Goal: Information Seeking & Learning: Check status

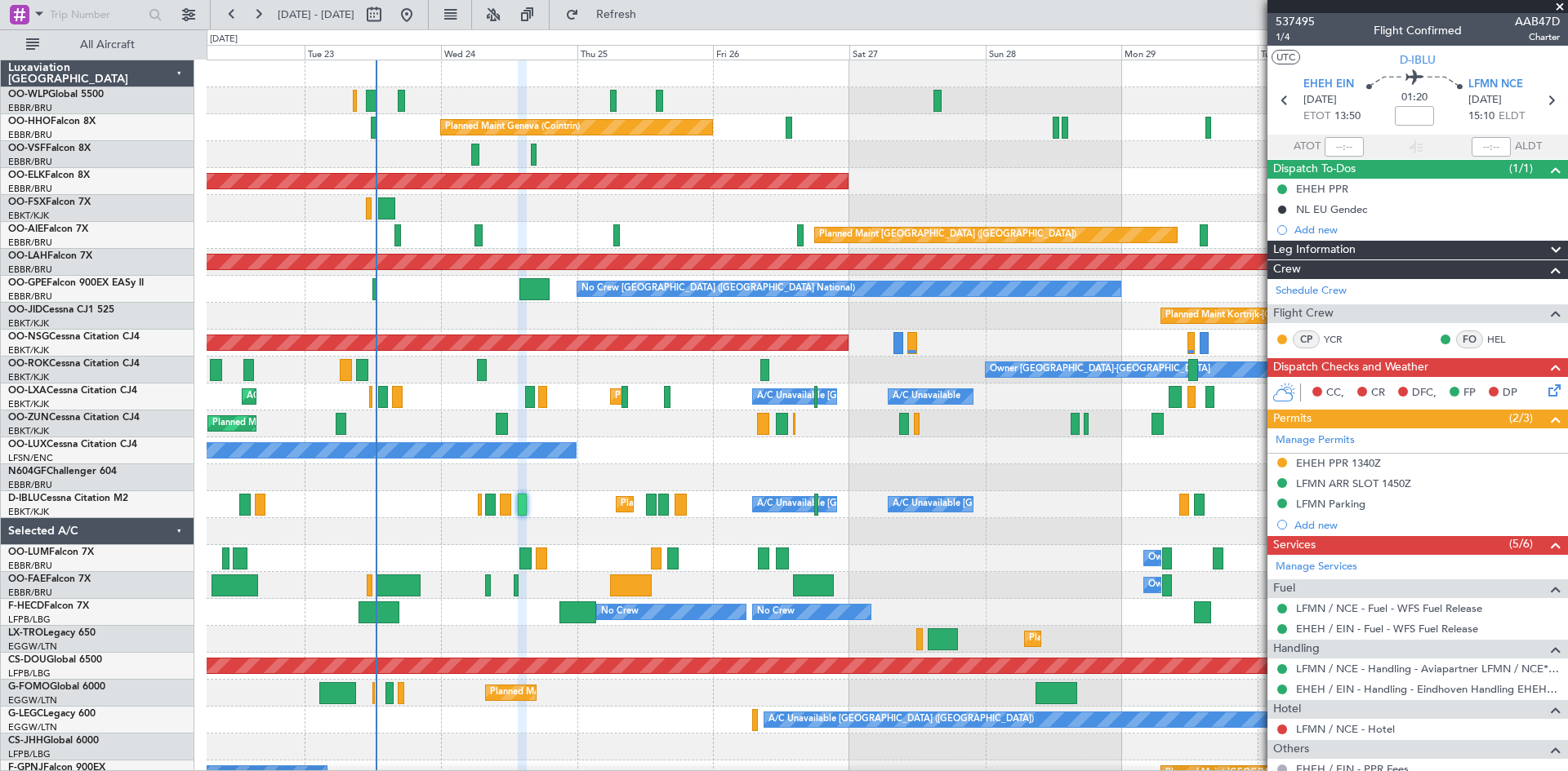
click at [1565, 10] on span at bounding box center [1559, 7] width 17 height 15
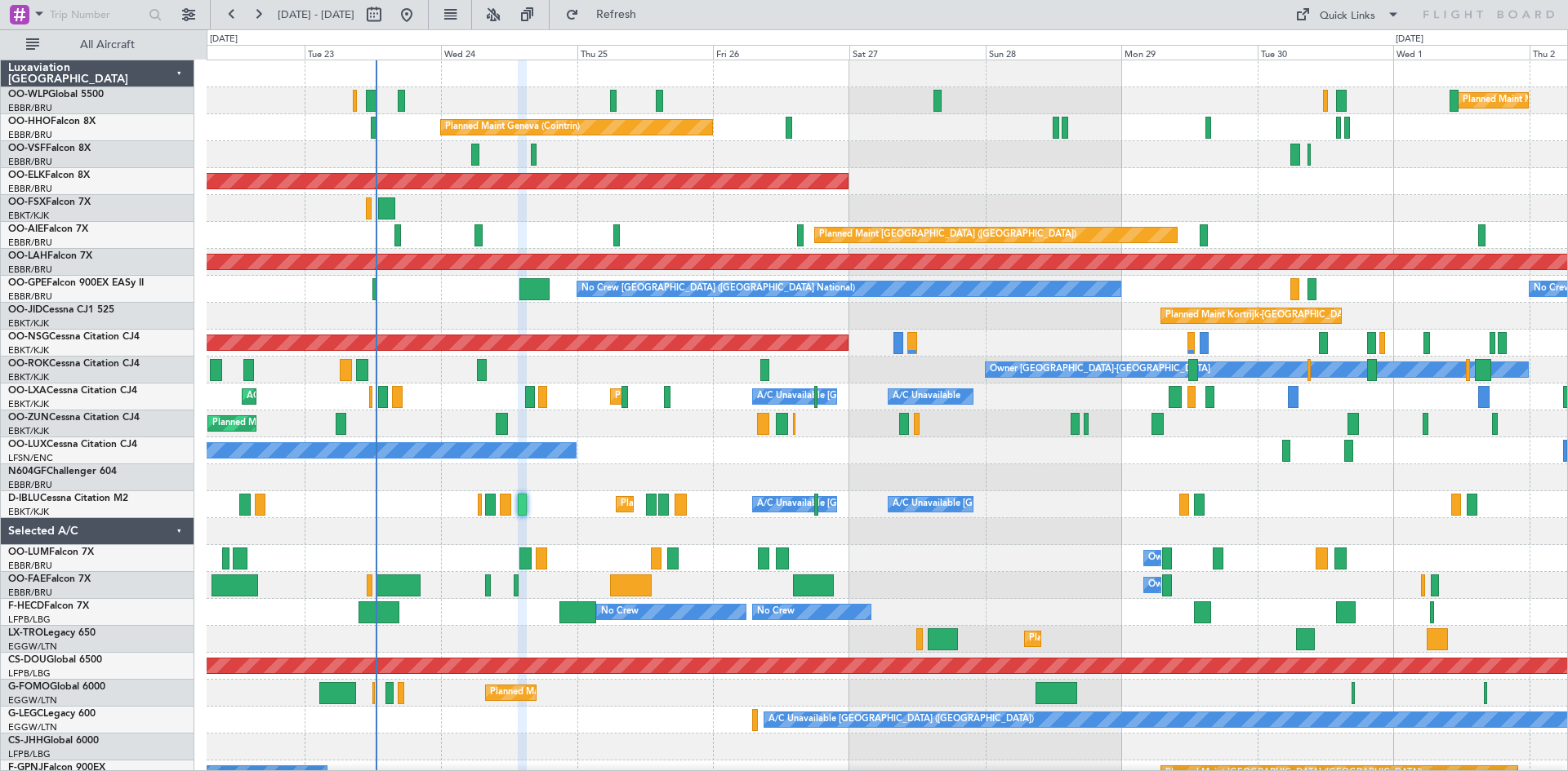
type input "0"
click at [1072, 485] on div at bounding box center [886, 477] width 1360 height 27
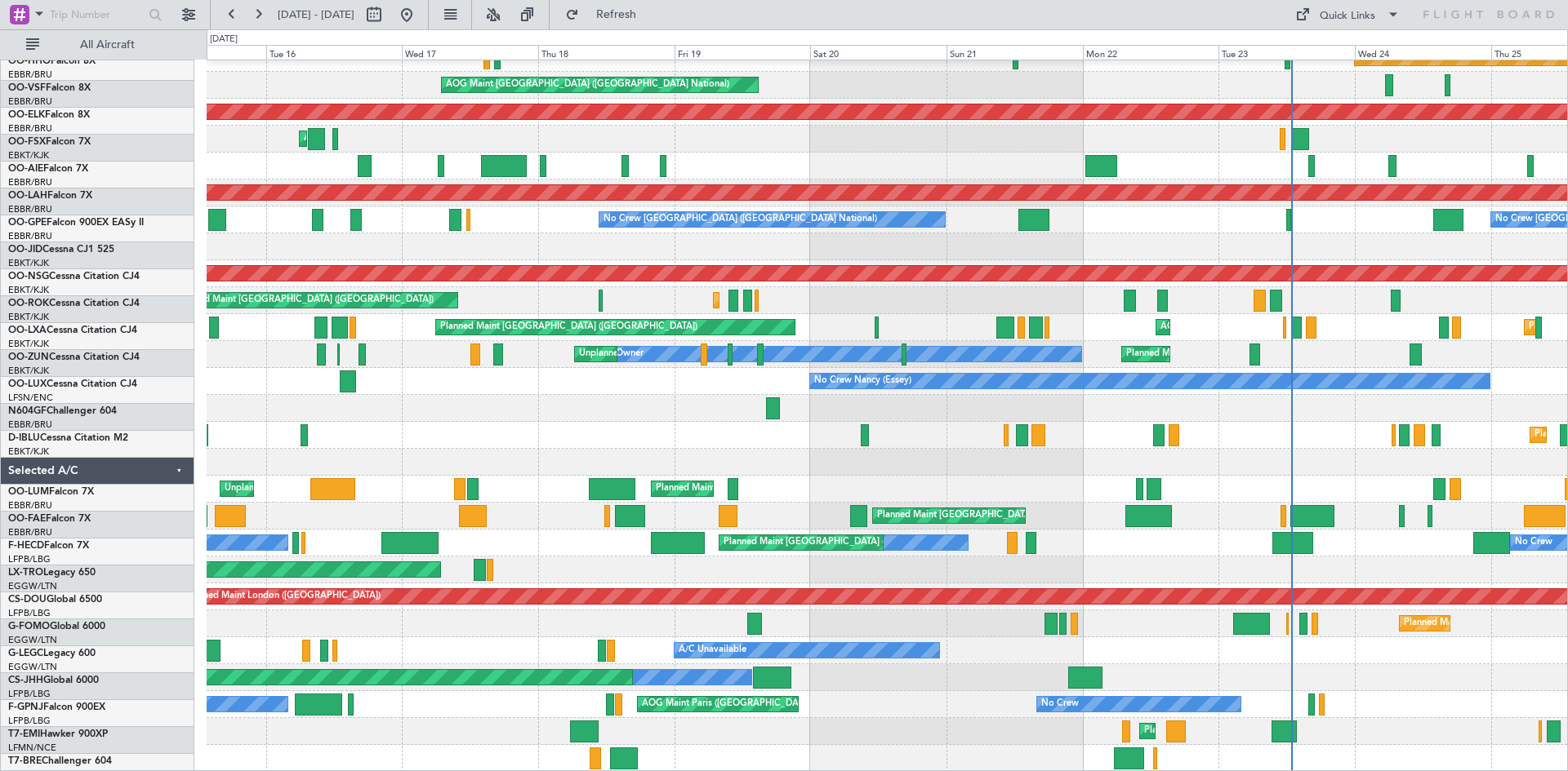
scroll to position [70, 0]
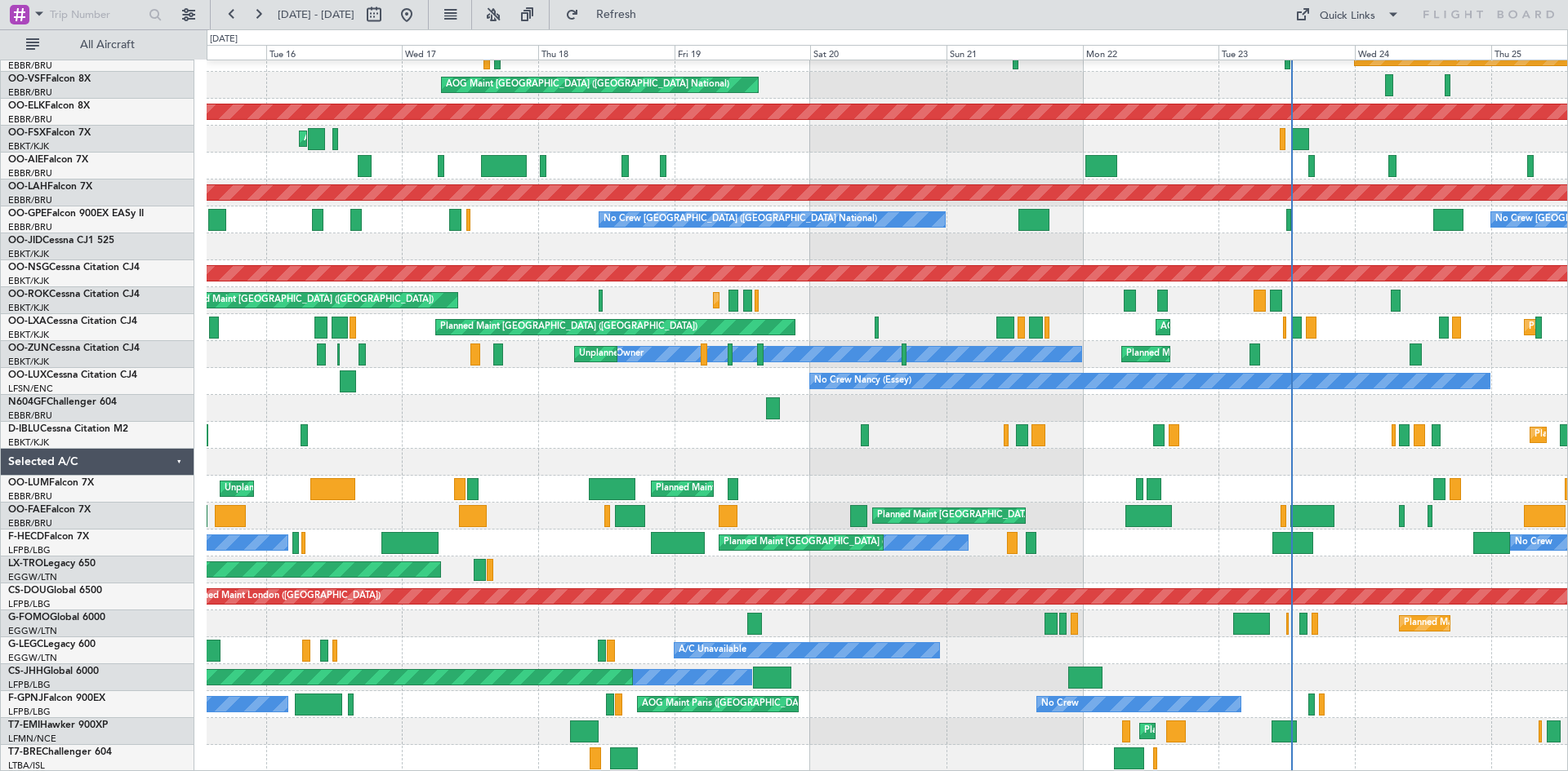
click at [1152, 406] on div at bounding box center [886, 408] width 1360 height 27
click at [387, 16] on button at bounding box center [374, 15] width 27 height 27
select select "9"
select select "2025"
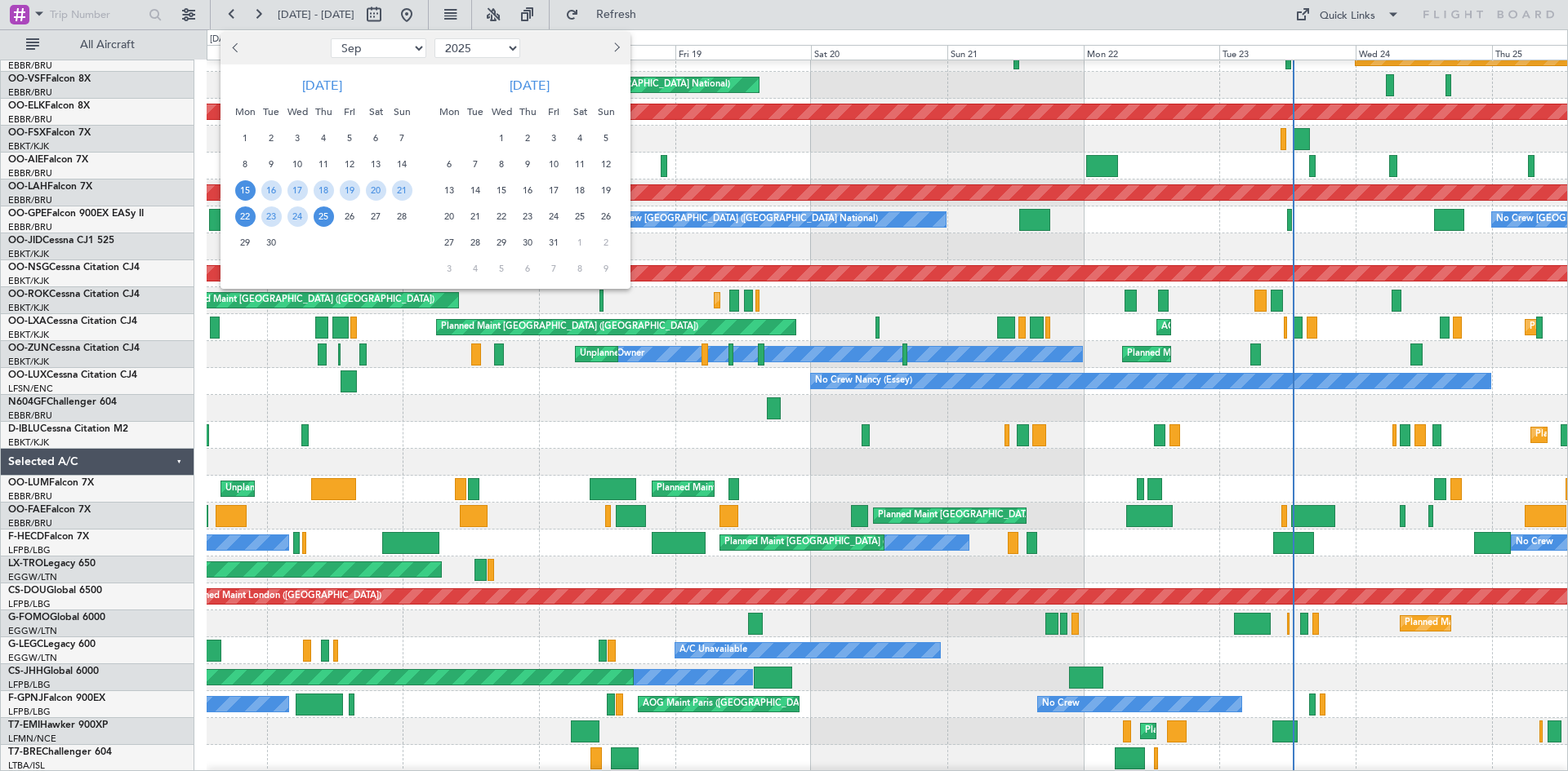
click at [240, 219] on span "22" at bounding box center [245, 216] width 21 height 21
click at [449, 164] on span "6" at bounding box center [450, 164] width 21 height 21
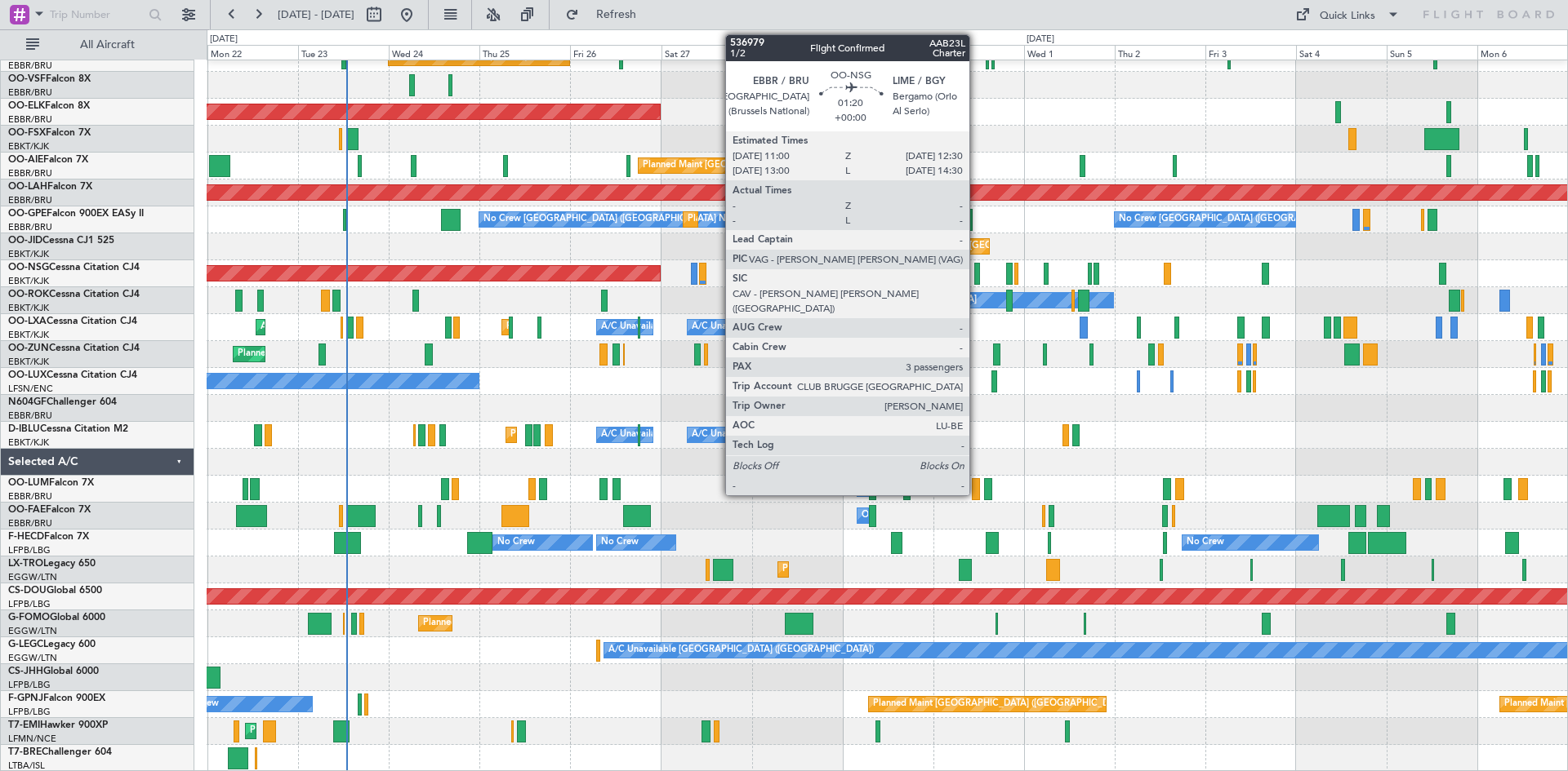
click at [977, 274] on div at bounding box center [977, 273] width 6 height 22
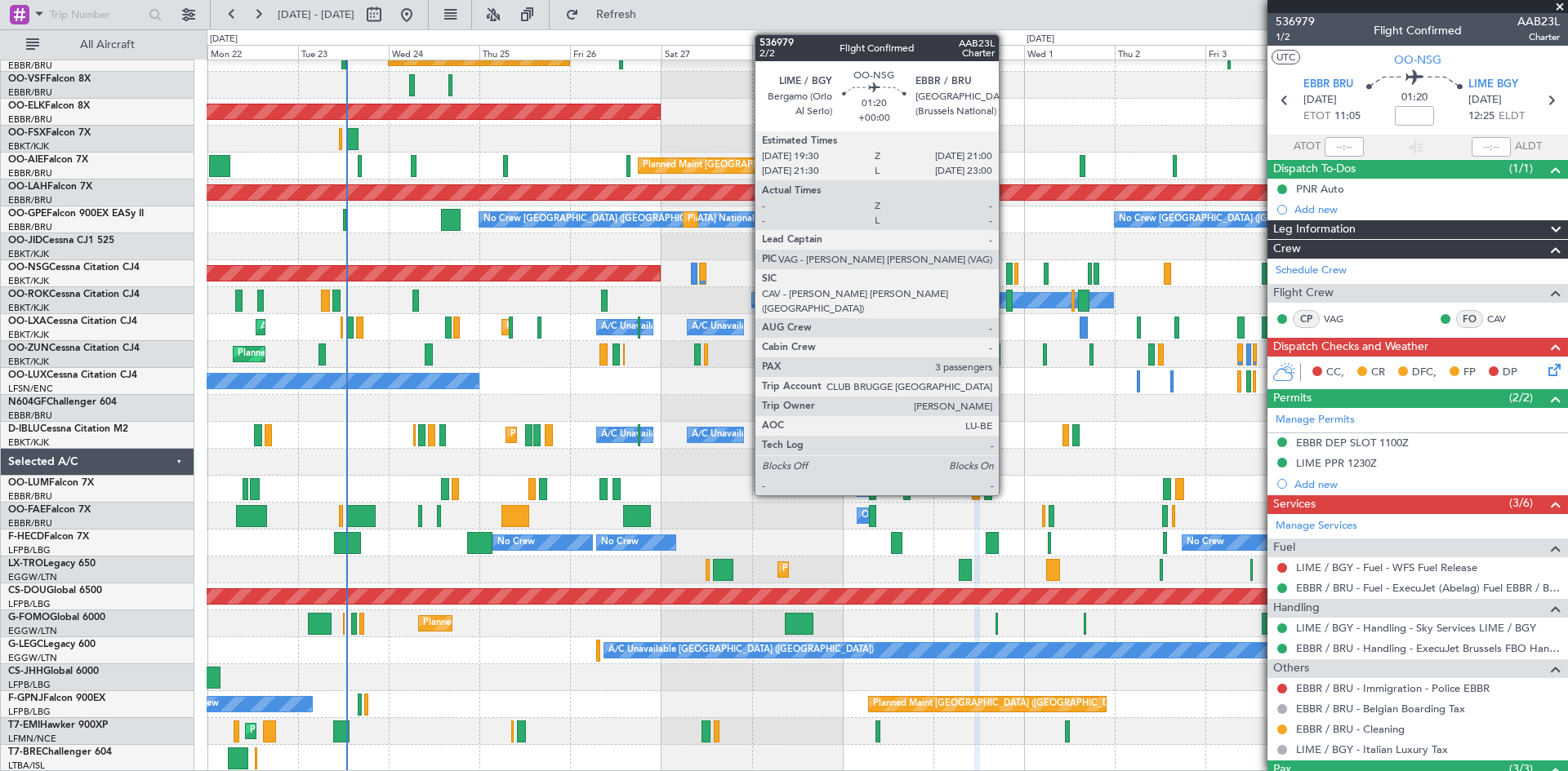
click at [1006, 272] on div at bounding box center [1009, 273] width 6 height 22
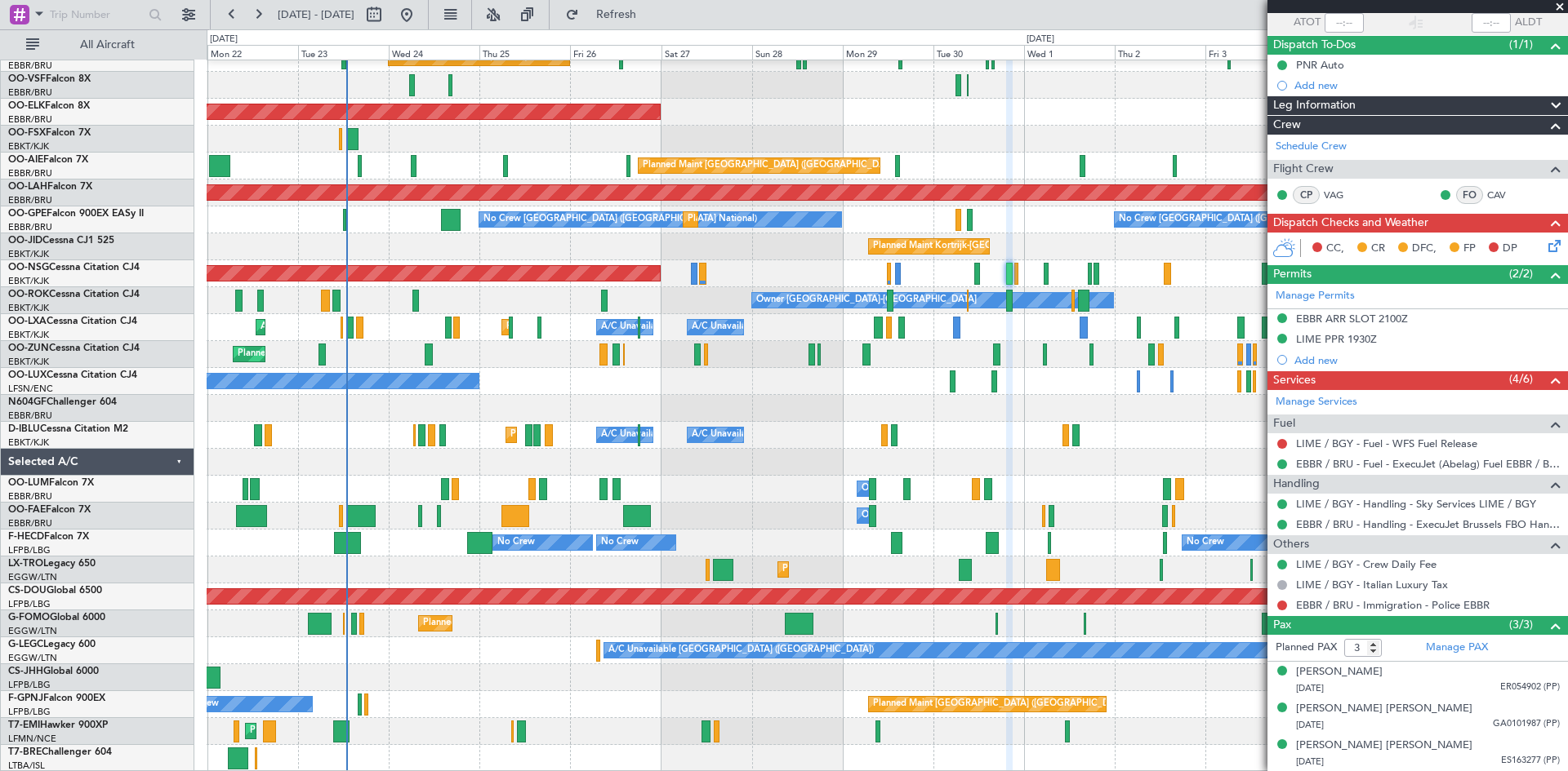
scroll to position [0, 0]
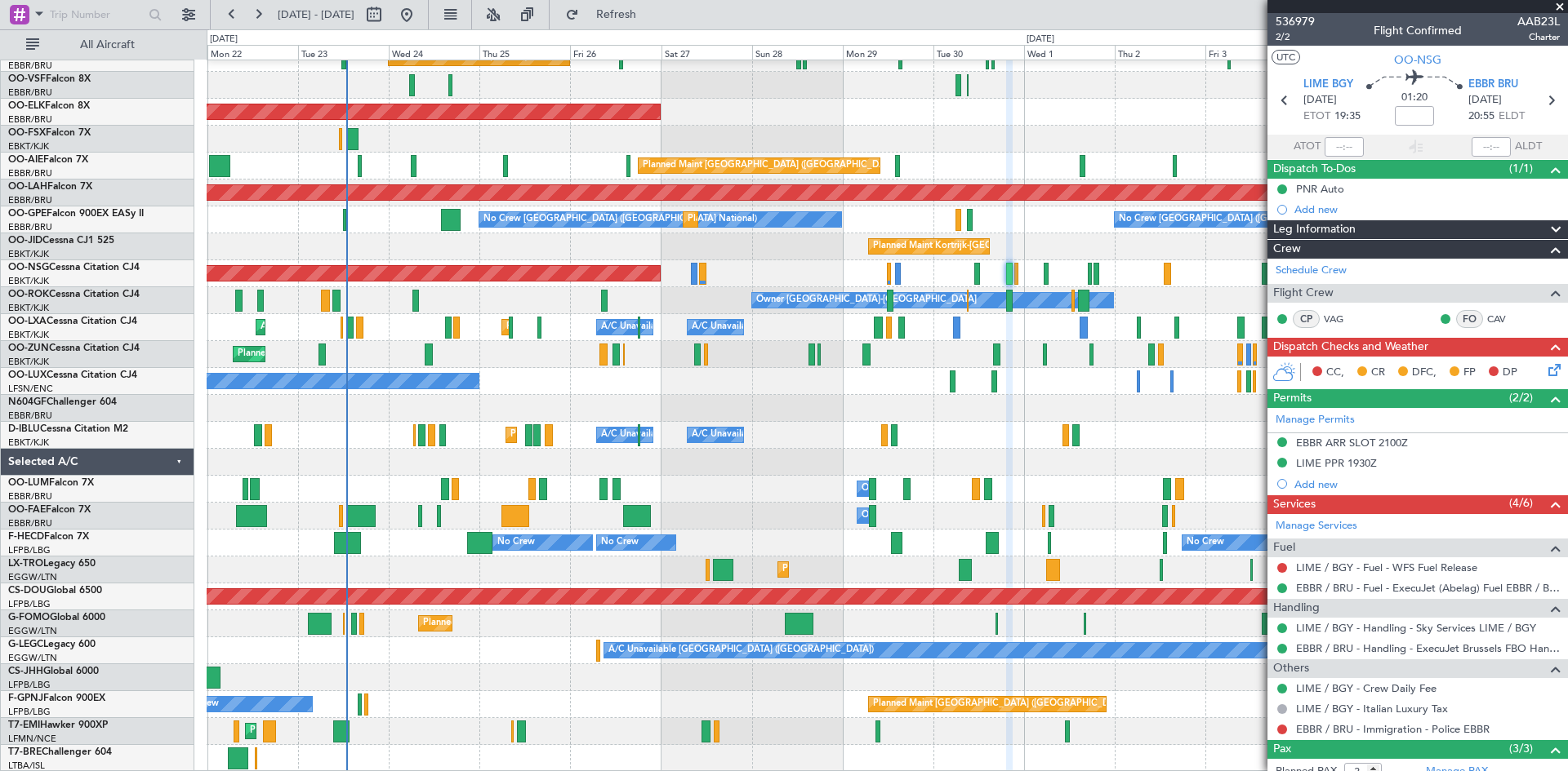
click at [1560, 2] on span at bounding box center [1559, 7] width 17 height 15
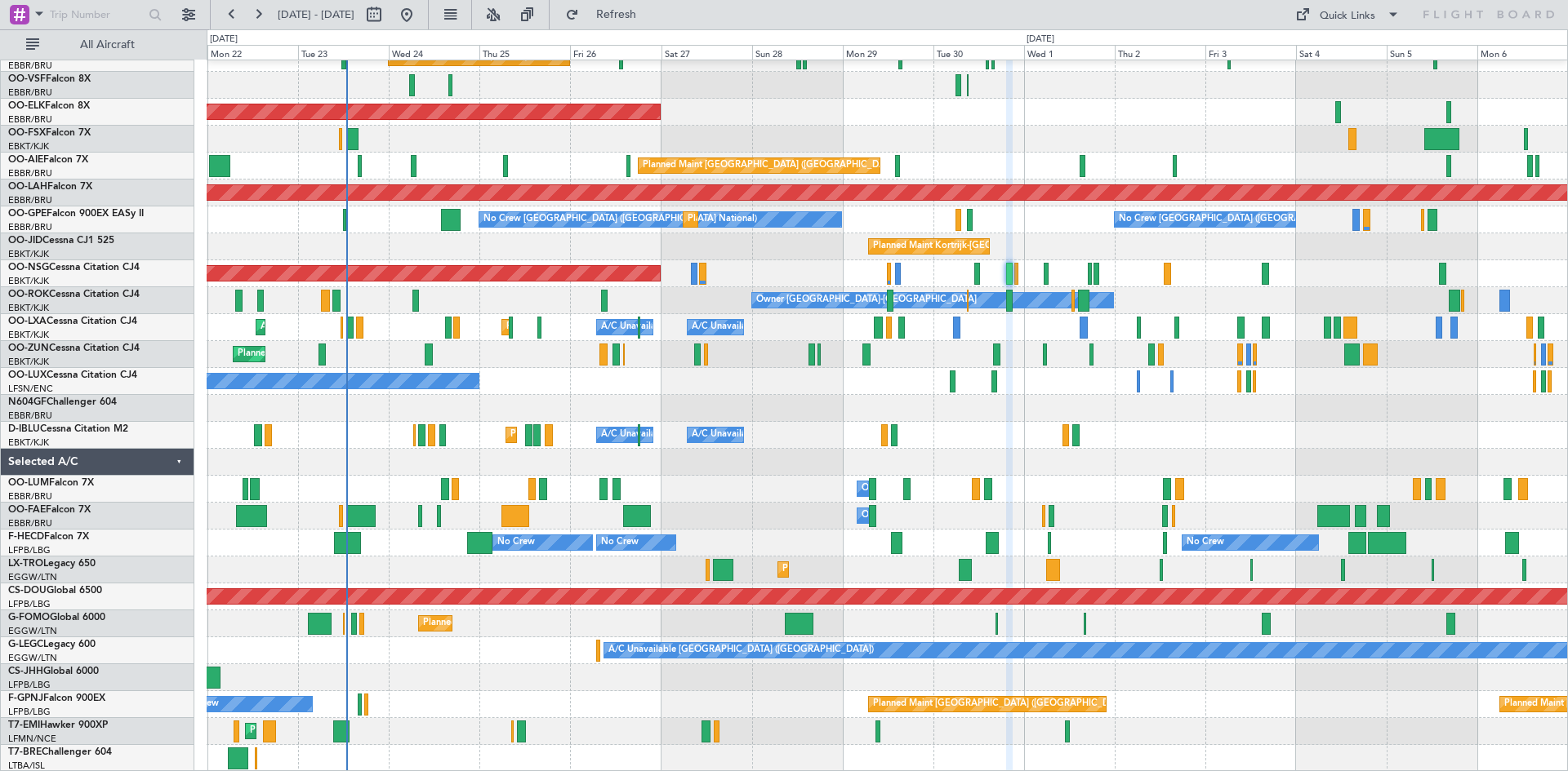
type input "0"
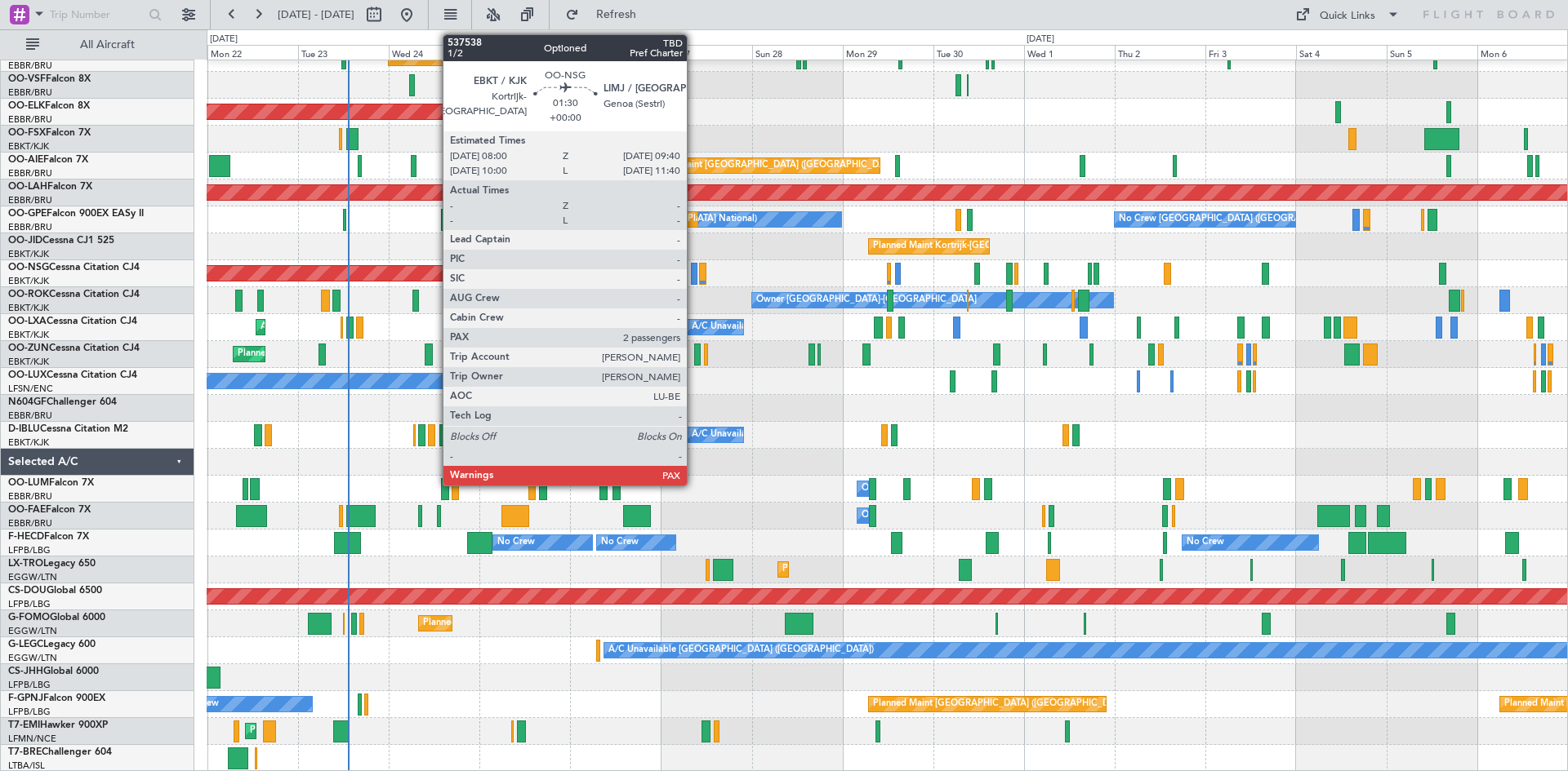
click at [694, 275] on div at bounding box center [694, 273] width 7 height 22
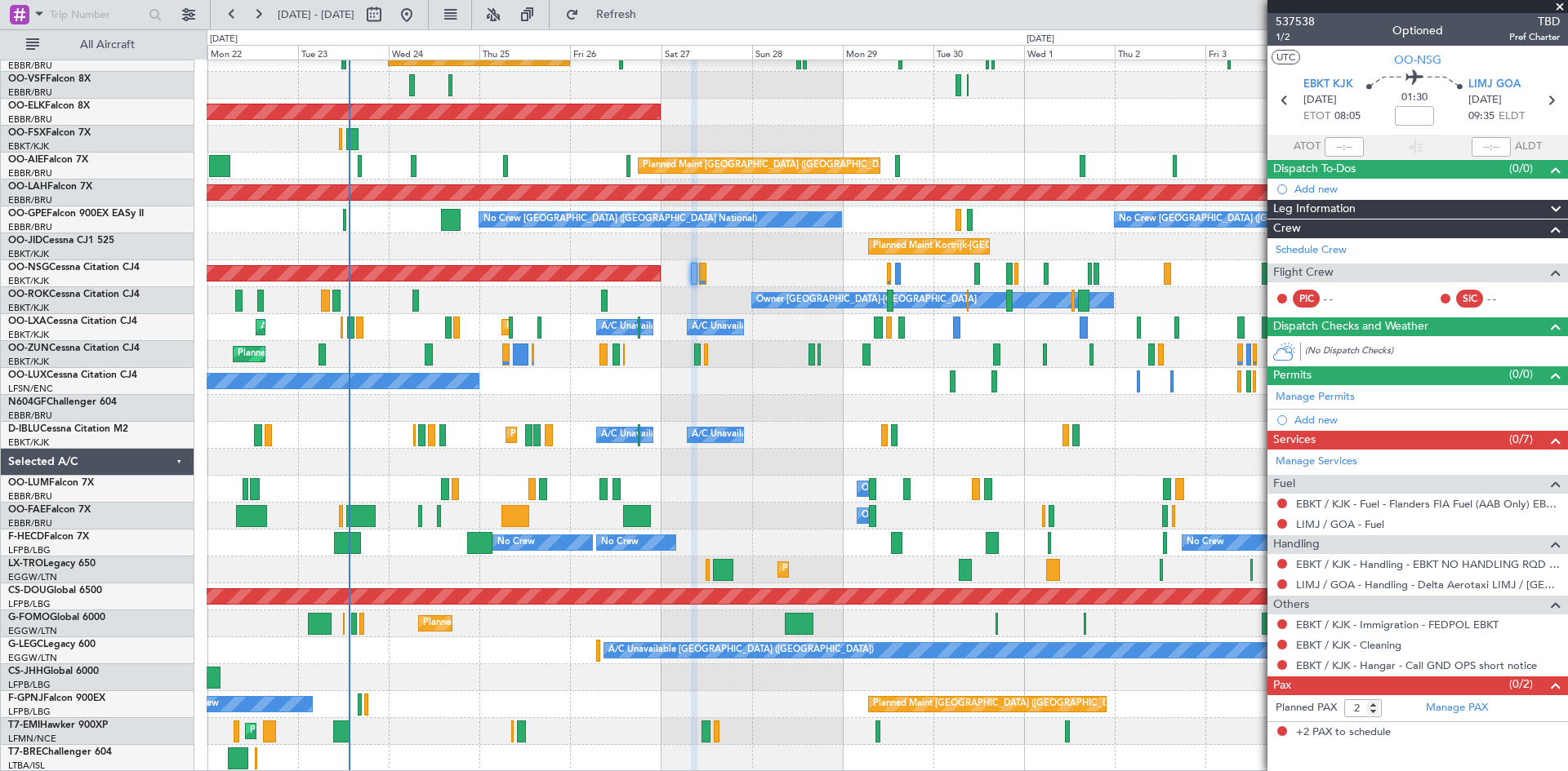
click at [1560, 6] on span at bounding box center [1559, 7] width 17 height 15
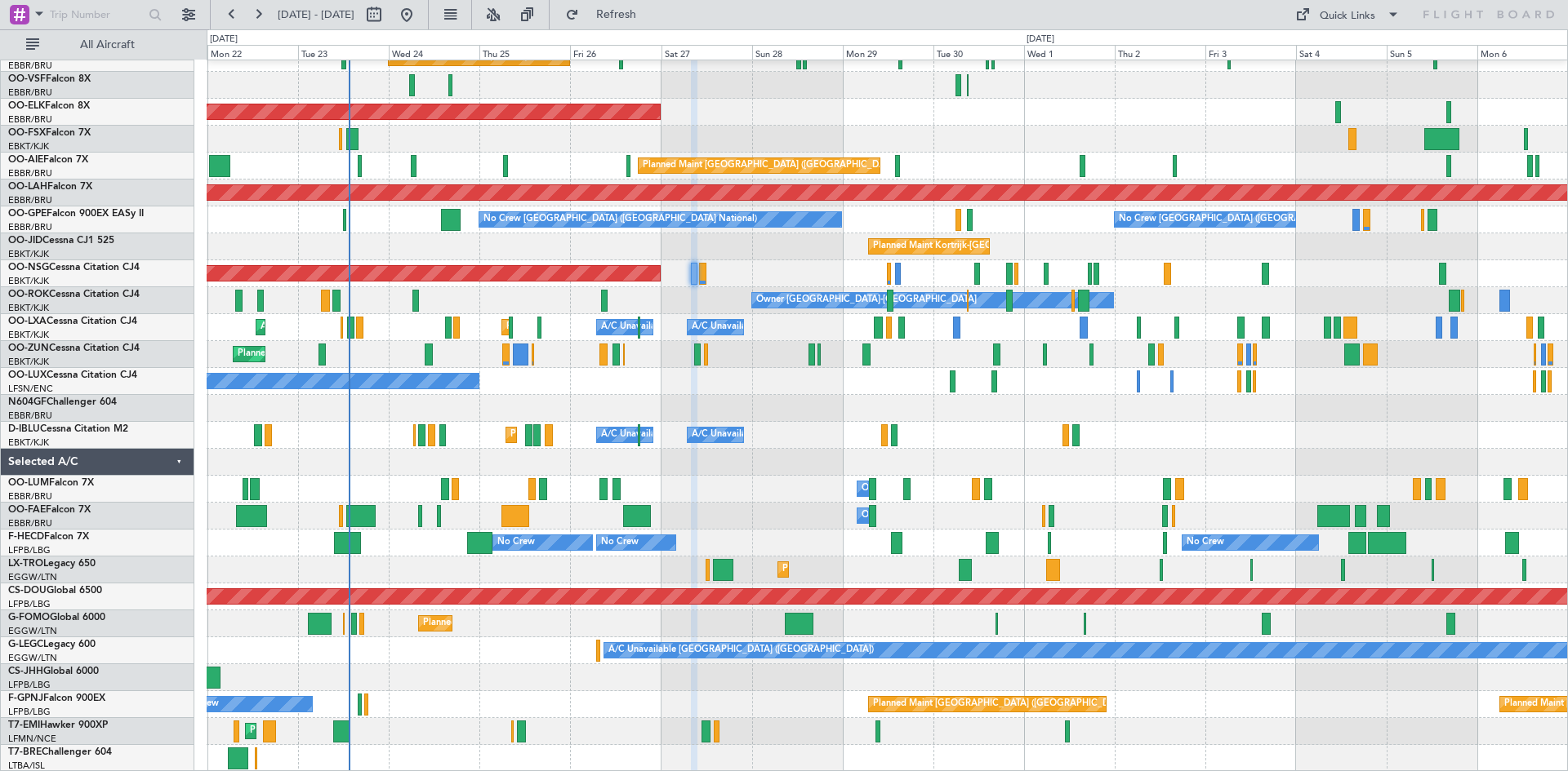
type input "0"
click at [387, 19] on button at bounding box center [374, 15] width 27 height 27
select select "9"
select select "2025"
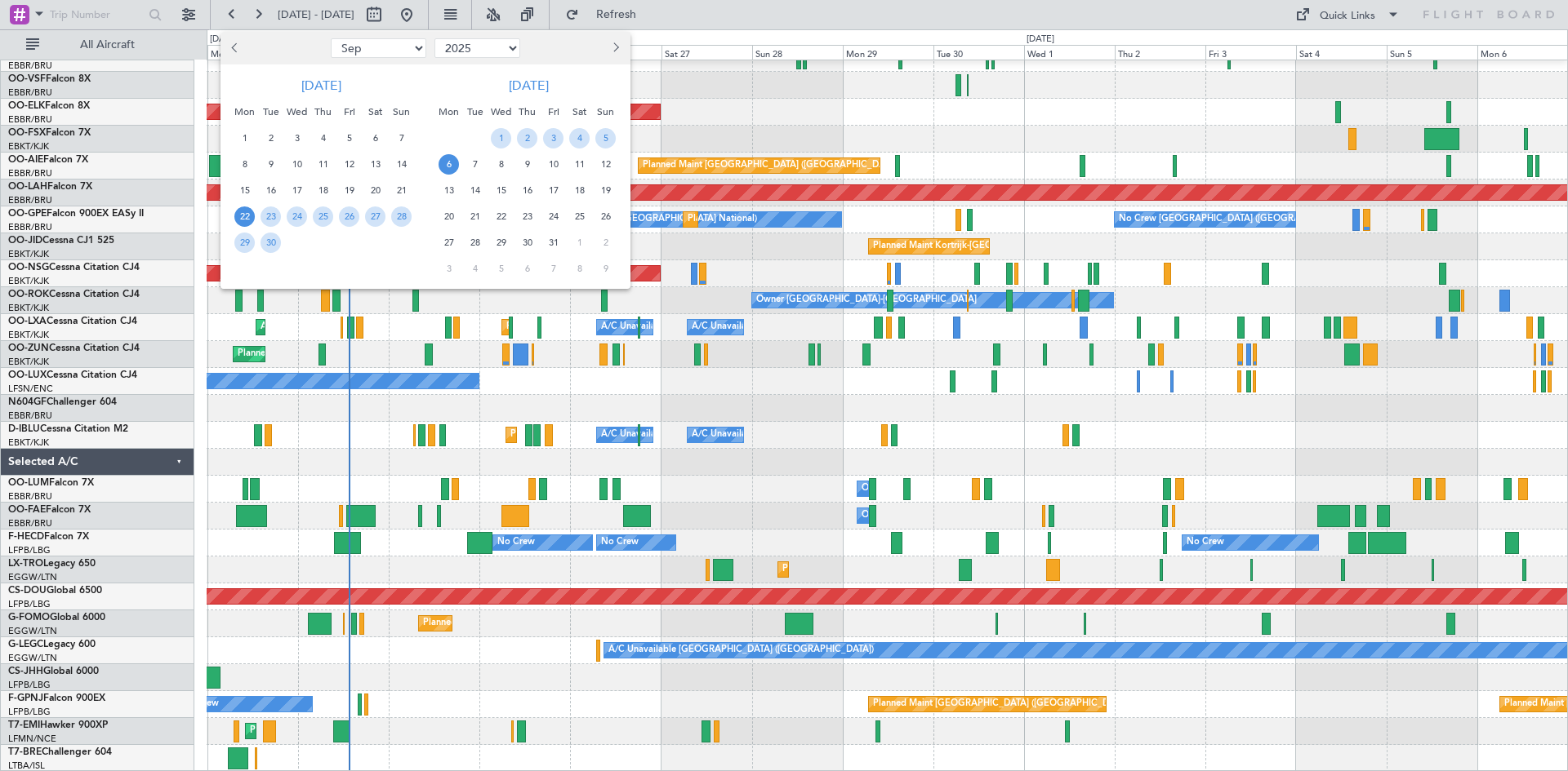
click at [228, 53] on button "Previous month" at bounding box center [236, 48] width 18 height 27
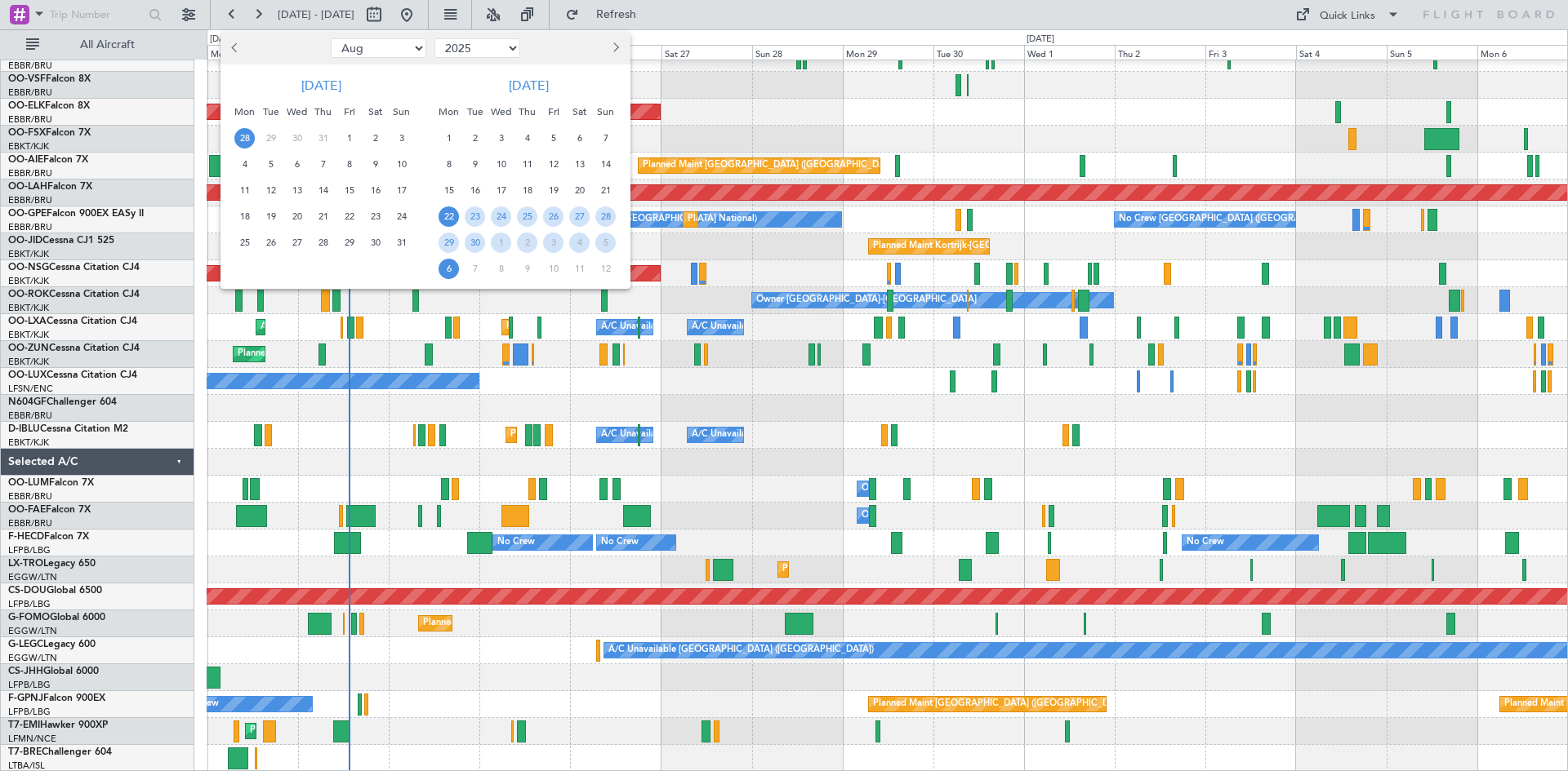
click at [243, 141] on span "28" at bounding box center [244, 138] width 21 height 21
select select "7"
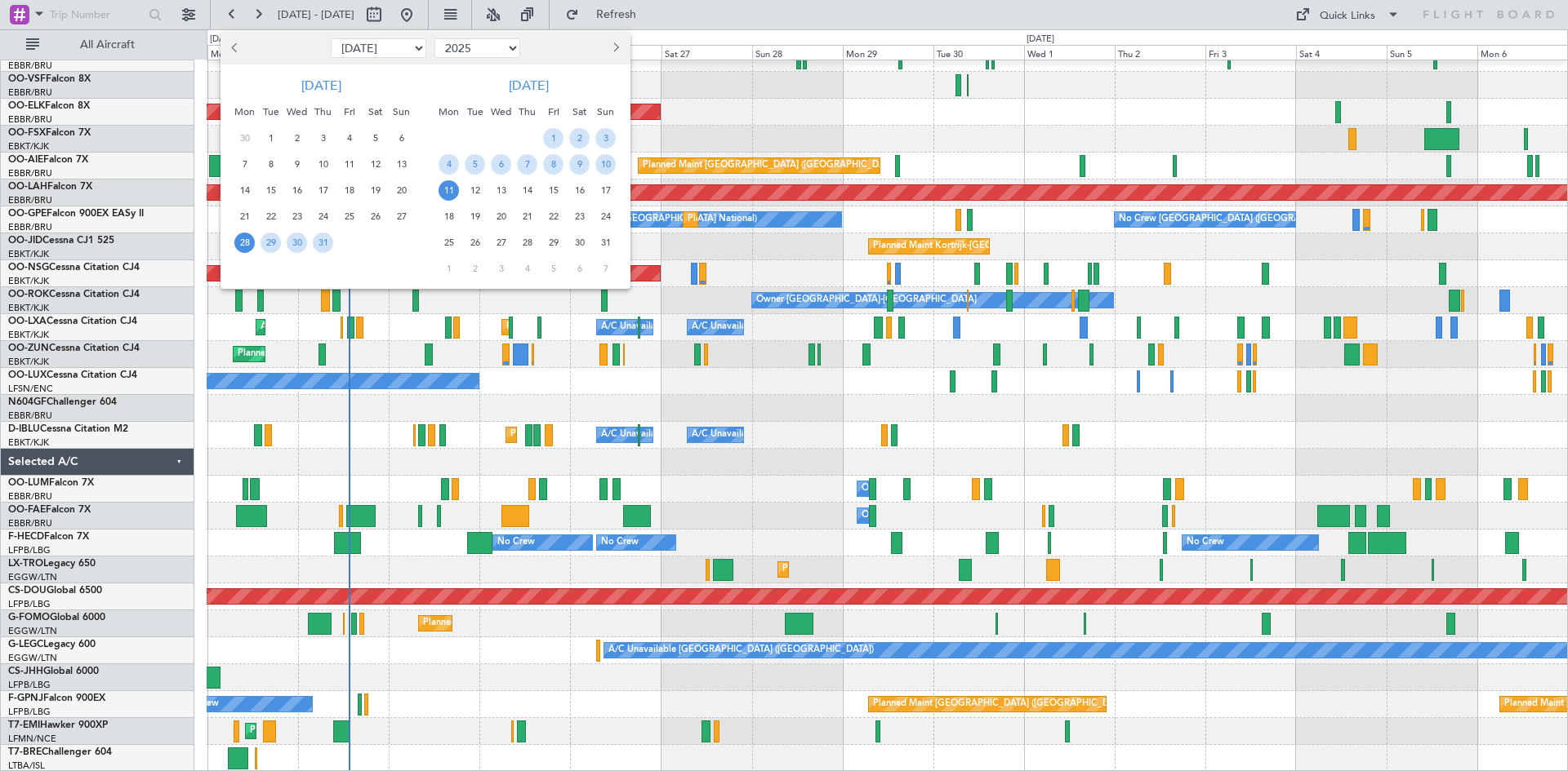
click at [450, 188] on span "11" at bounding box center [449, 190] width 21 height 21
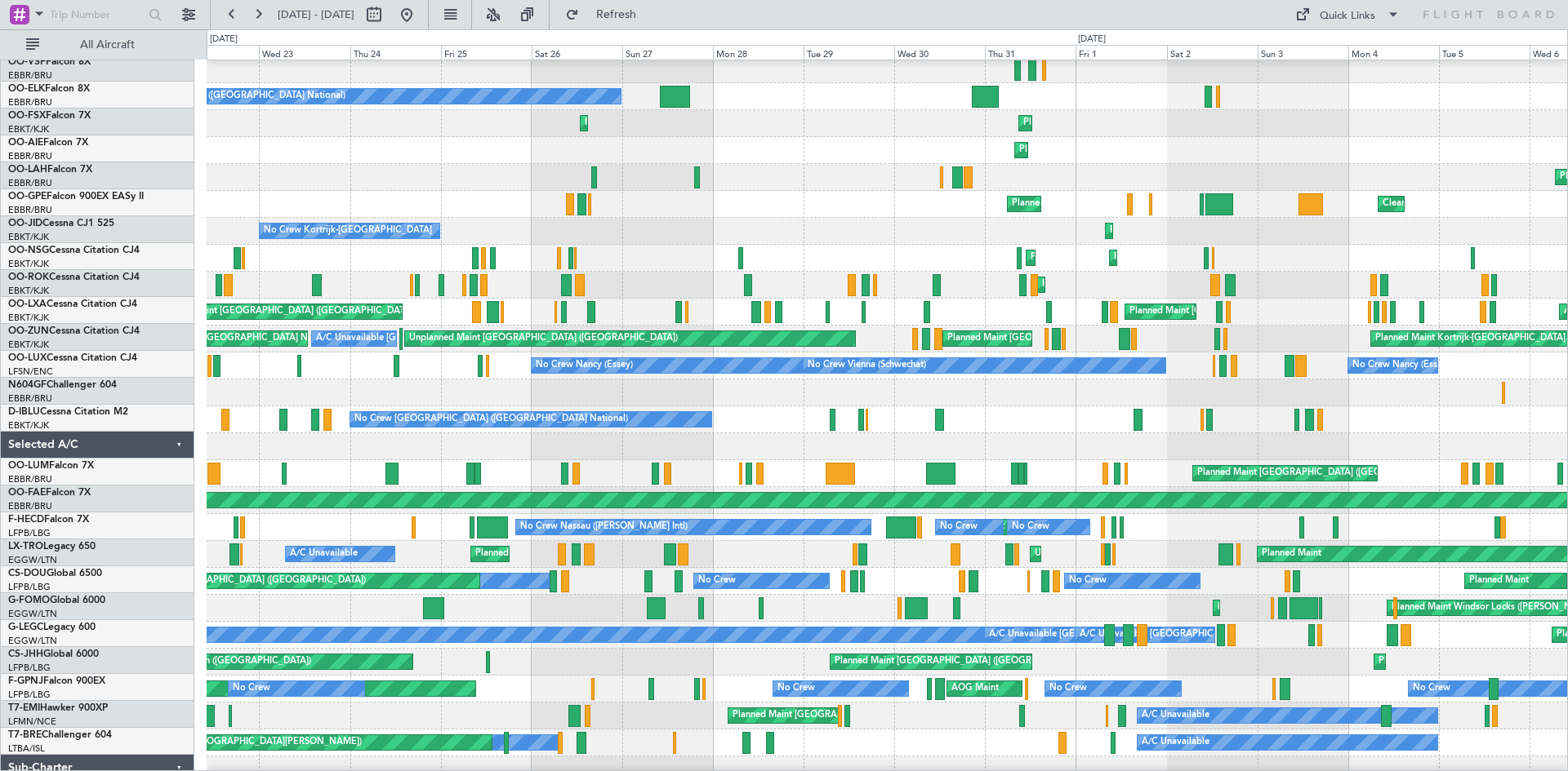
scroll to position [84, 0]
click at [1165, 526] on div "Planned Maint Paris (Le Bourget) No Crew Nassau (Lynden Pindling Intl) No Crew …" at bounding box center [886, 527] width 1360 height 27
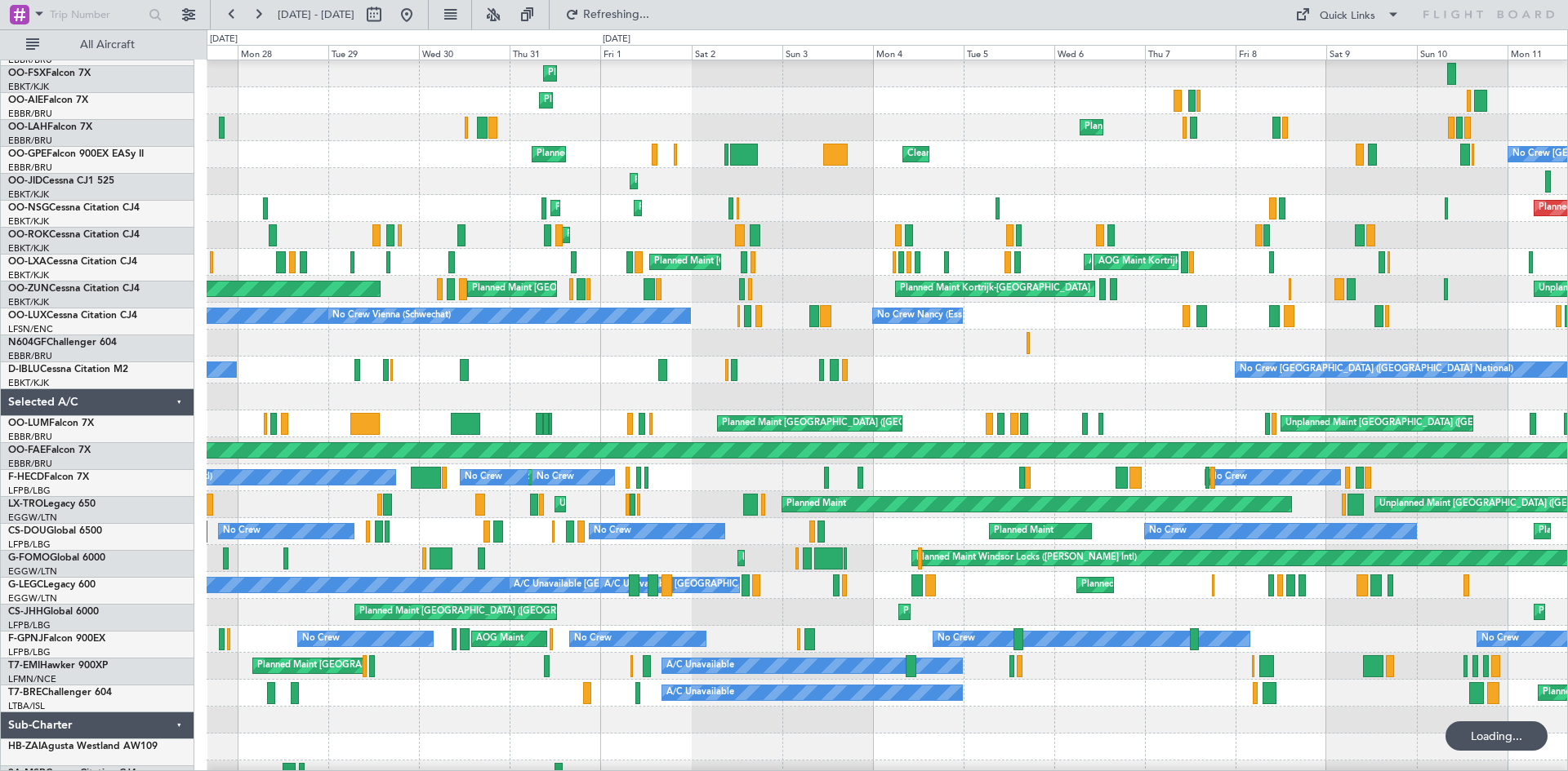
click at [315, 420] on div "Planned Maint Brussels (Brussels National) Unplanned Maint Brussels (Brussels N…" at bounding box center [886, 424] width 1360 height 27
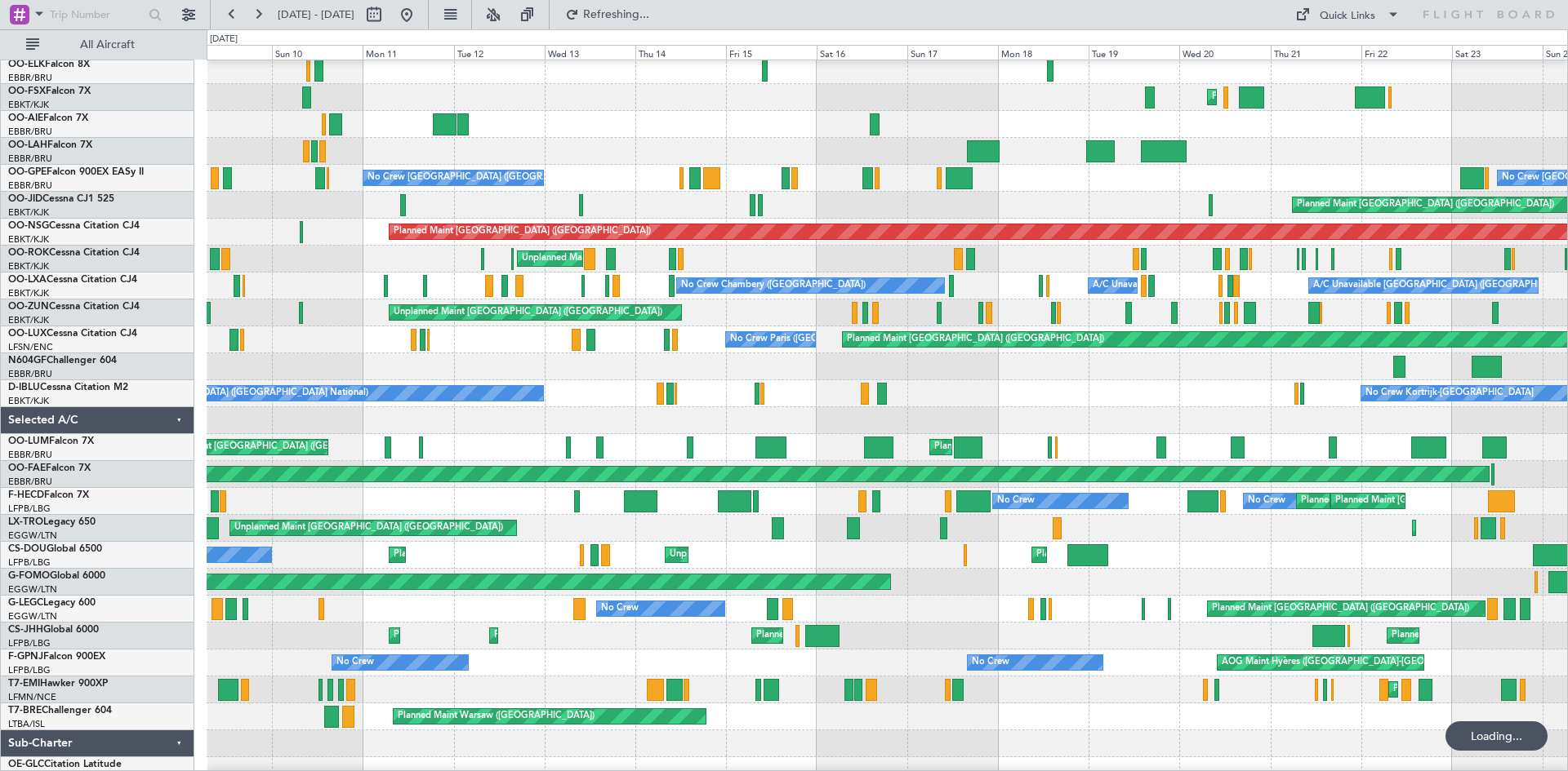
scroll to position [110, 0]
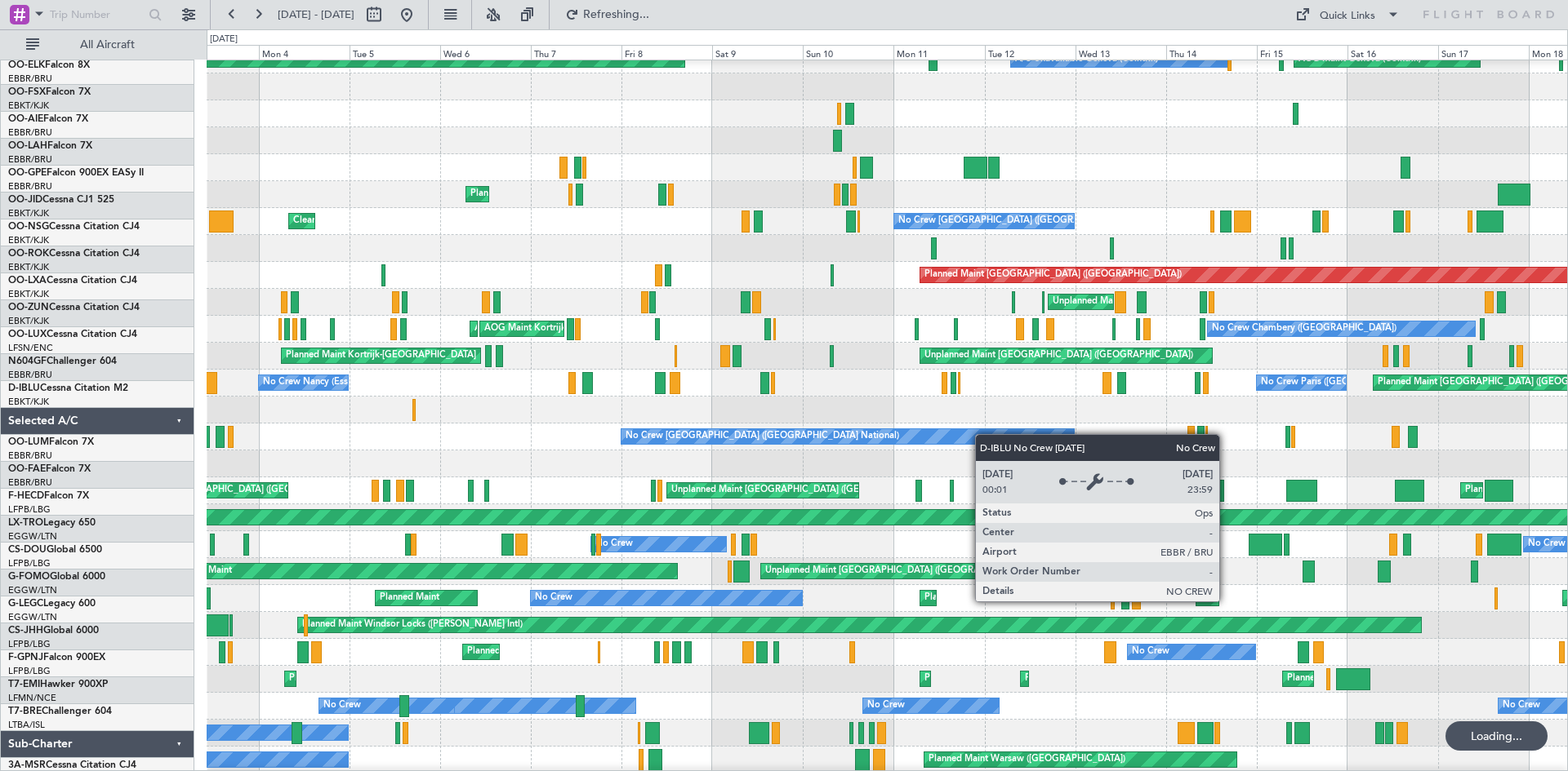
click at [983, 435] on div "No Crew [GEOGRAPHIC_DATA] ([GEOGRAPHIC_DATA] National)" at bounding box center [848, 437] width 452 height 15
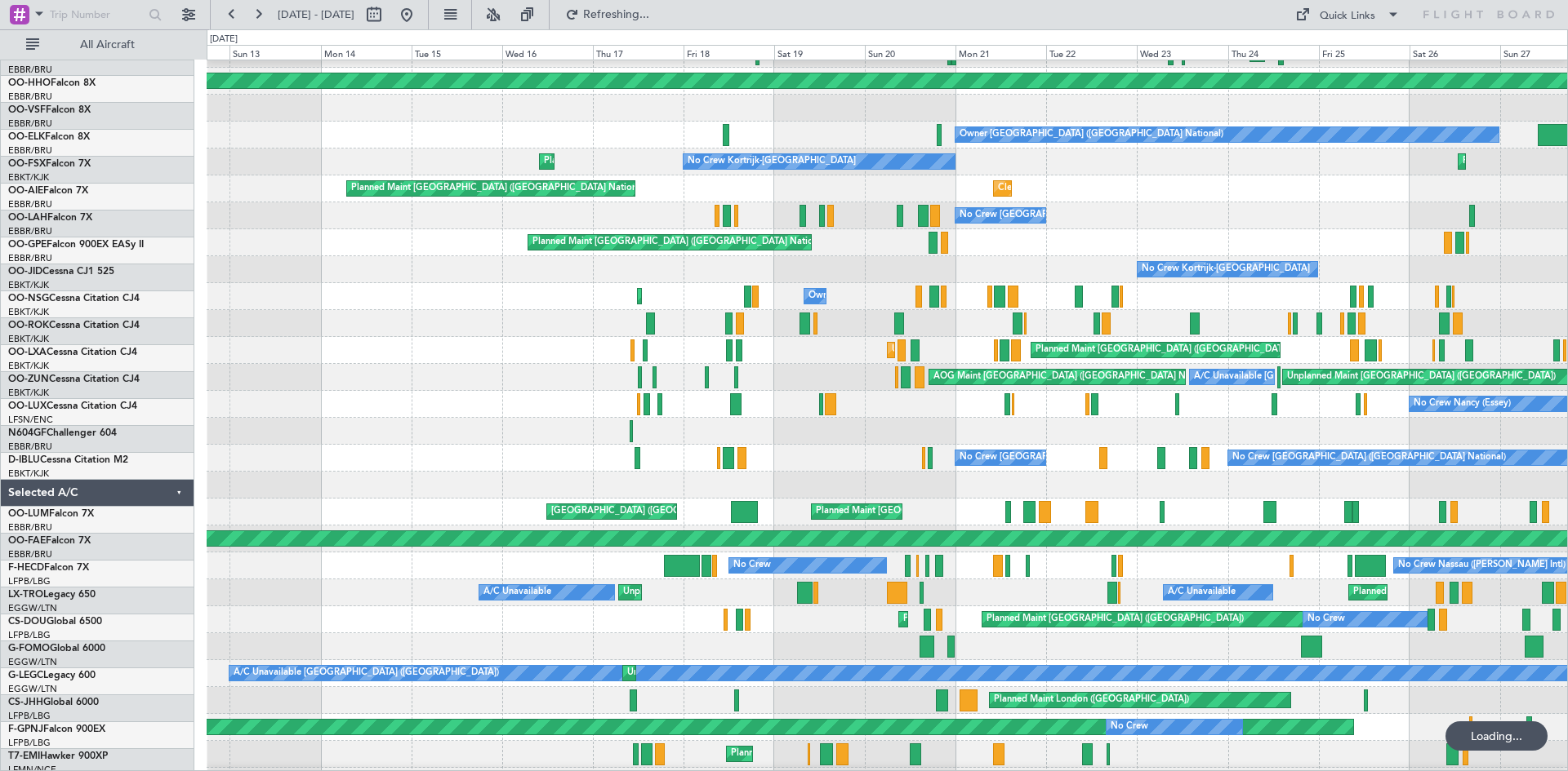
scroll to position [46, 0]
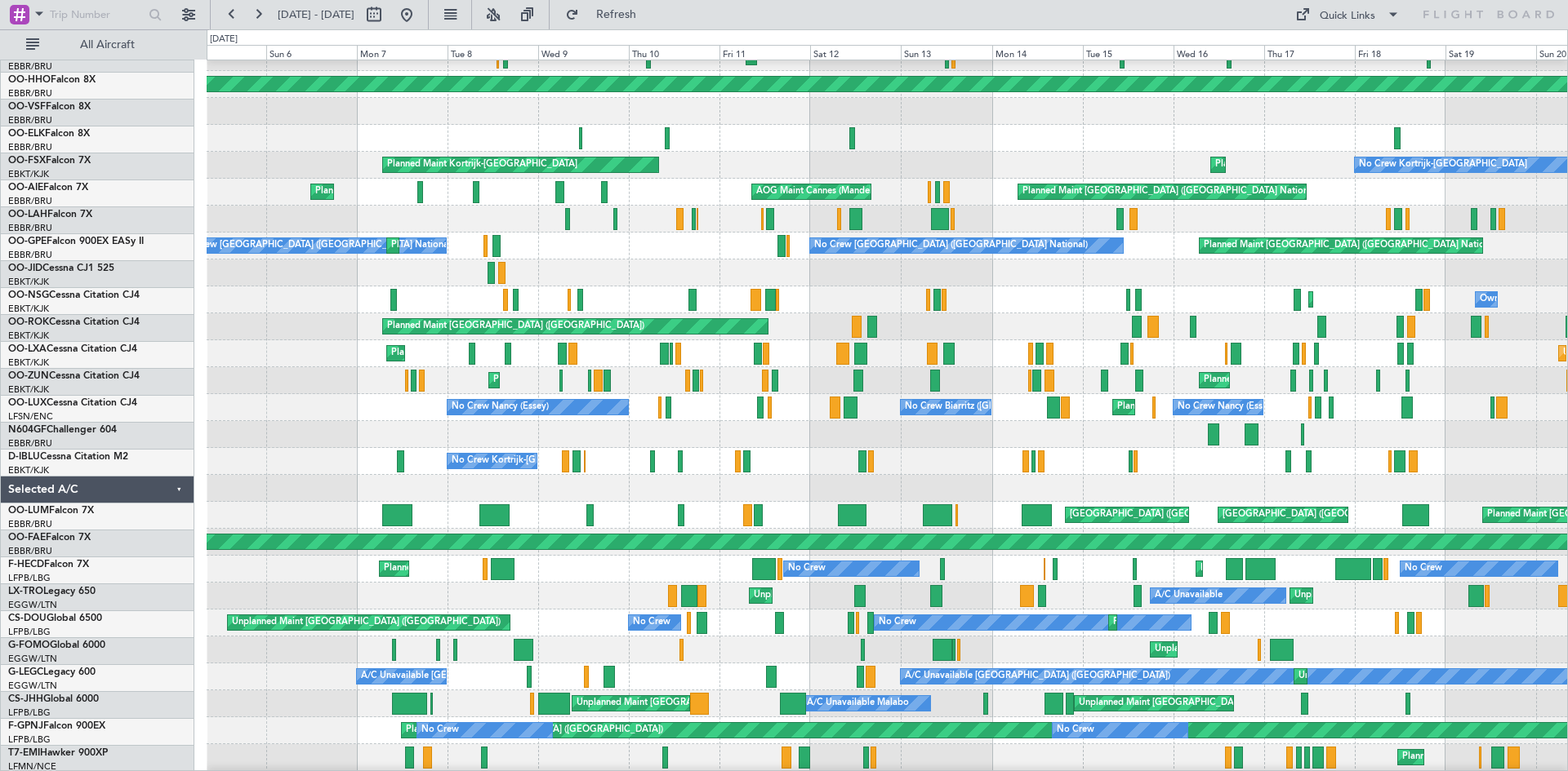
click at [1219, 482] on div at bounding box center [886, 488] width 1360 height 27
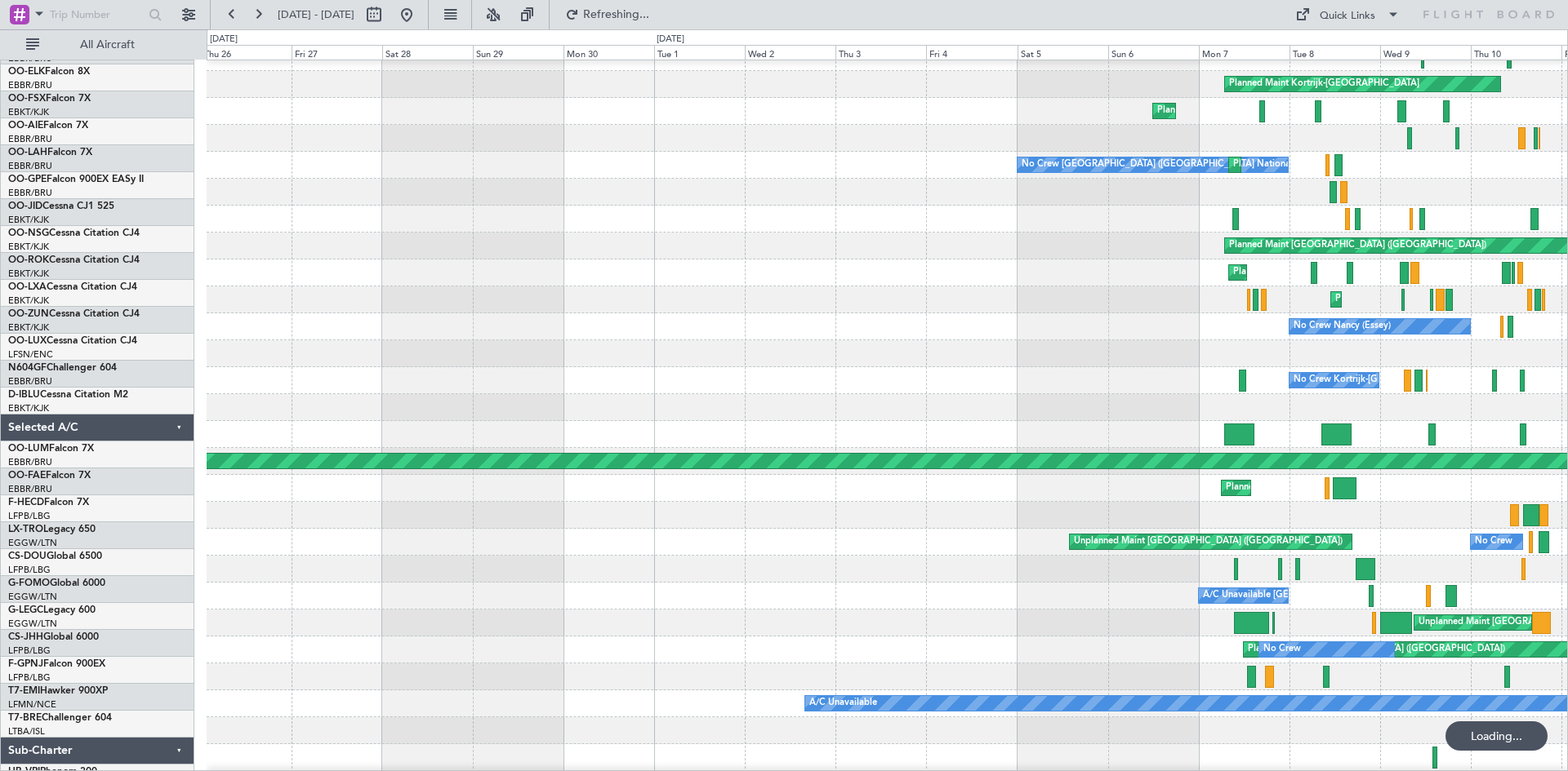
scroll to position [127, 0]
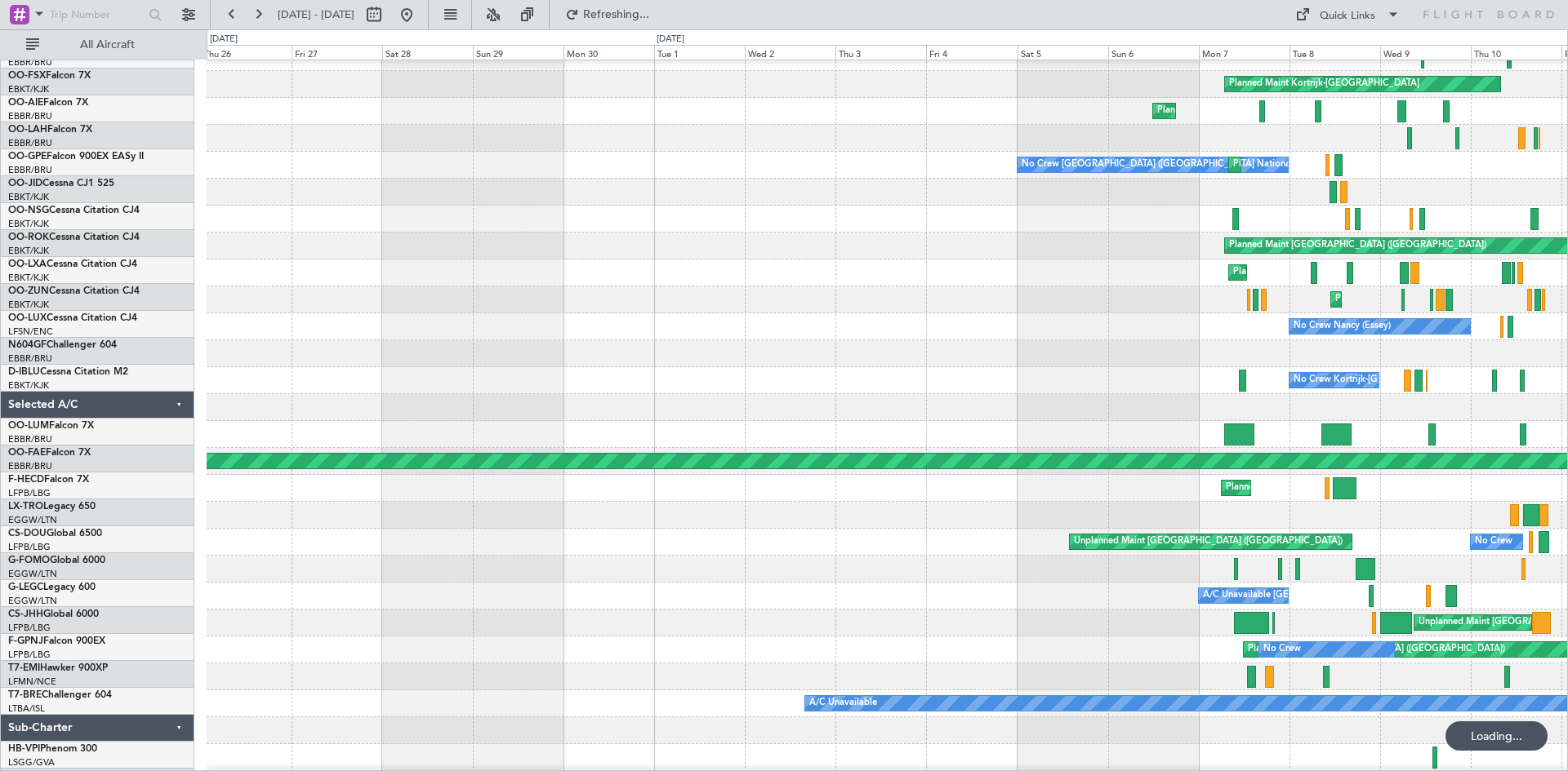
click at [1160, 408] on div at bounding box center [886, 407] width 1360 height 27
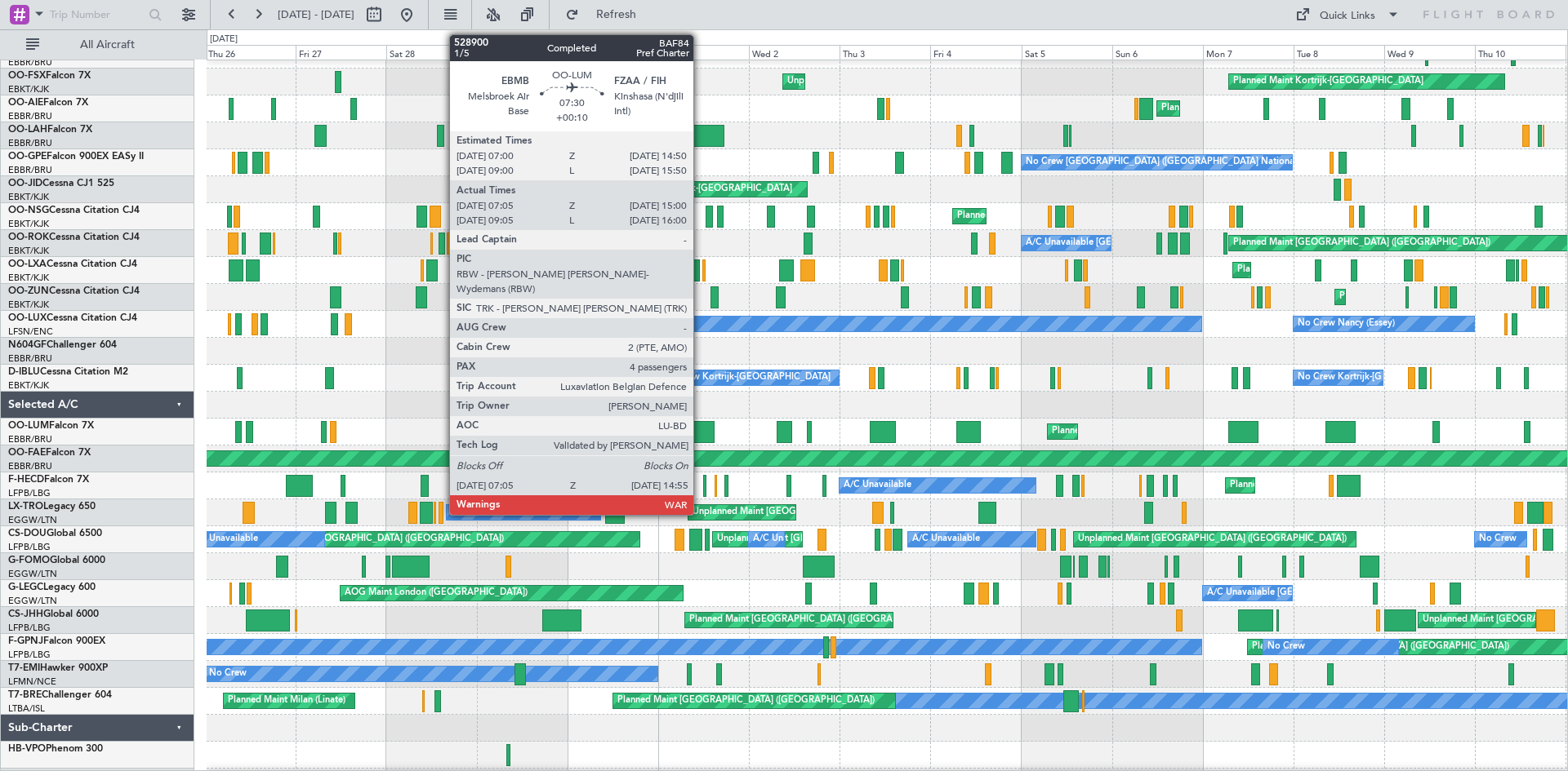
click at [700, 425] on div at bounding box center [699, 432] width 30 height 22
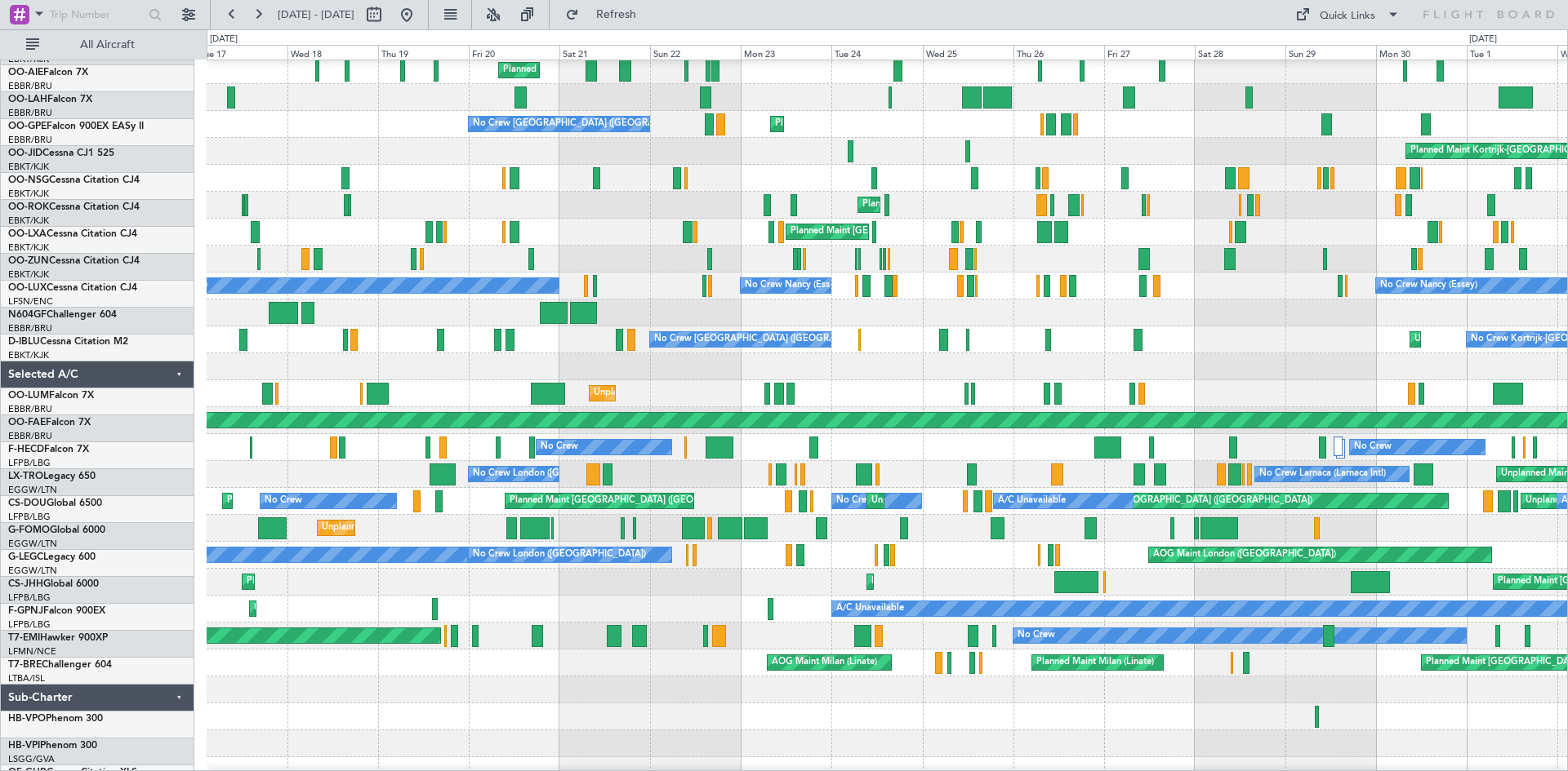
scroll to position [169, 0]
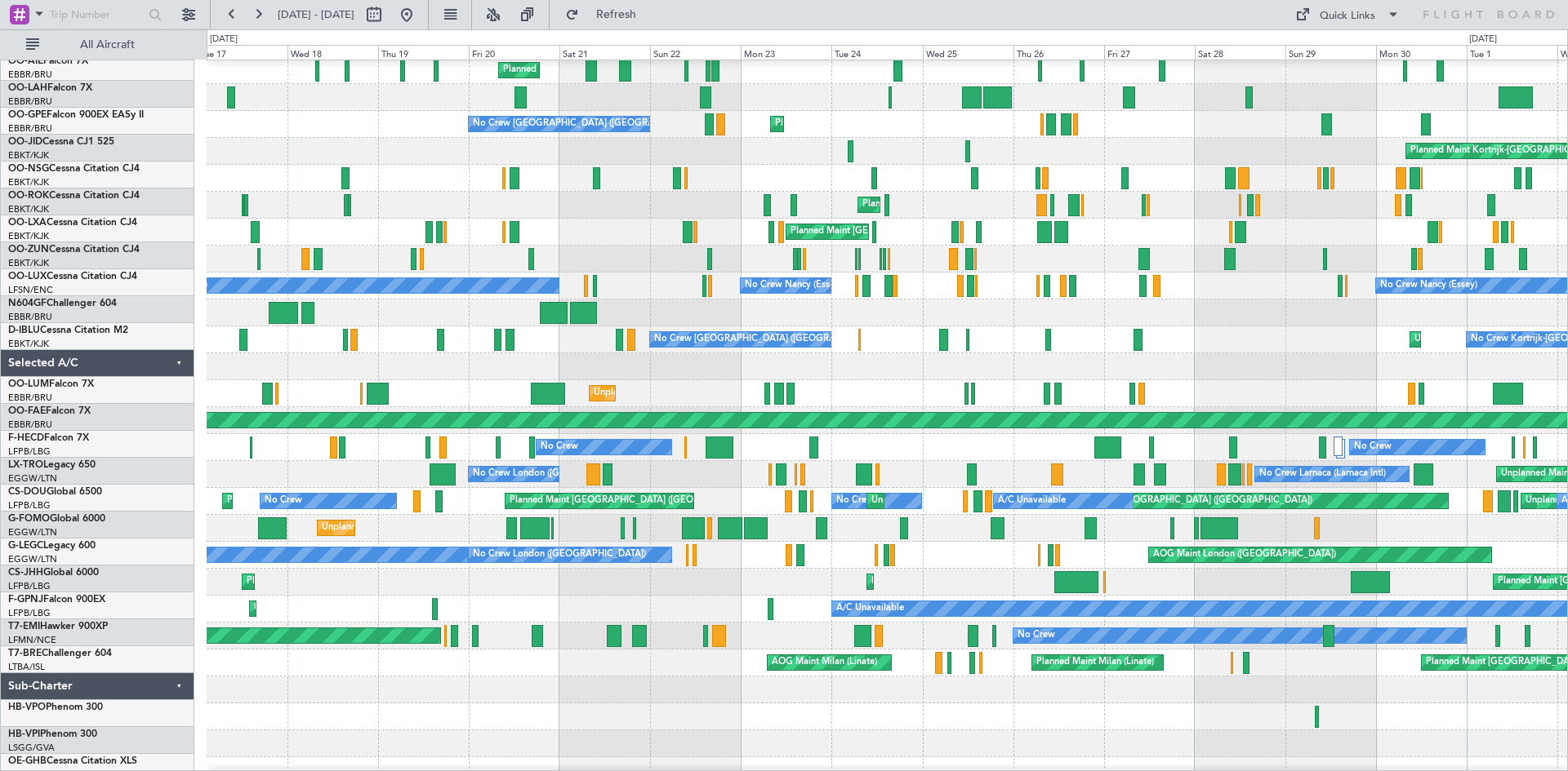
click at [1314, 368] on div at bounding box center [886, 366] width 1360 height 27
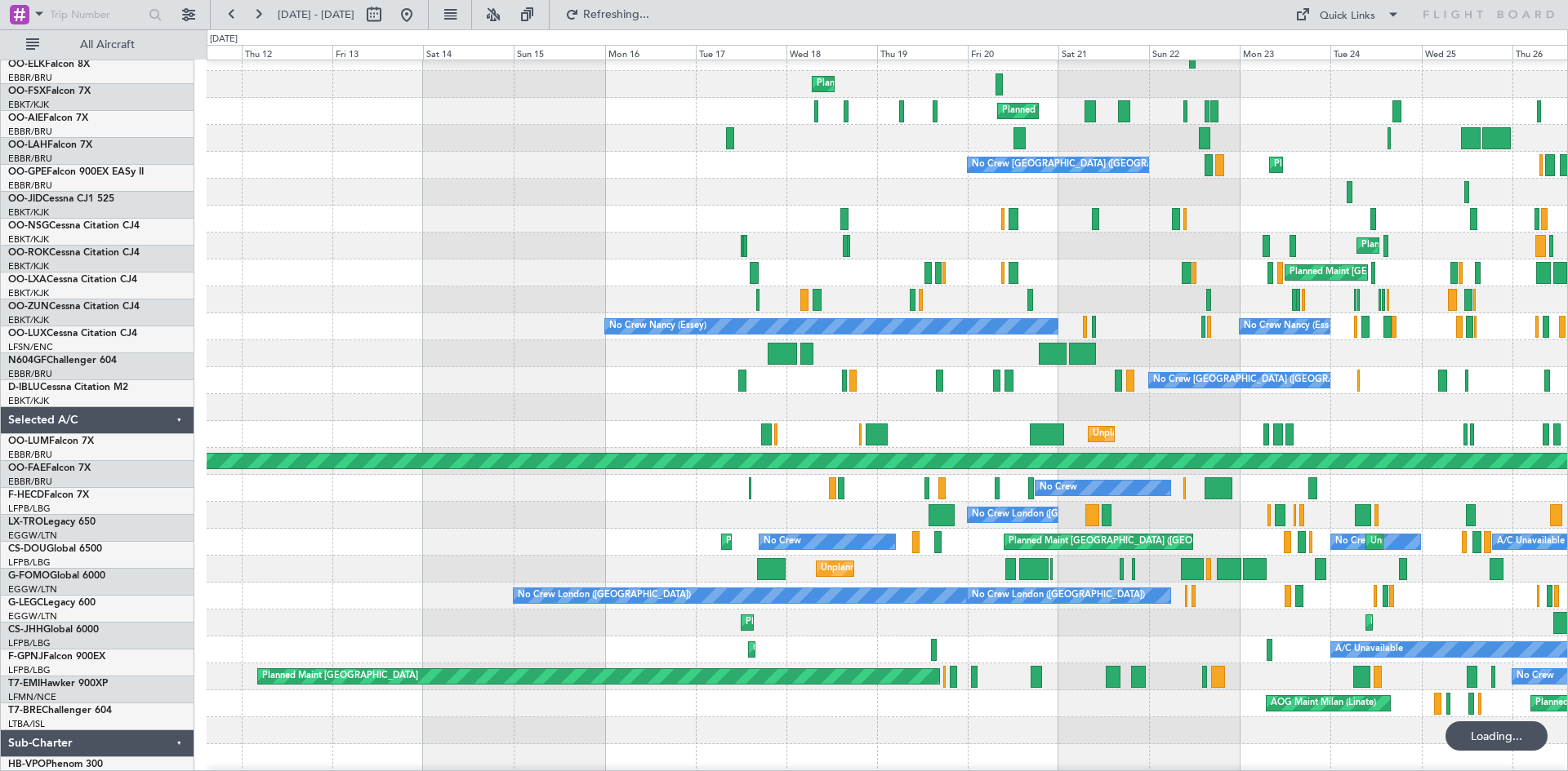
click at [1263, 418] on div at bounding box center [886, 407] width 1360 height 27
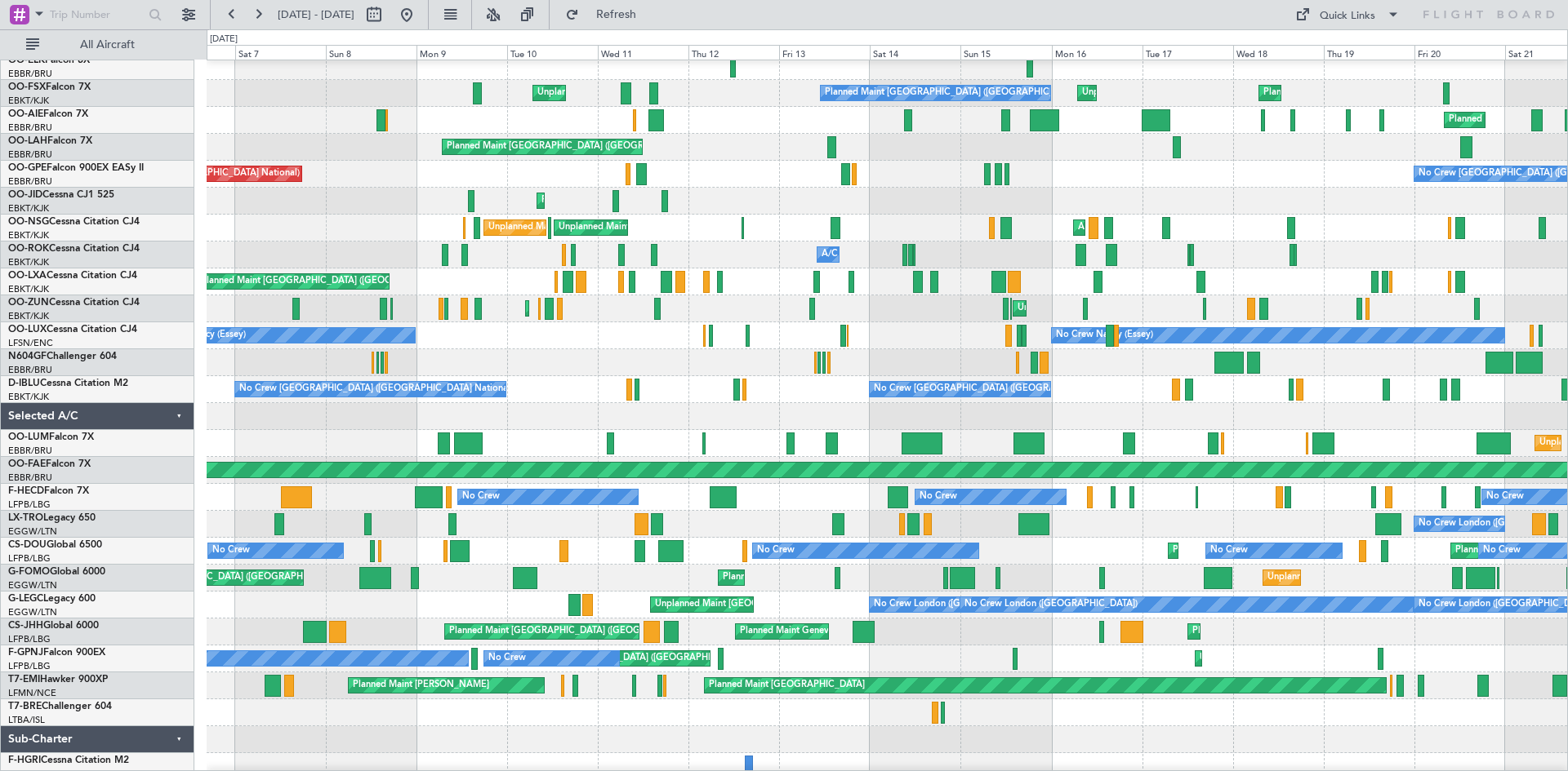
click at [1098, 430] on div at bounding box center [886, 416] width 1360 height 27
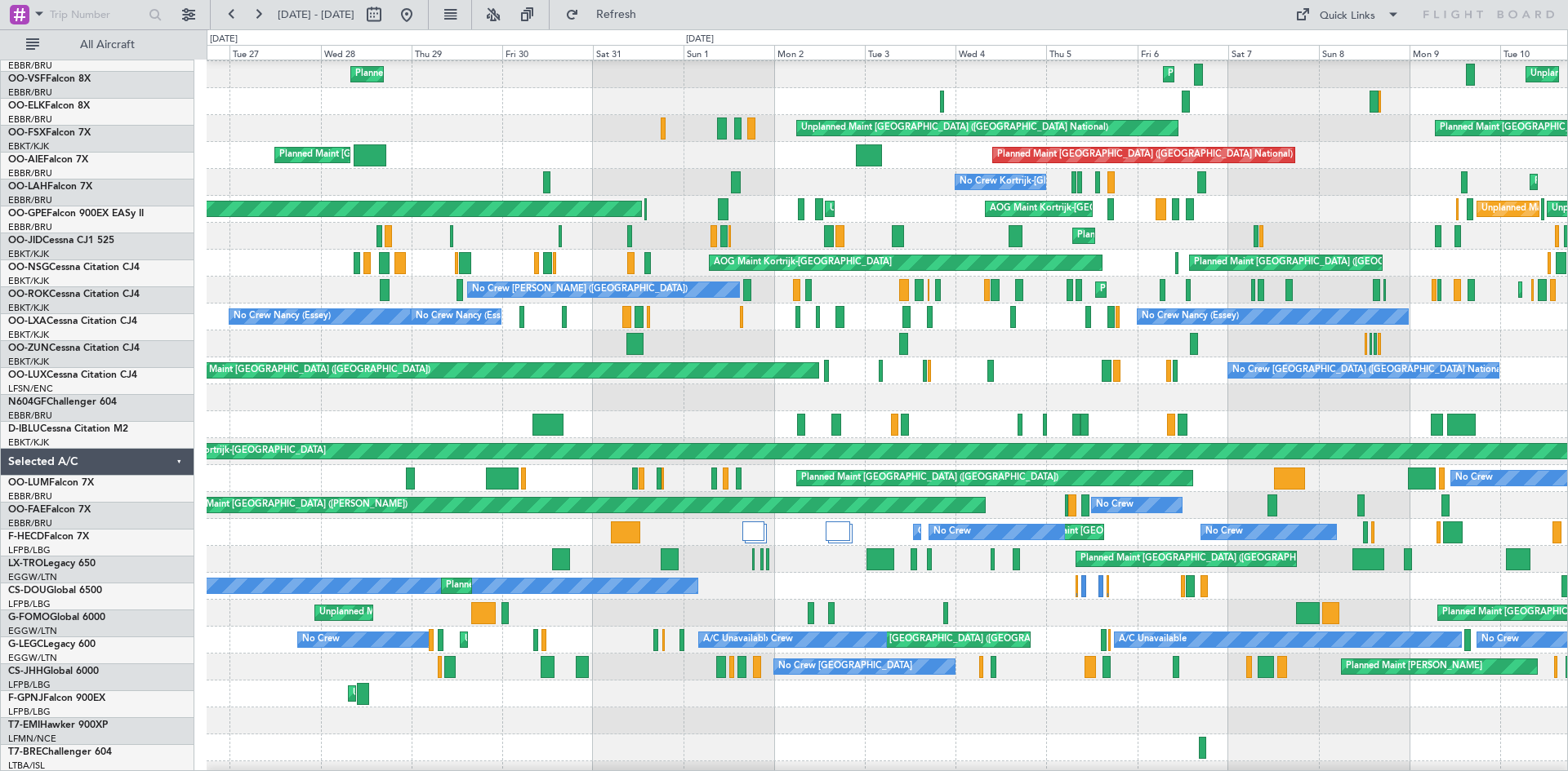
scroll to position [135, 0]
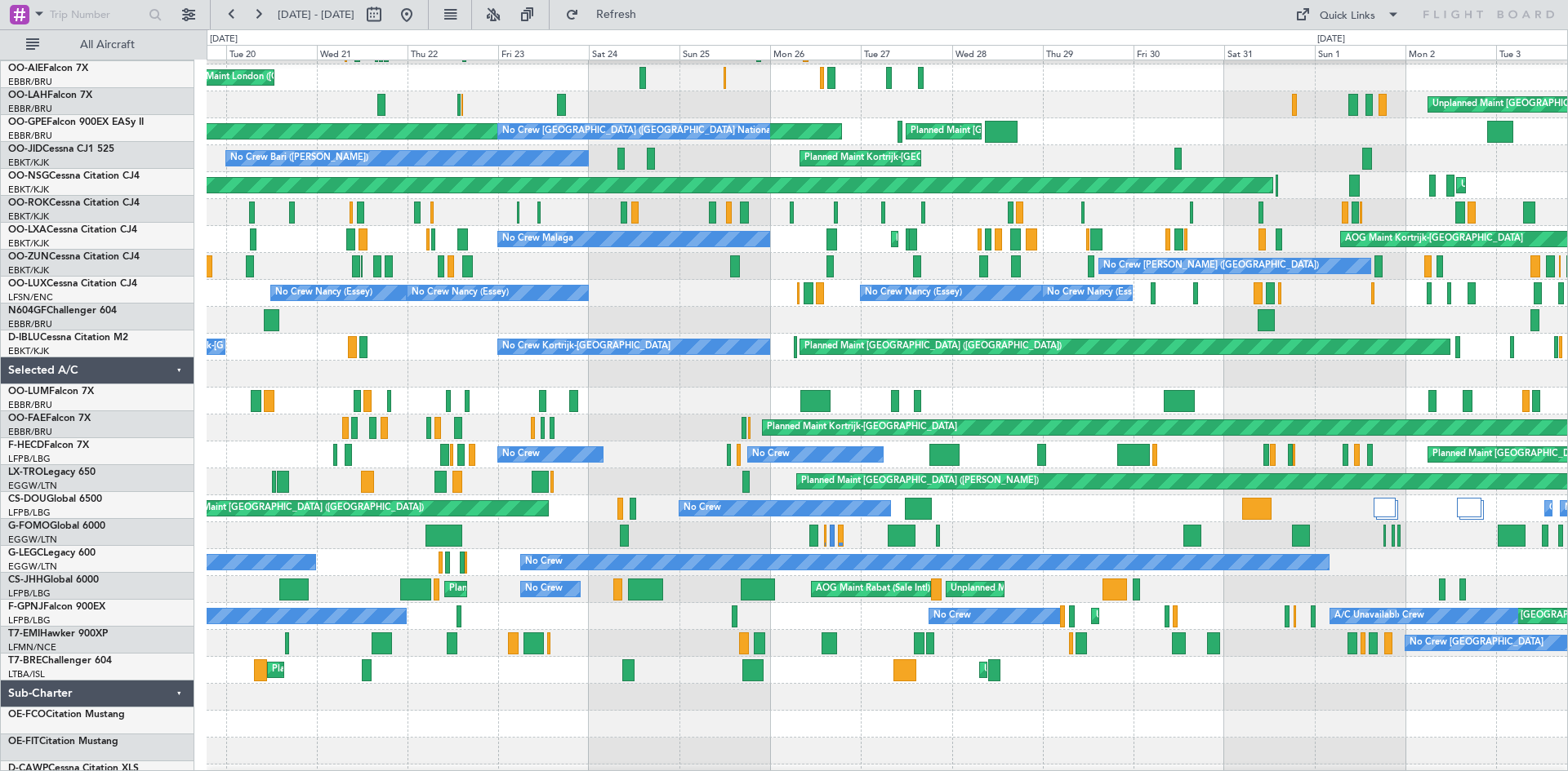
scroll to position [156, 0]
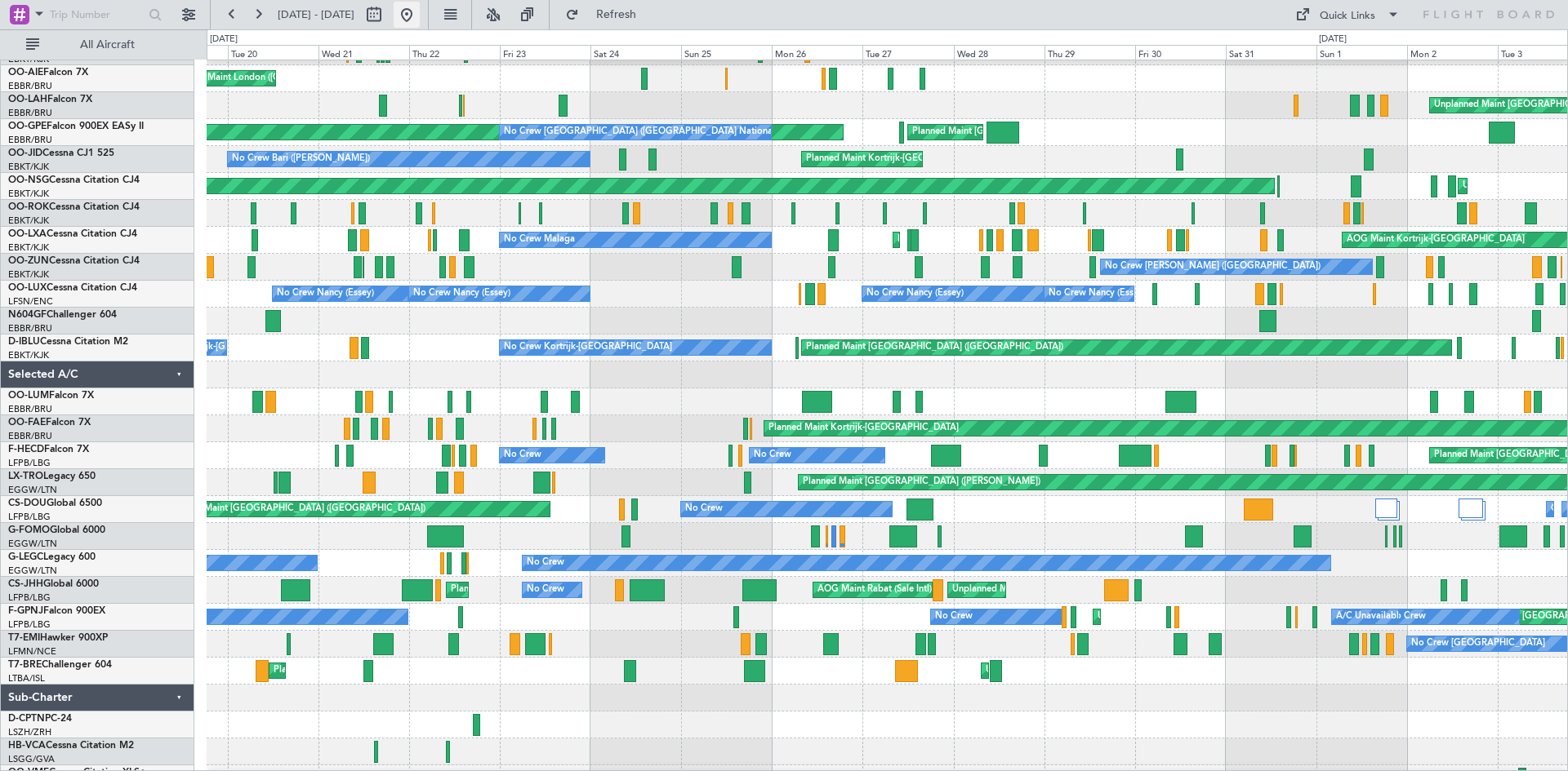
click at [420, 16] on button at bounding box center [406, 15] width 27 height 27
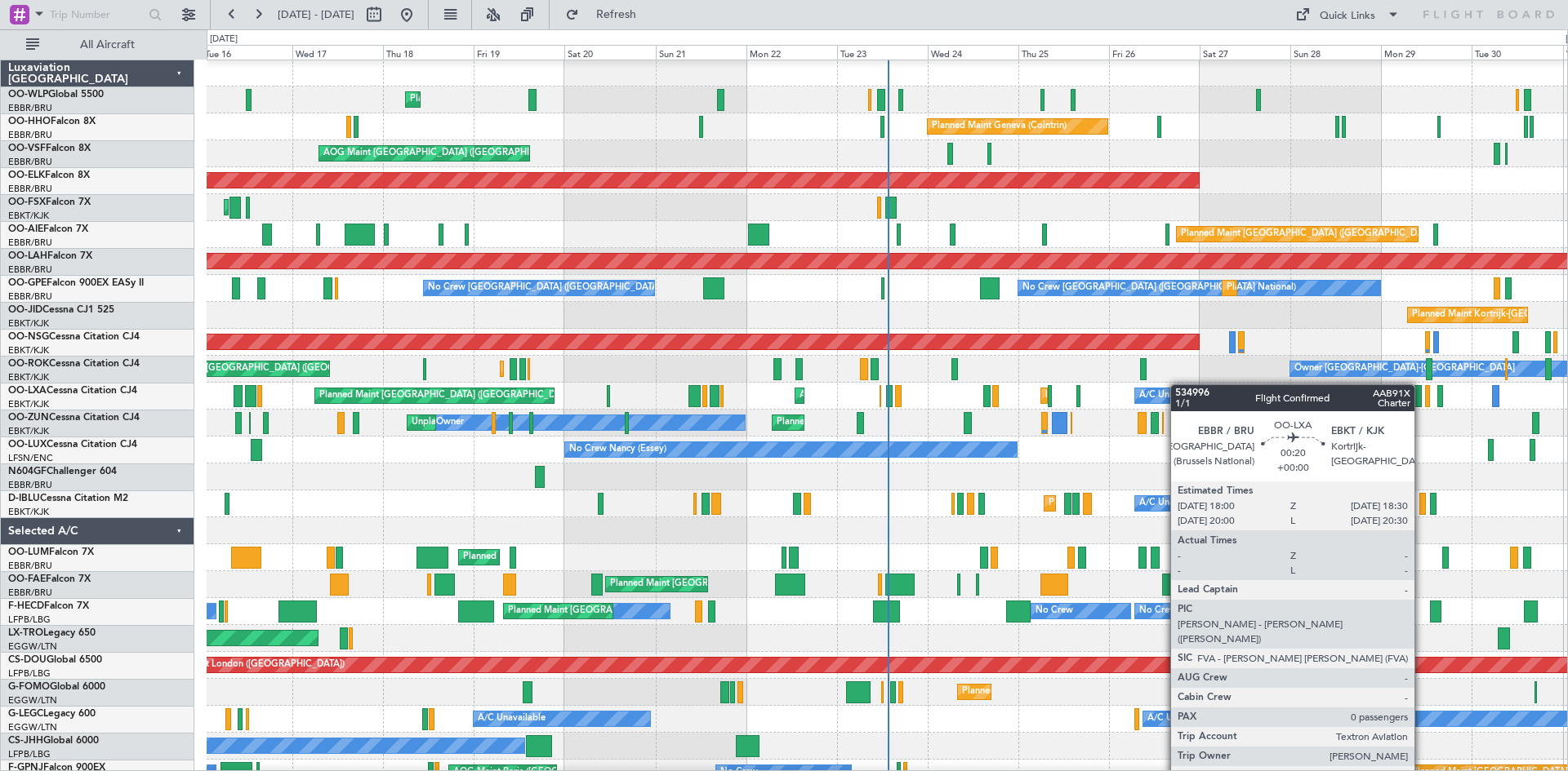
scroll to position [1, 0]
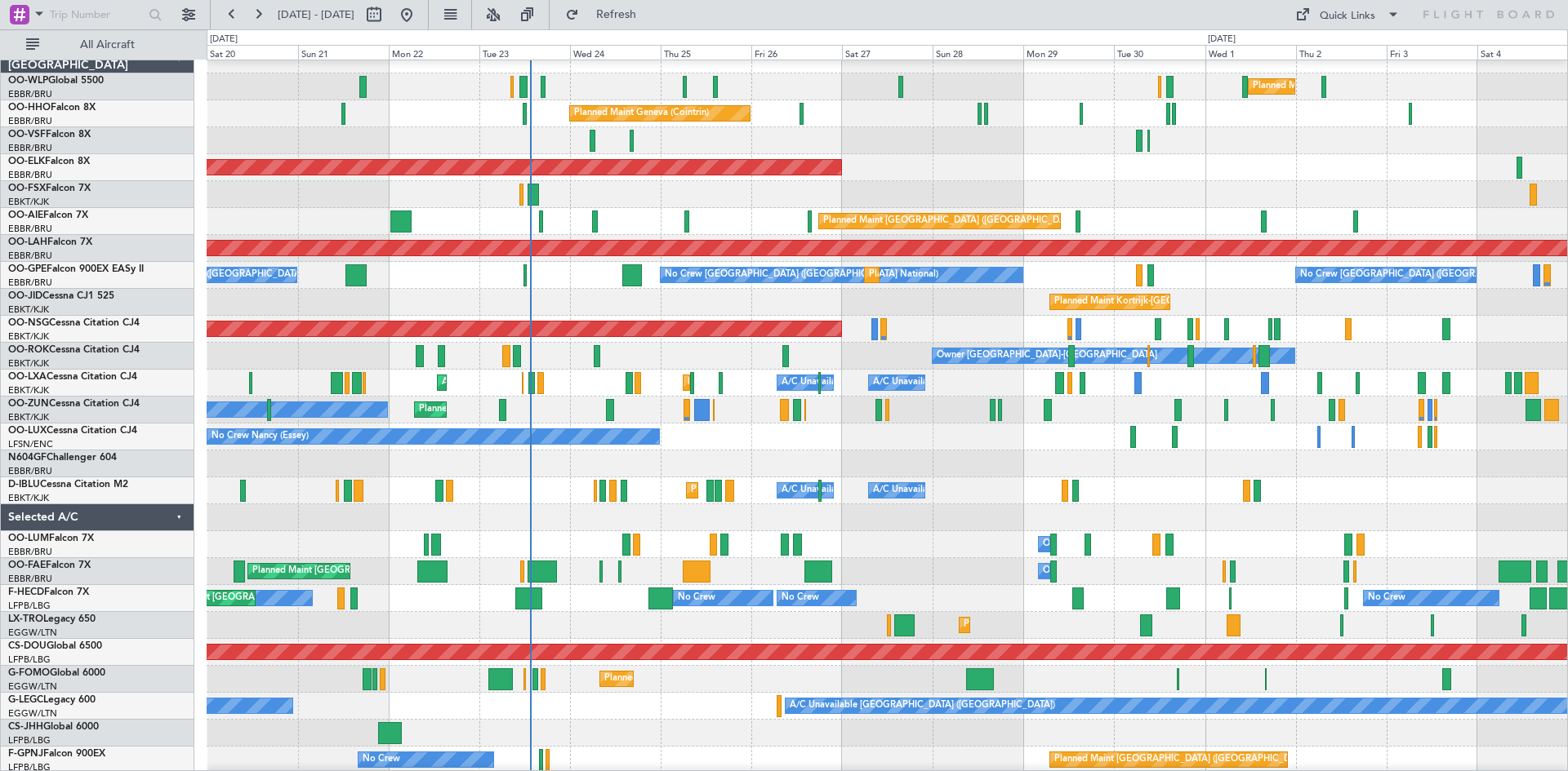
click at [758, 357] on div "Owner Kortrijk-Wevelgem Planned Maint Kortrijk-Wevelgem Planned Maint Paris (Le…" at bounding box center [886, 356] width 1360 height 27
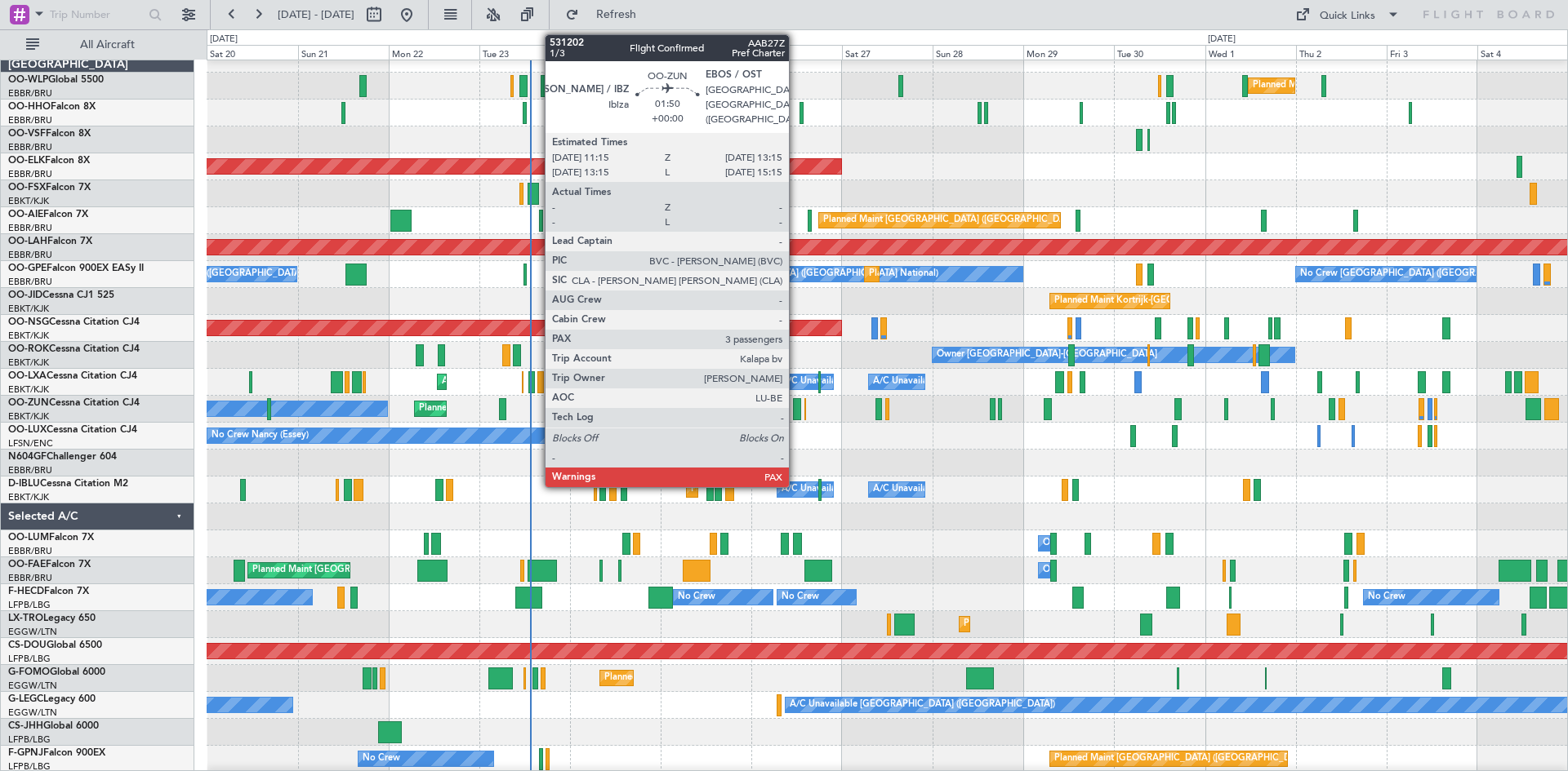
click at [796, 410] on div at bounding box center [797, 409] width 8 height 22
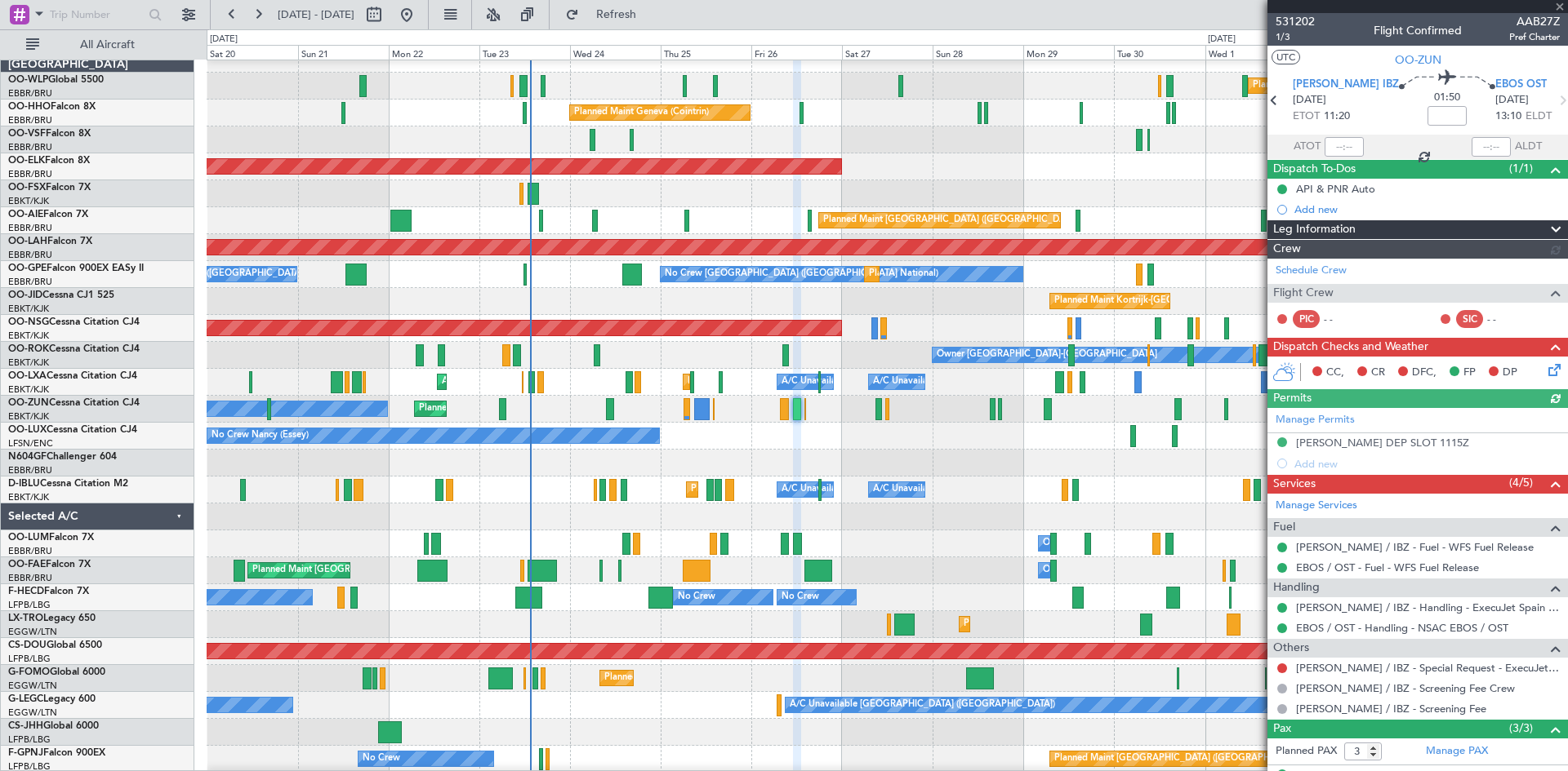
scroll to position [103, 0]
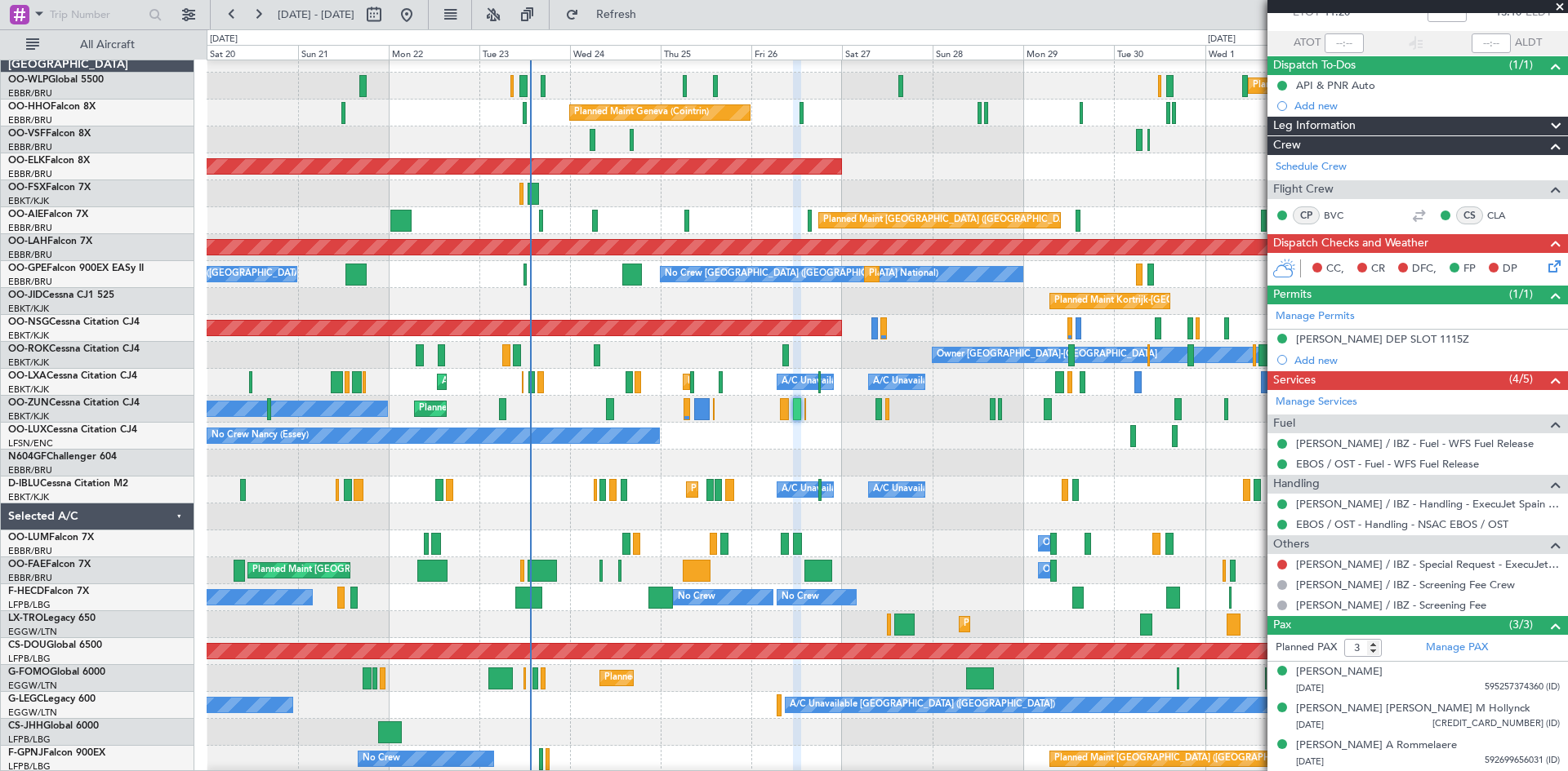
click at [1555, 7] on span at bounding box center [1559, 7] width 17 height 15
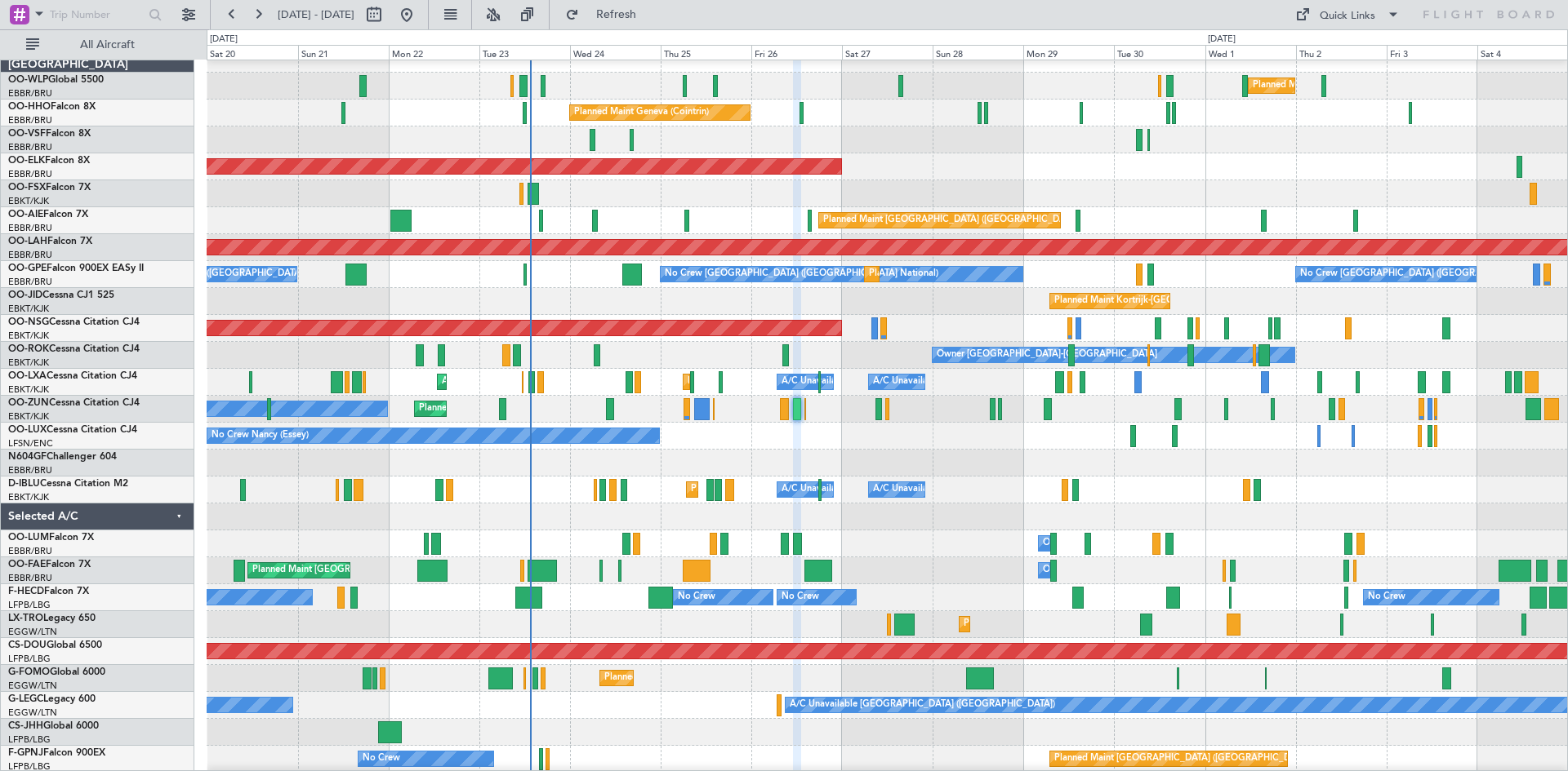
type input "0"
click at [651, 20] on span "Refresh" at bounding box center [617, 15] width 69 height 12
click at [651, 20] on span "Refreshing..." at bounding box center [617, 15] width 69 height 12
click at [651, 12] on span "Refresh" at bounding box center [617, 15] width 69 height 12
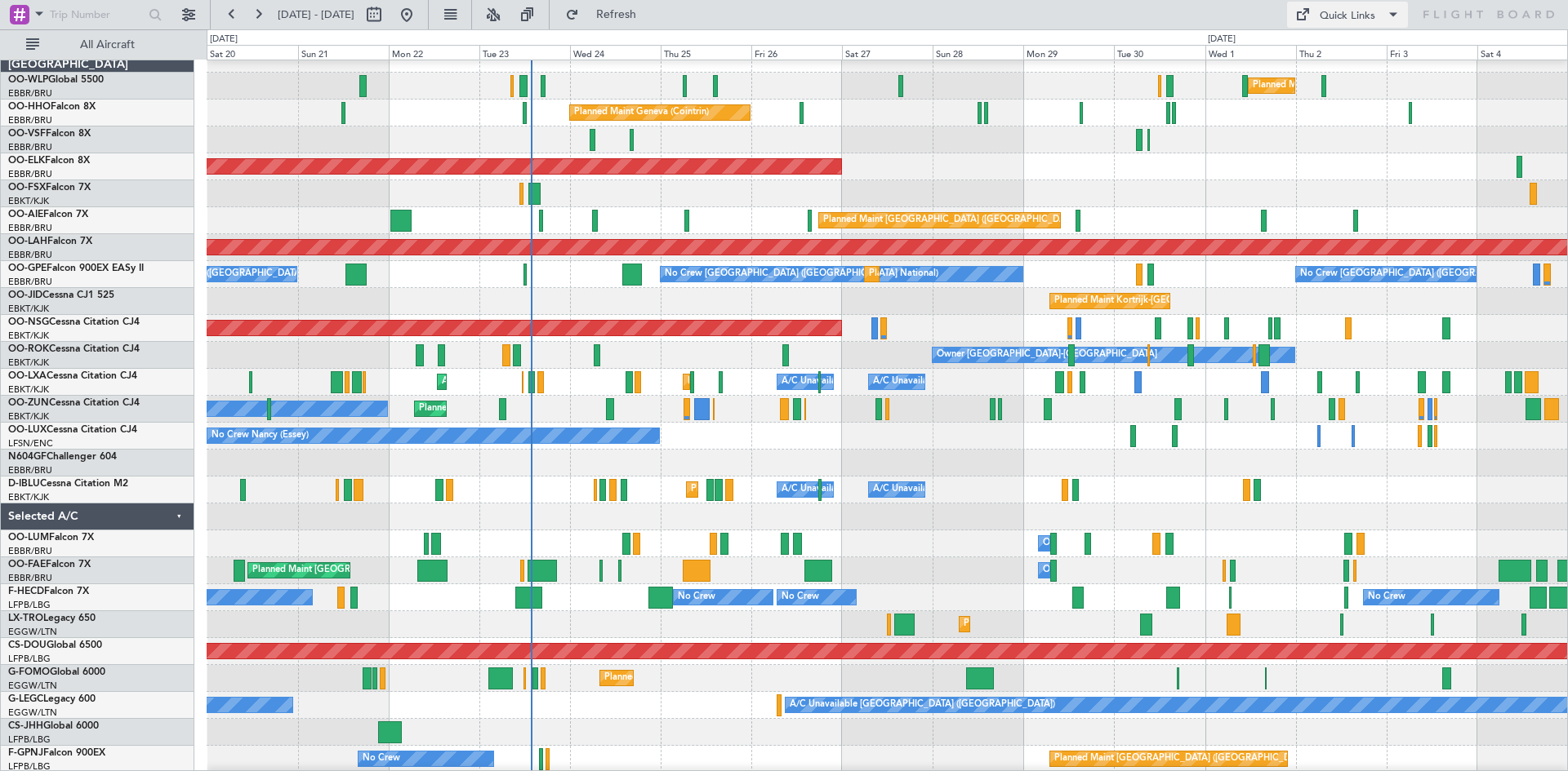
click at [1314, 6] on button "Quick Links" at bounding box center [1347, 15] width 121 height 27
click at [1310, 52] on button "Trip Builder" at bounding box center [1348, 54] width 123 height 39
click at [658, 96] on div "Planned Maint Milan (Linate) Planned Maint Liege" at bounding box center [886, 86] width 1360 height 27
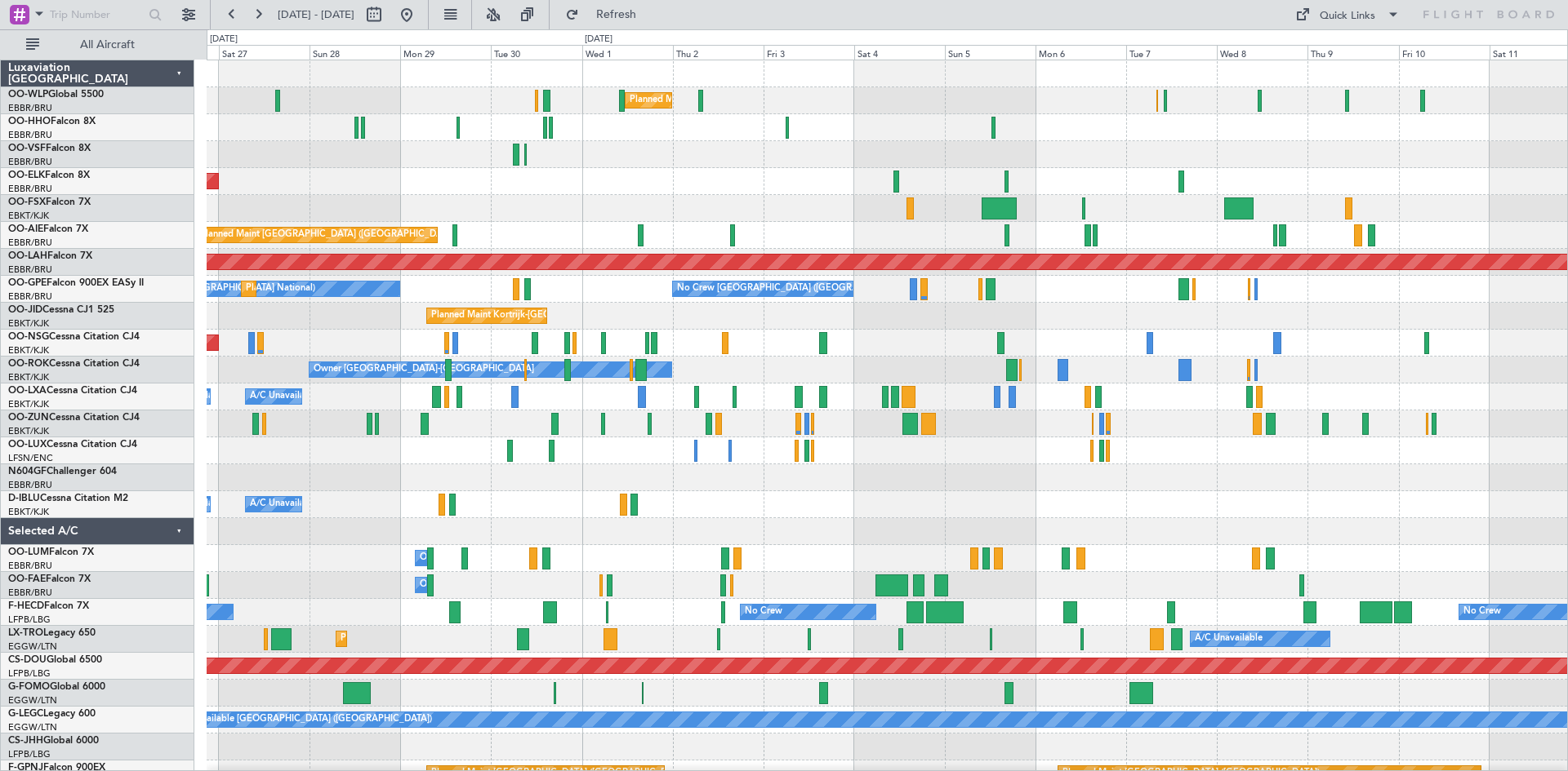
click at [84, 194] on div "Planned Maint Milan (Linate) Planned Maint Geneva (Cointrin) Planned Maint Kort…" at bounding box center [784, 400] width 1568 height 742
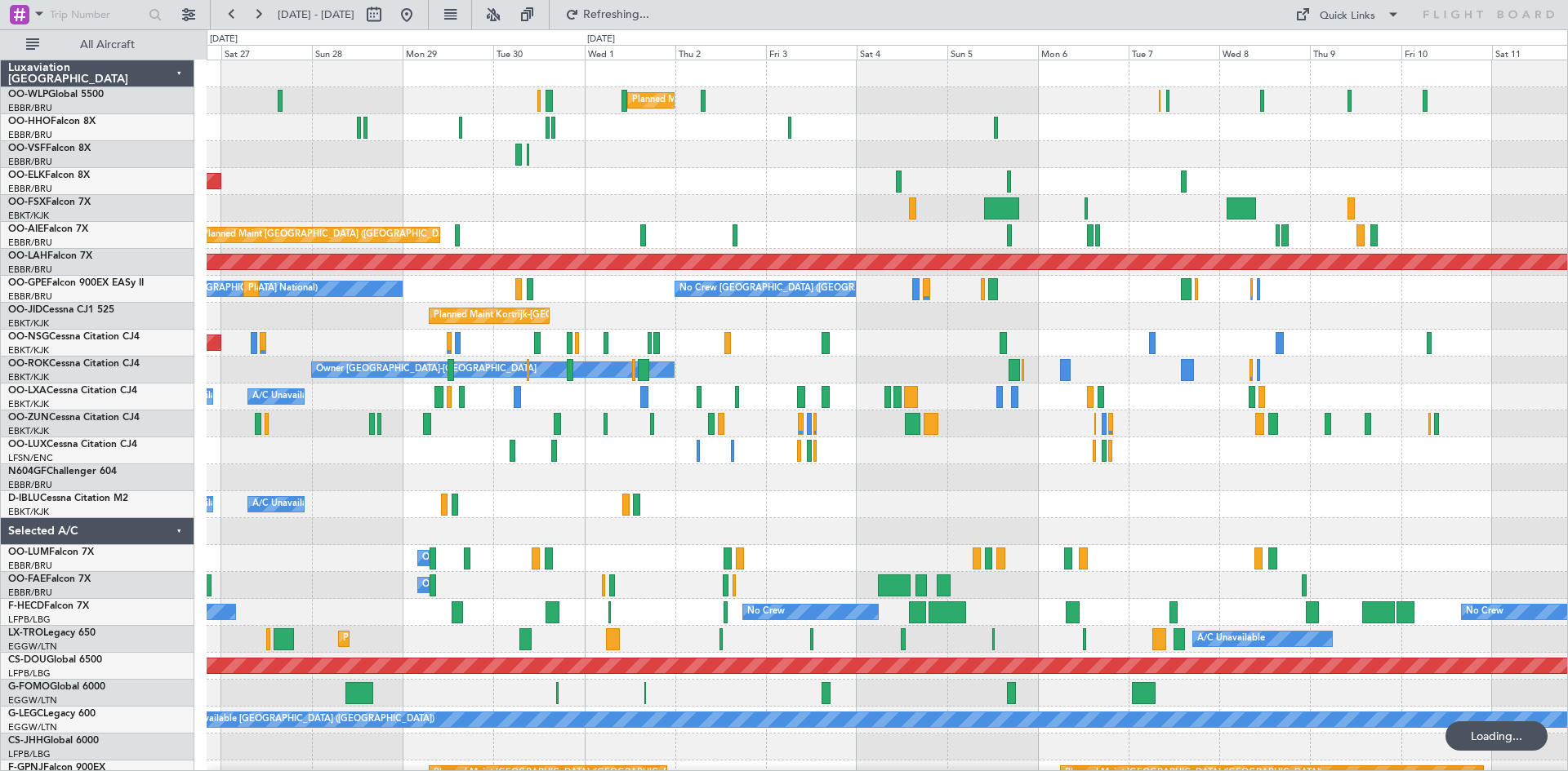
drag, startPoint x: 1370, startPoint y: 137, endPoint x: 732, endPoint y: 93, distance: 639.5
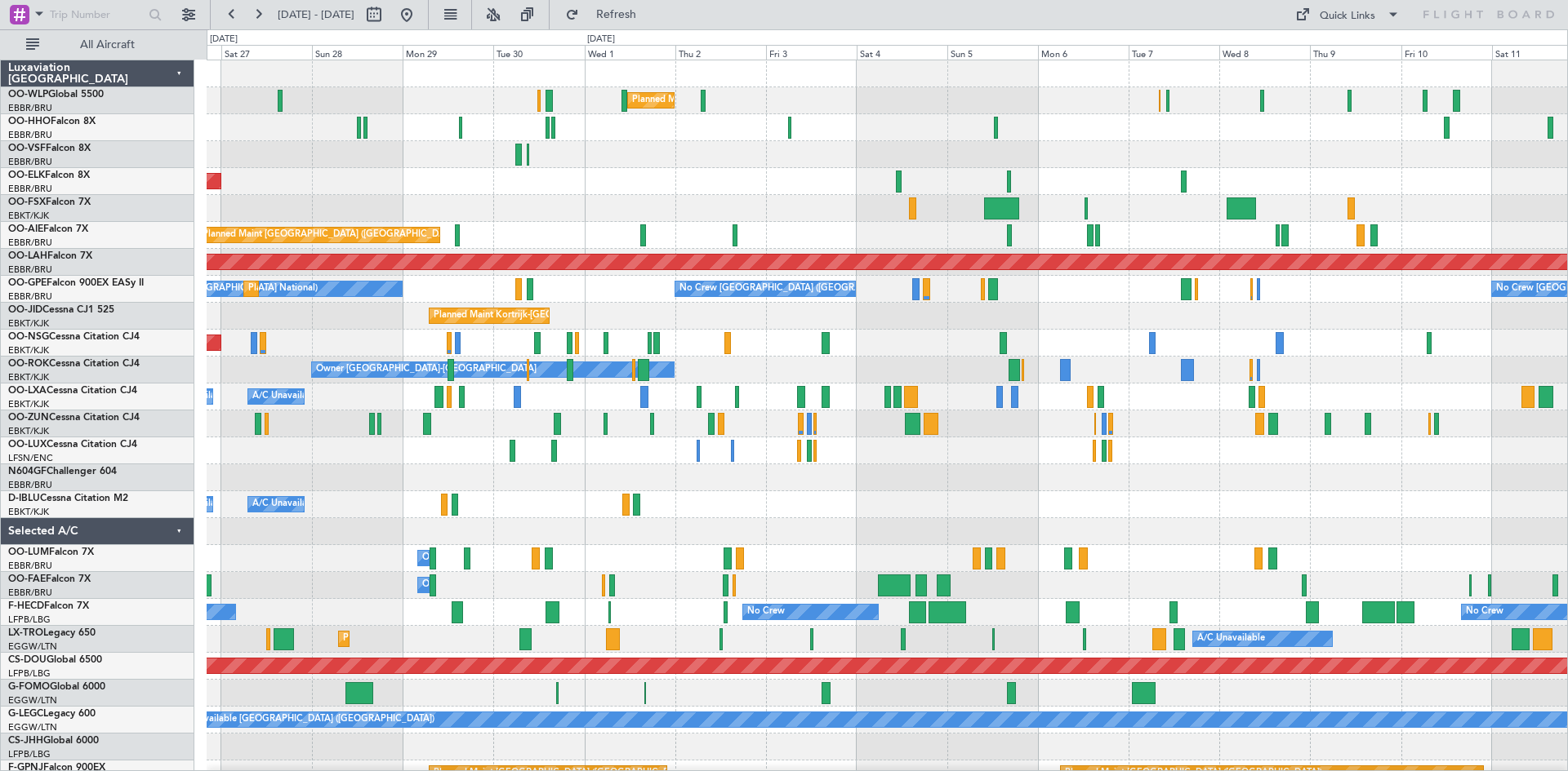
click at [1153, 195] on div at bounding box center [886, 208] width 1360 height 27
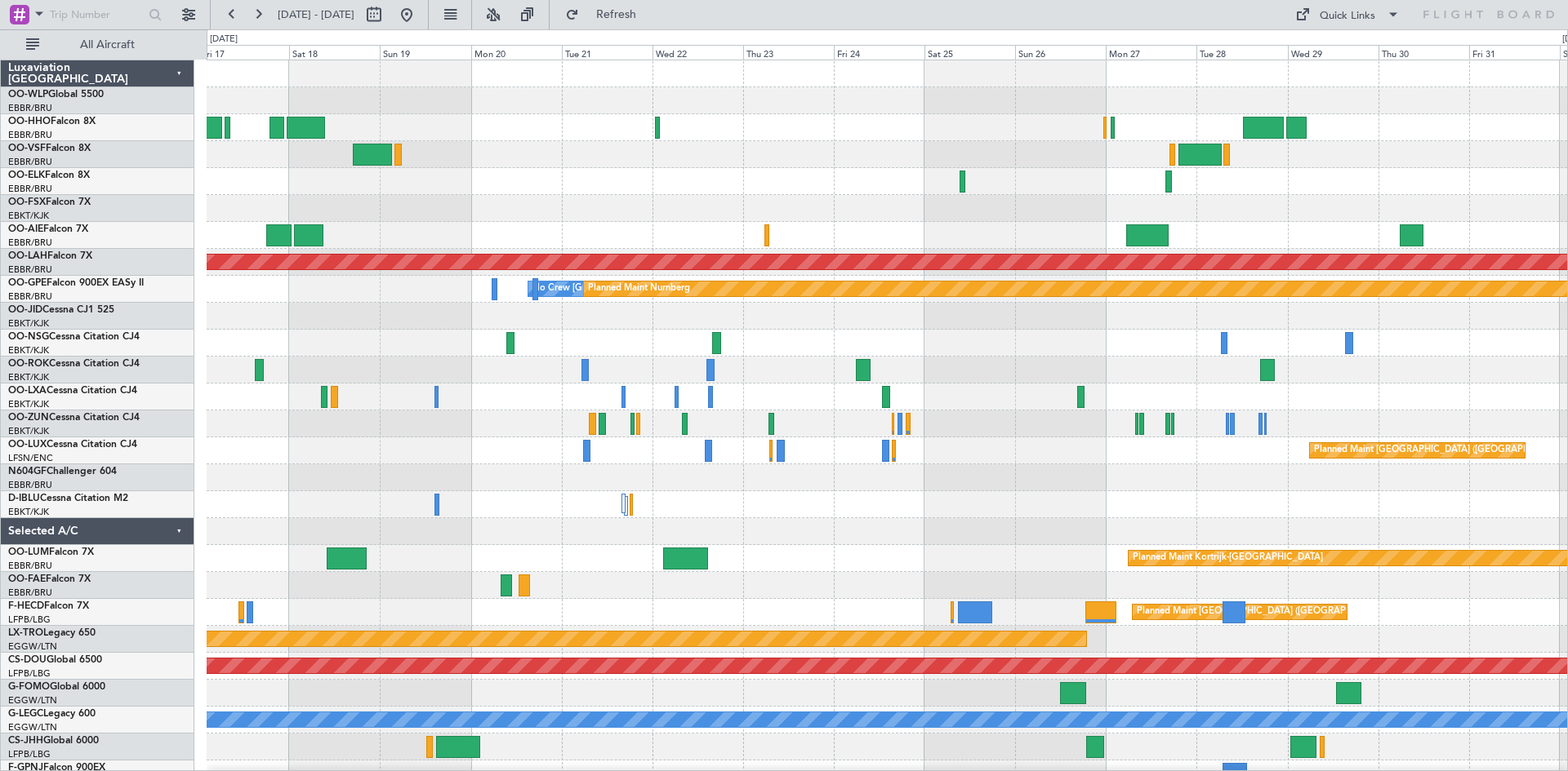
click at [774, 185] on div "Planned Maint Alton-st Louis (St Louis Regl) No Crew Brussels (Brussels Nationa…" at bounding box center [886, 491] width 1360 height 862
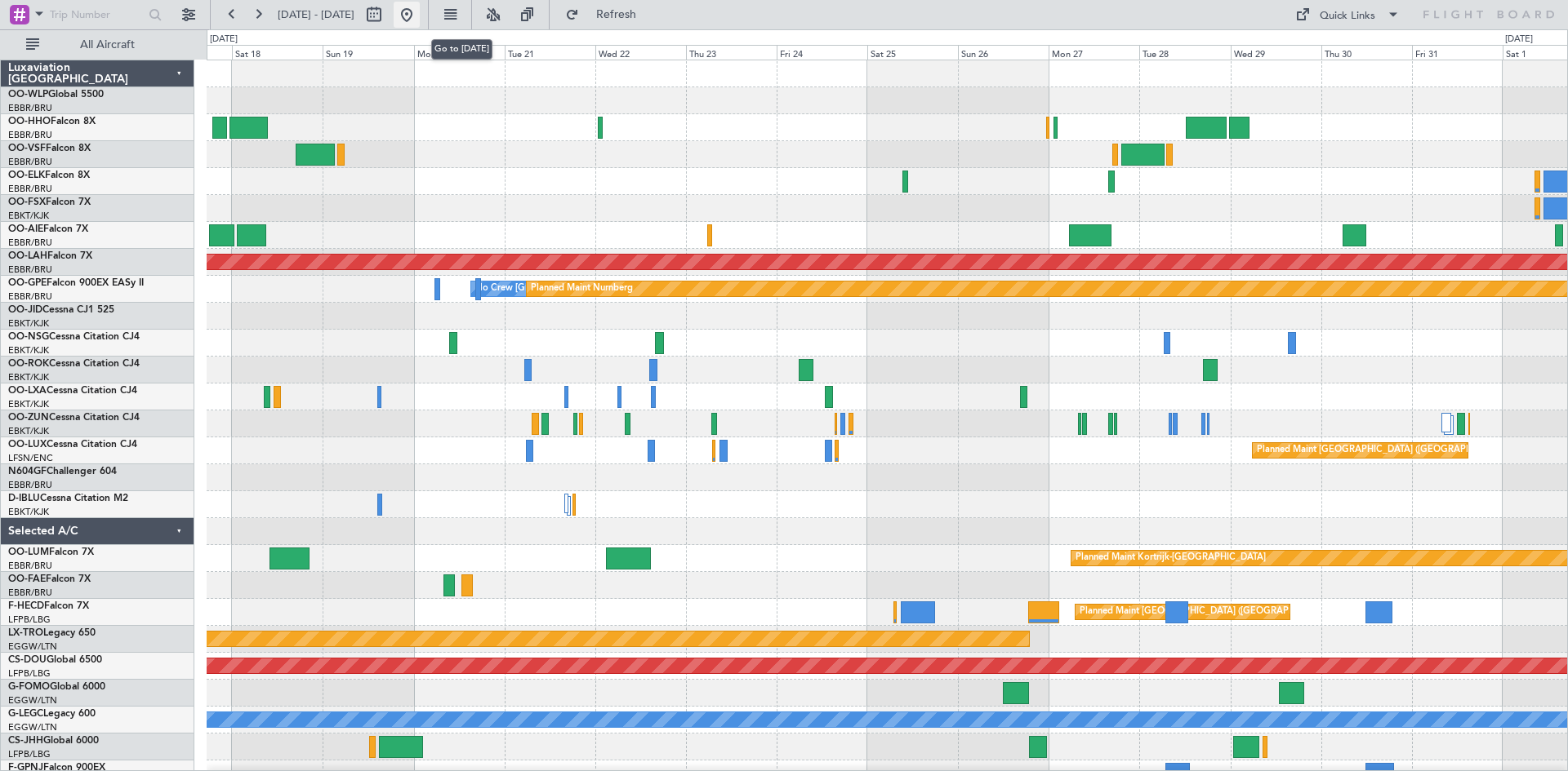
click at [420, 26] on button at bounding box center [406, 15] width 27 height 27
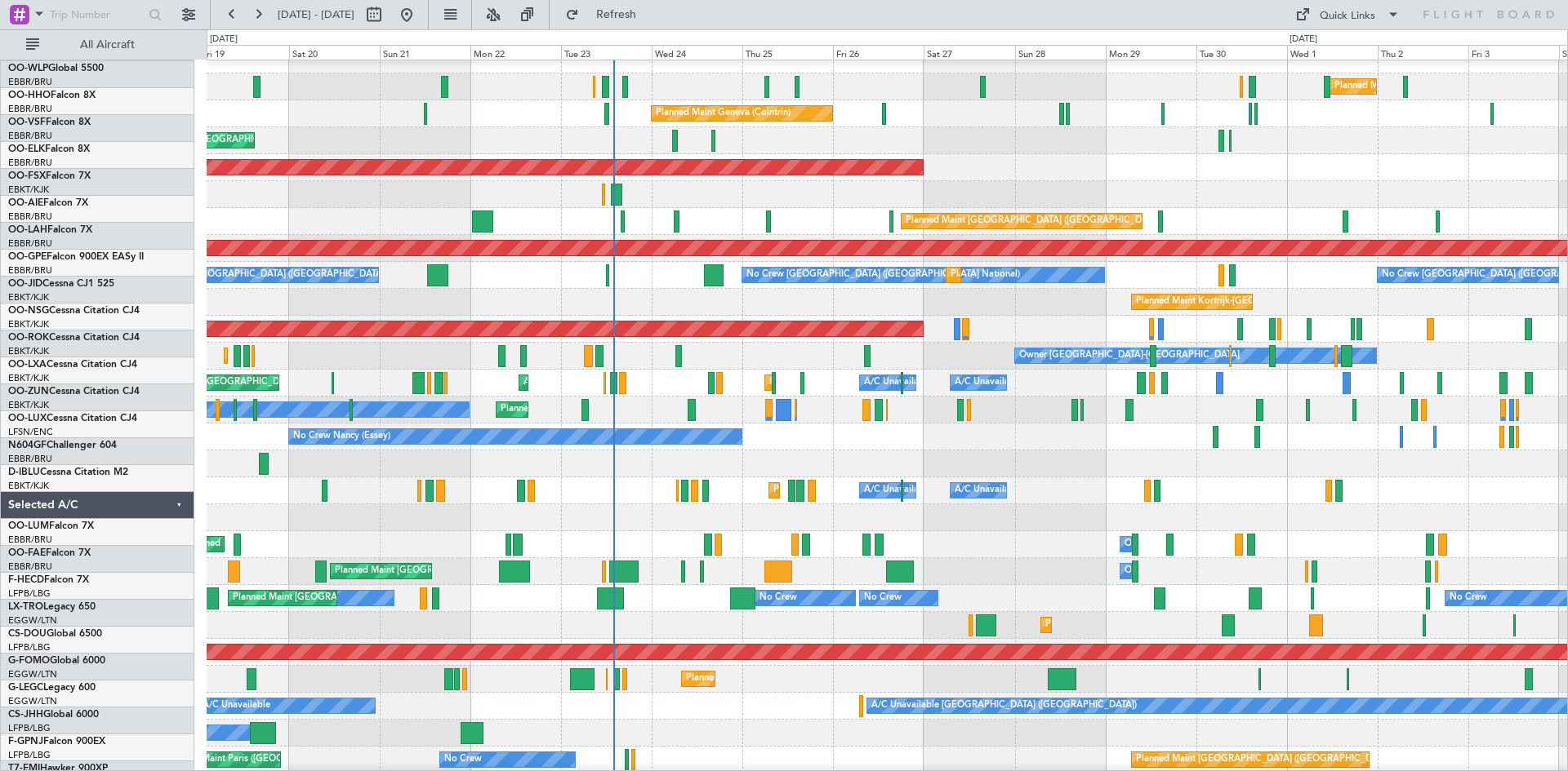
scroll to position [12, 0]
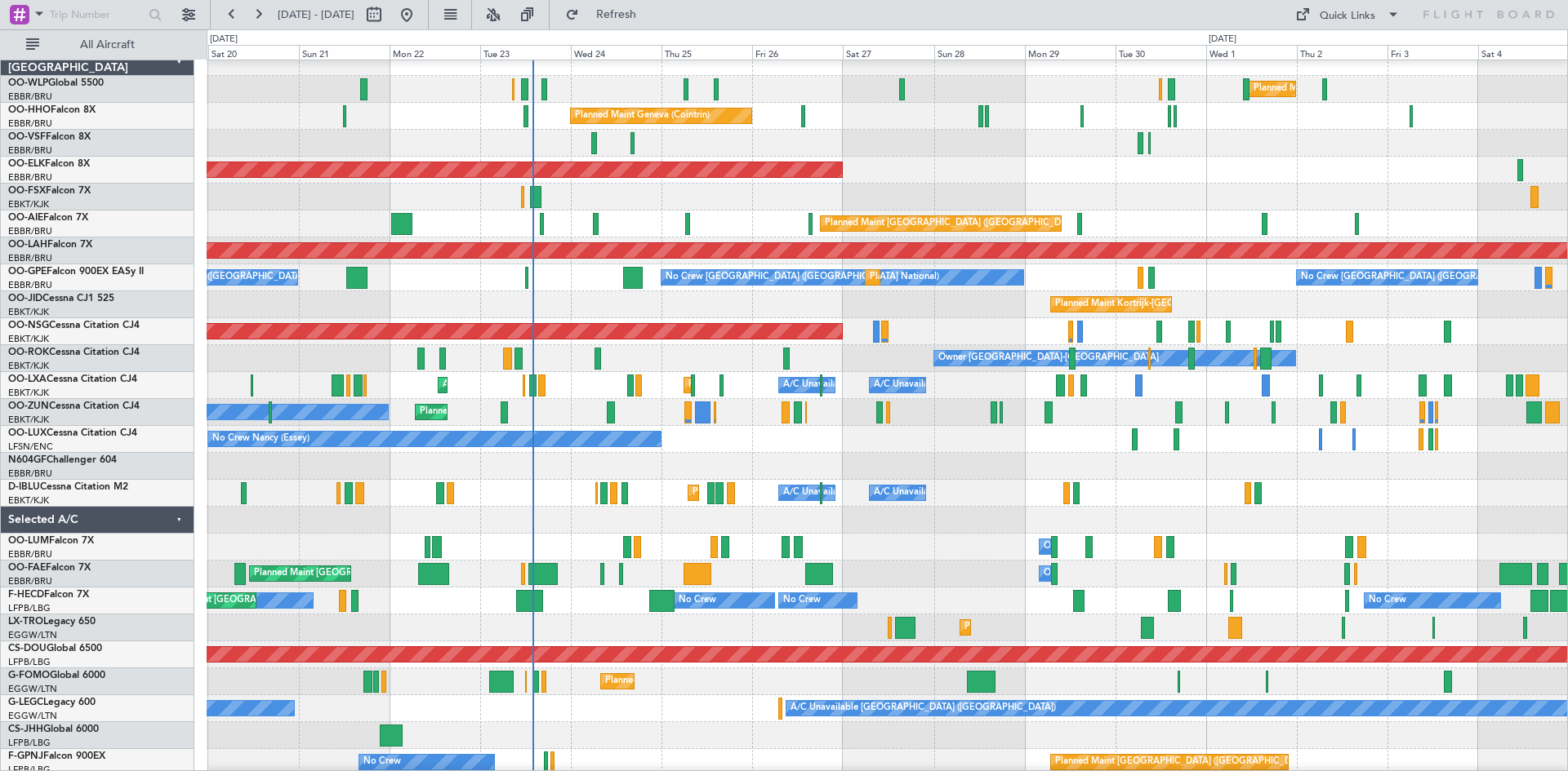
click at [592, 508] on div at bounding box center [886, 519] width 1360 height 27
click at [632, 19] on button "Refresh" at bounding box center [607, 15] width 98 height 27
click at [651, 21] on span "Refresh" at bounding box center [617, 15] width 69 height 12
click at [618, 7] on button "Refresh" at bounding box center [607, 15] width 98 height 27
click at [643, 30] on div "0 0 Fri 19 Sat 20 Sun 21 Mon 22 Tue 23 Wed 24 Thu 25 Oct 2025 Fri 26 Sat 27 Sun…" at bounding box center [887, 45] width 1359 height 30
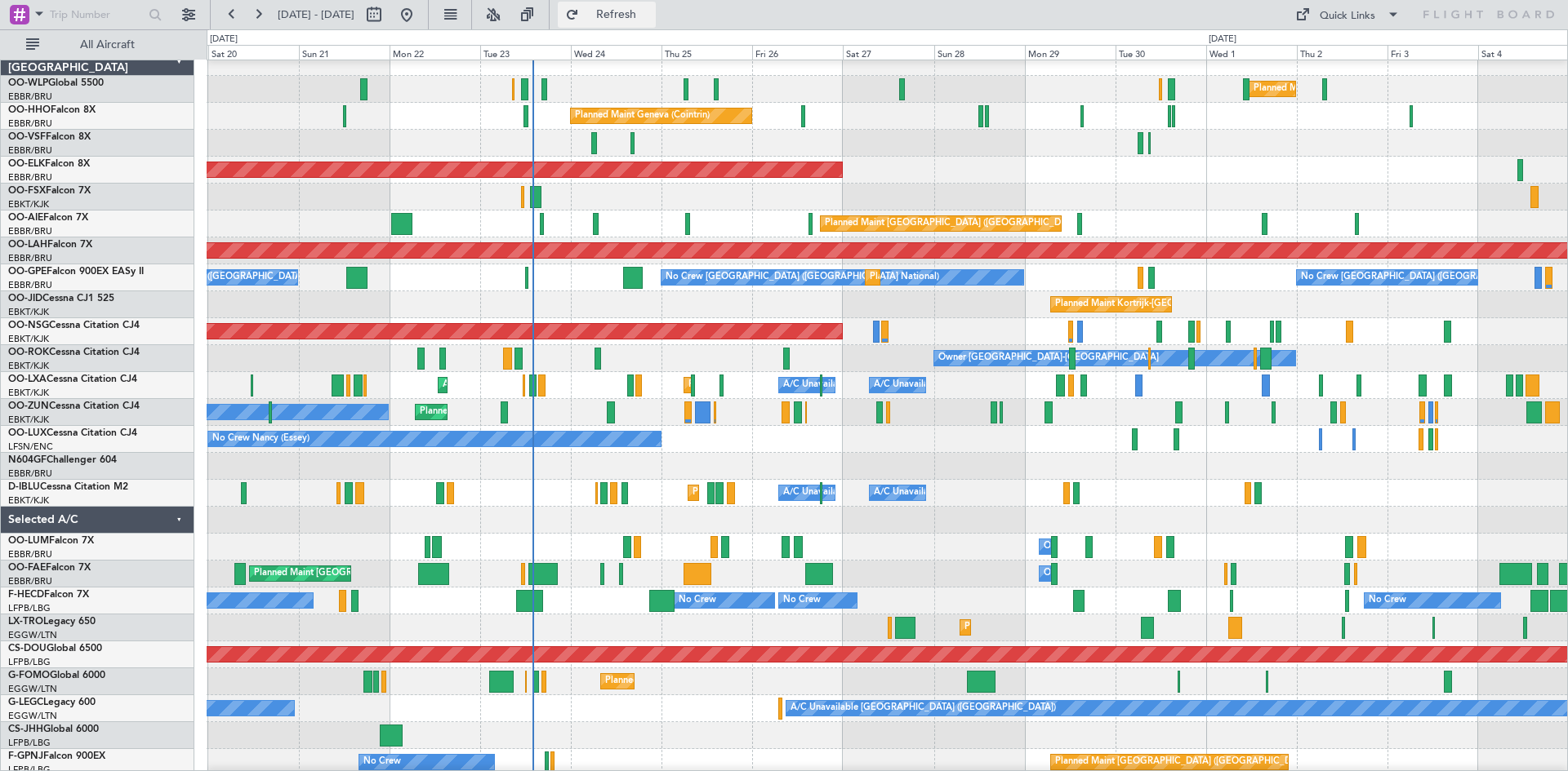
click at [651, 11] on span "Refresh" at bounding box center [617, 15] width 69 height 12
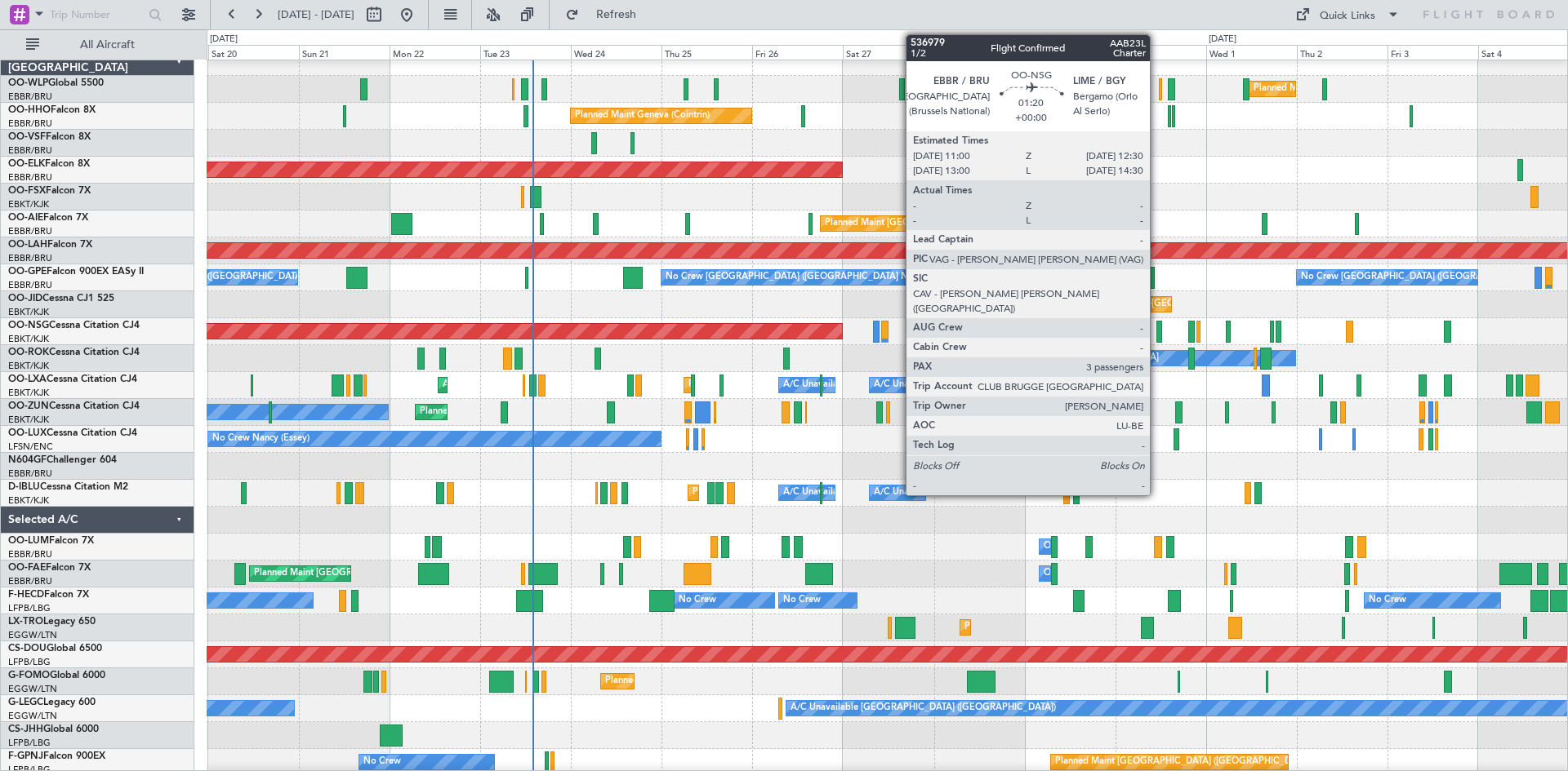
click at [1157, 327] on div at bounding box center [1159, 331] width 6 height 22
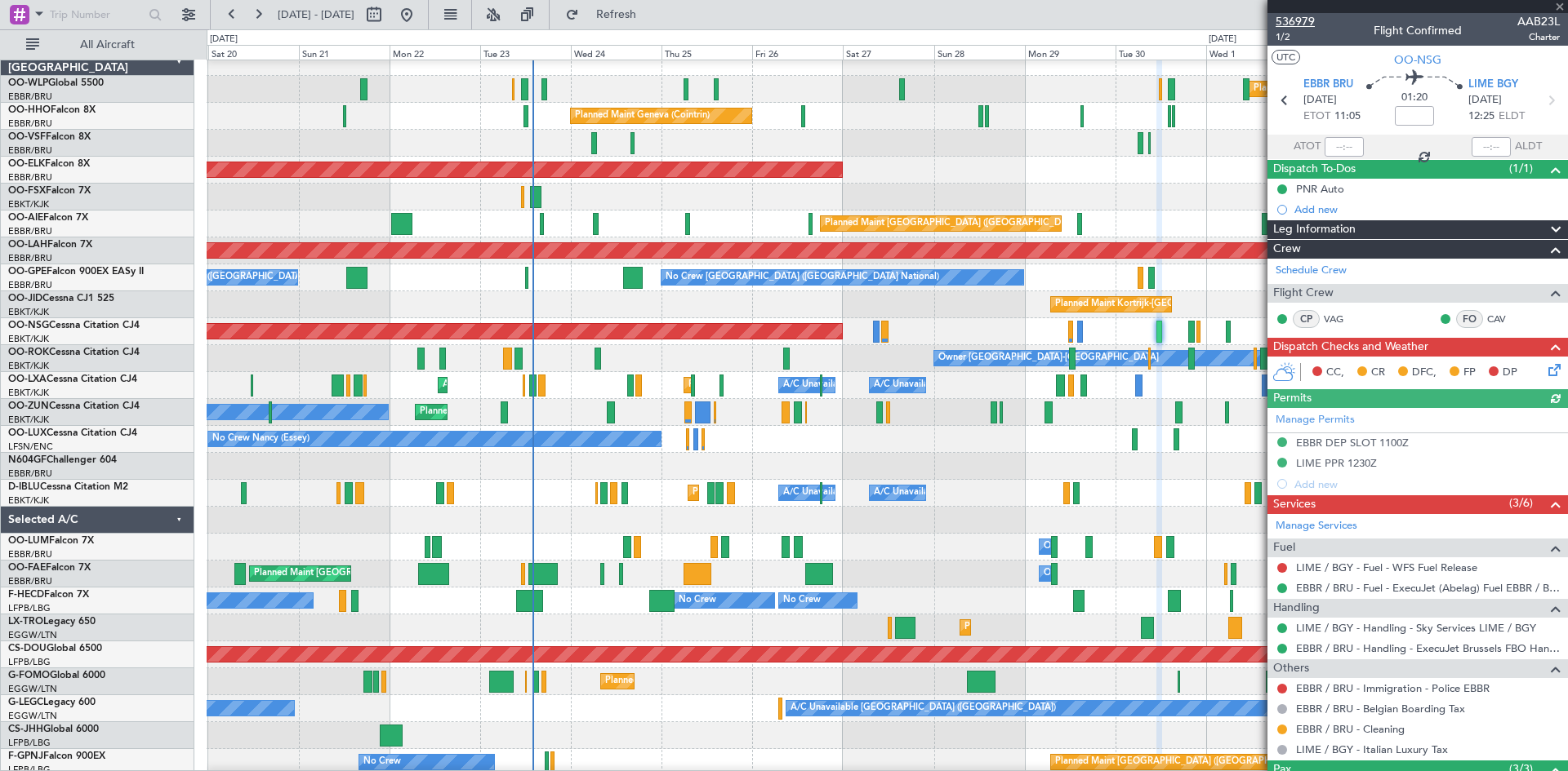
click at [1284, 20] on span "536979" at bounding box center [1296, 21] width 39 height 17
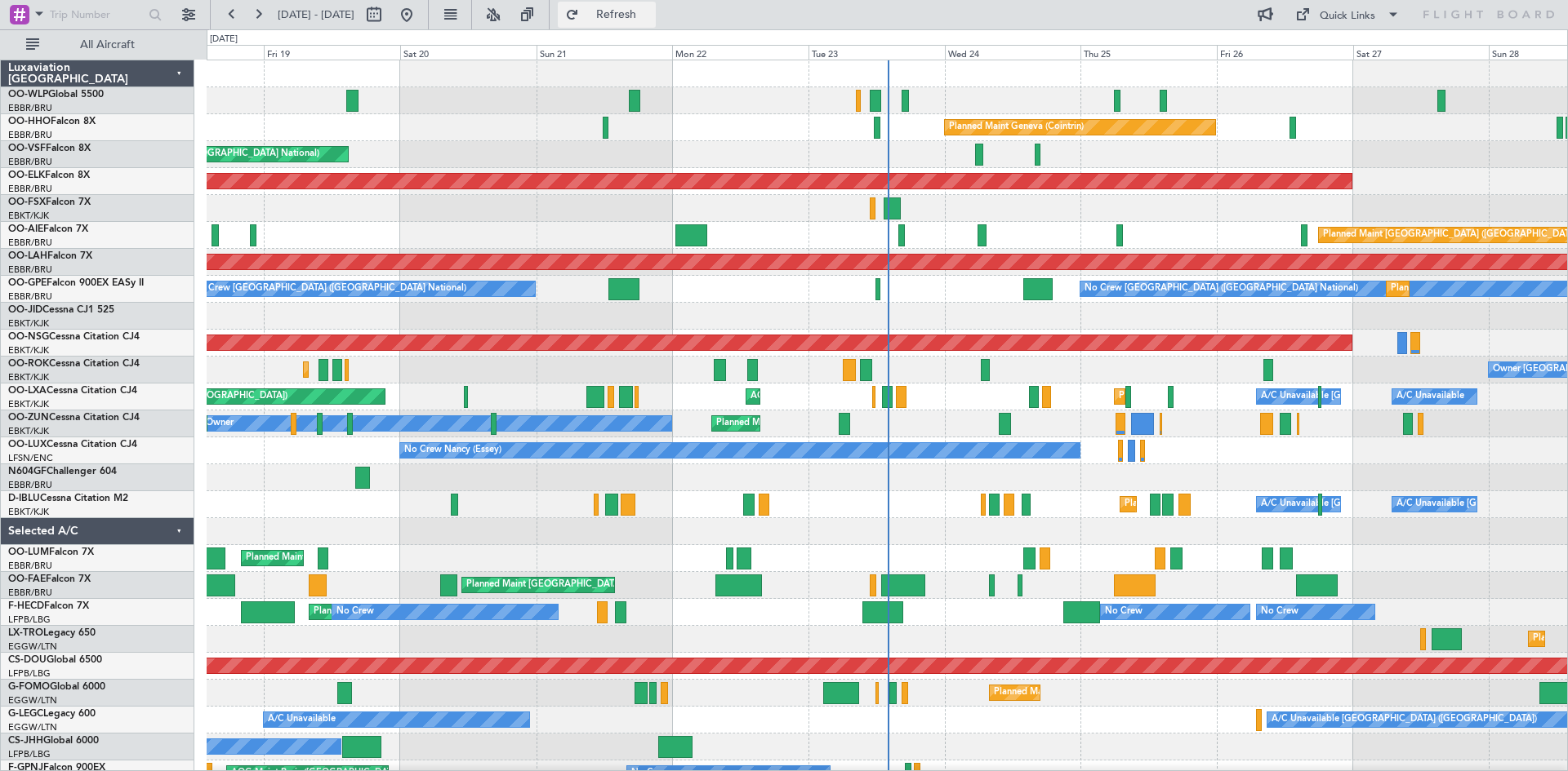
click at [651, 2] on button "Refresh" at bounding box center [607, 15] width 98 height 27
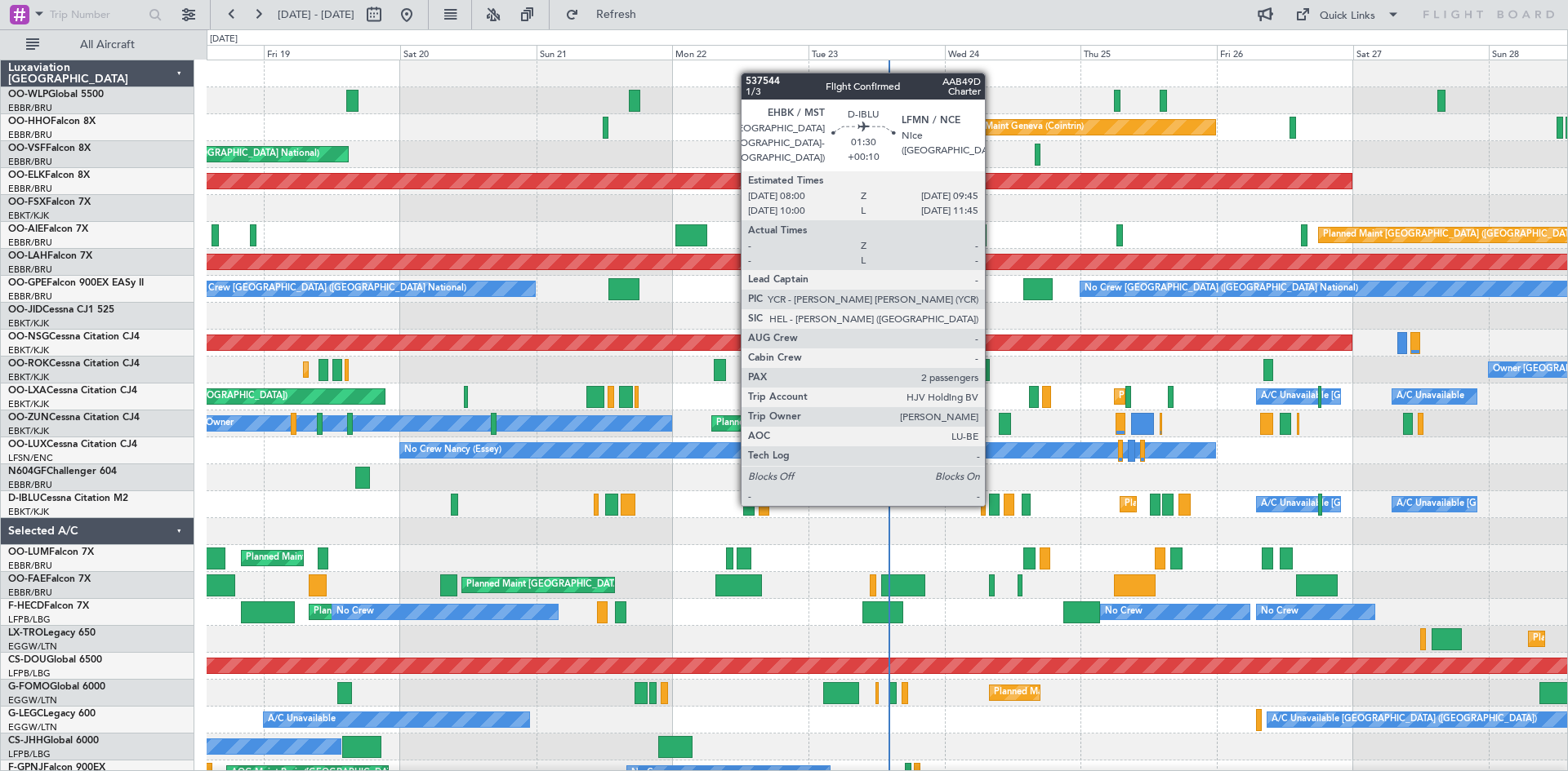
click at [993, 504] on div at bounding box center [994, 504] width 11 height 22
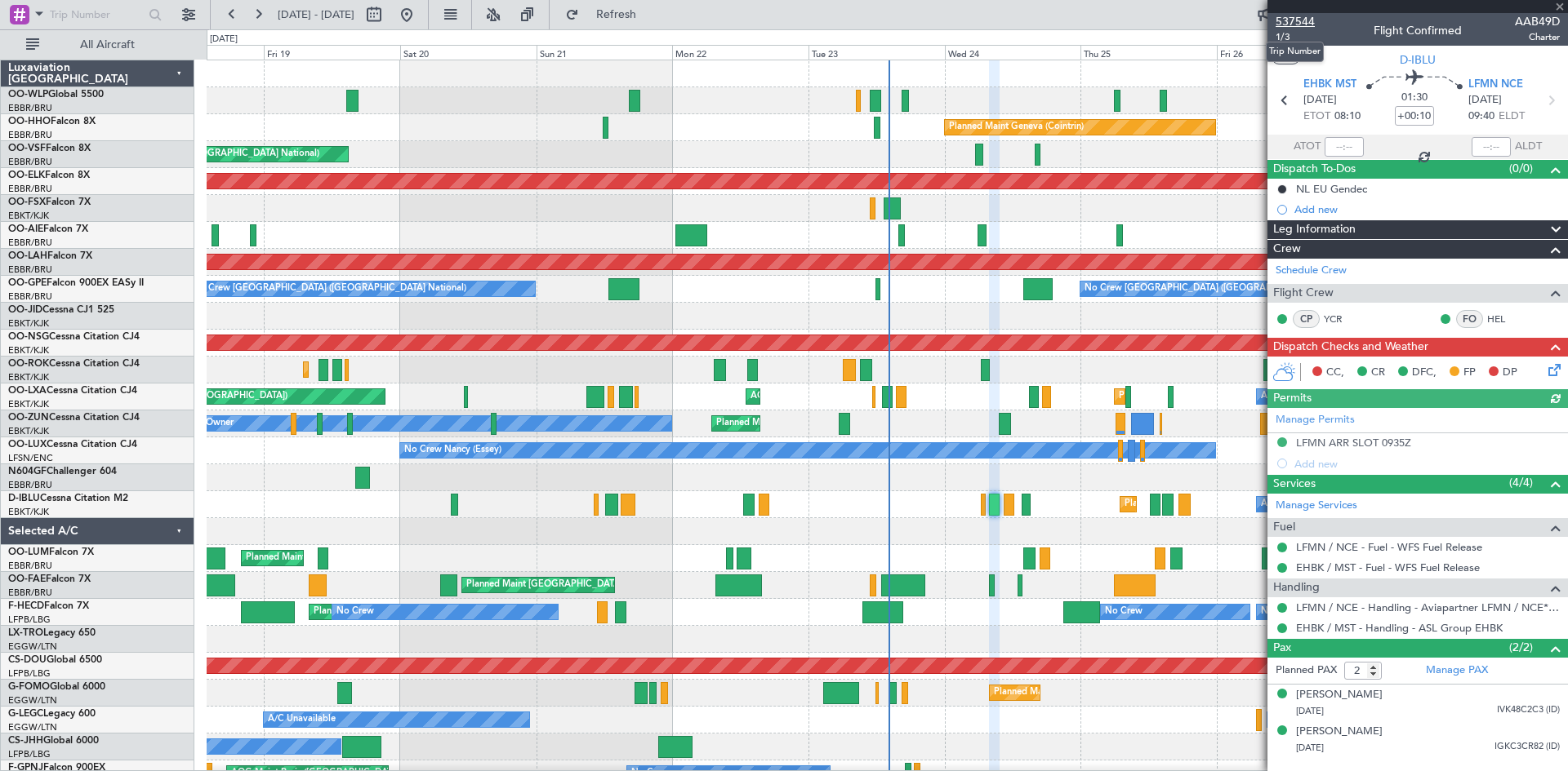
click at [1291, 21] on span "537544" at bounding box center [1296, 21] width 39 height 17
click at [651, 9] on span "Refresh" at bounding box center [617, 15] width 69 height 12
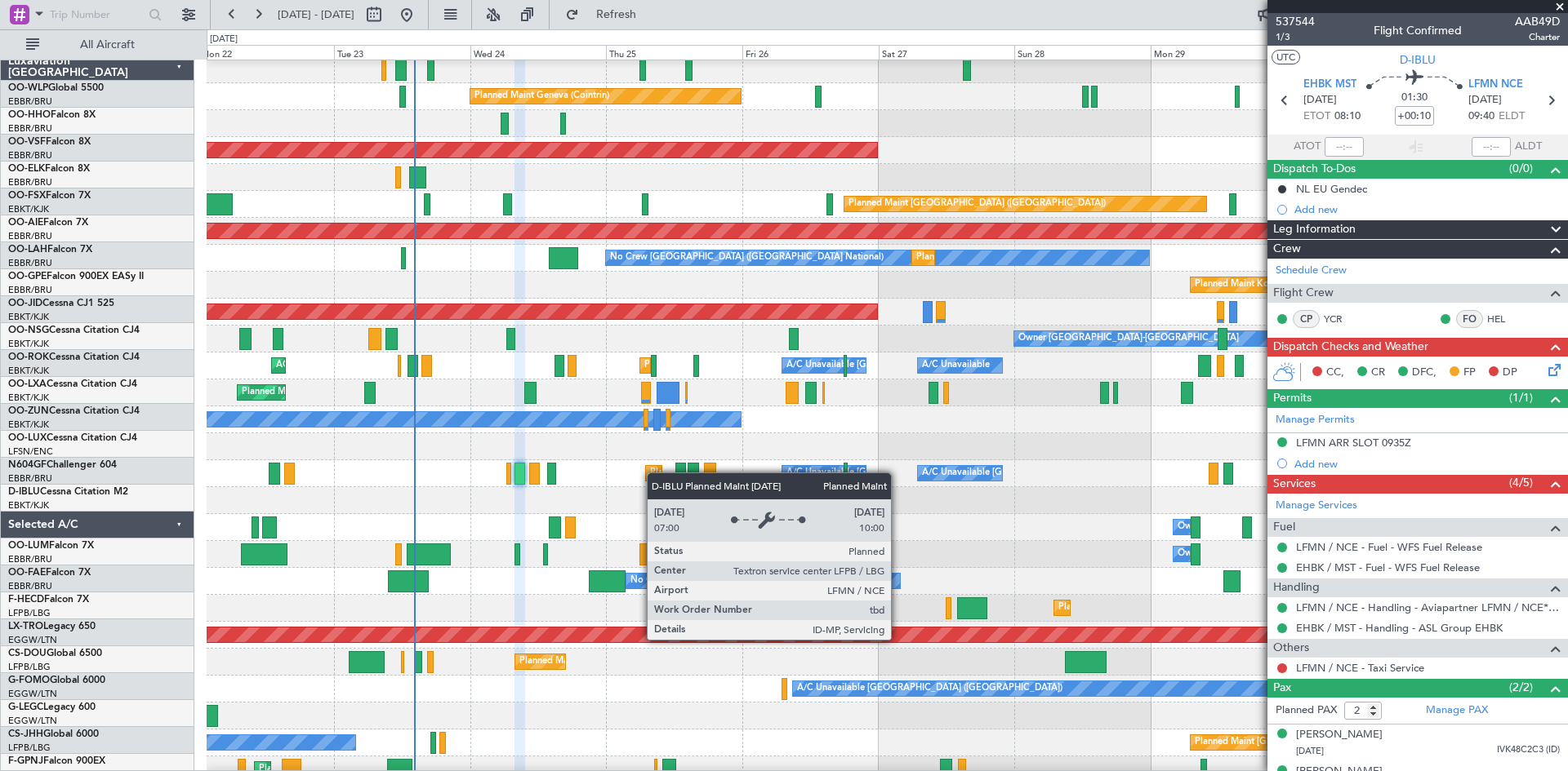
scroll to position [31, 0]
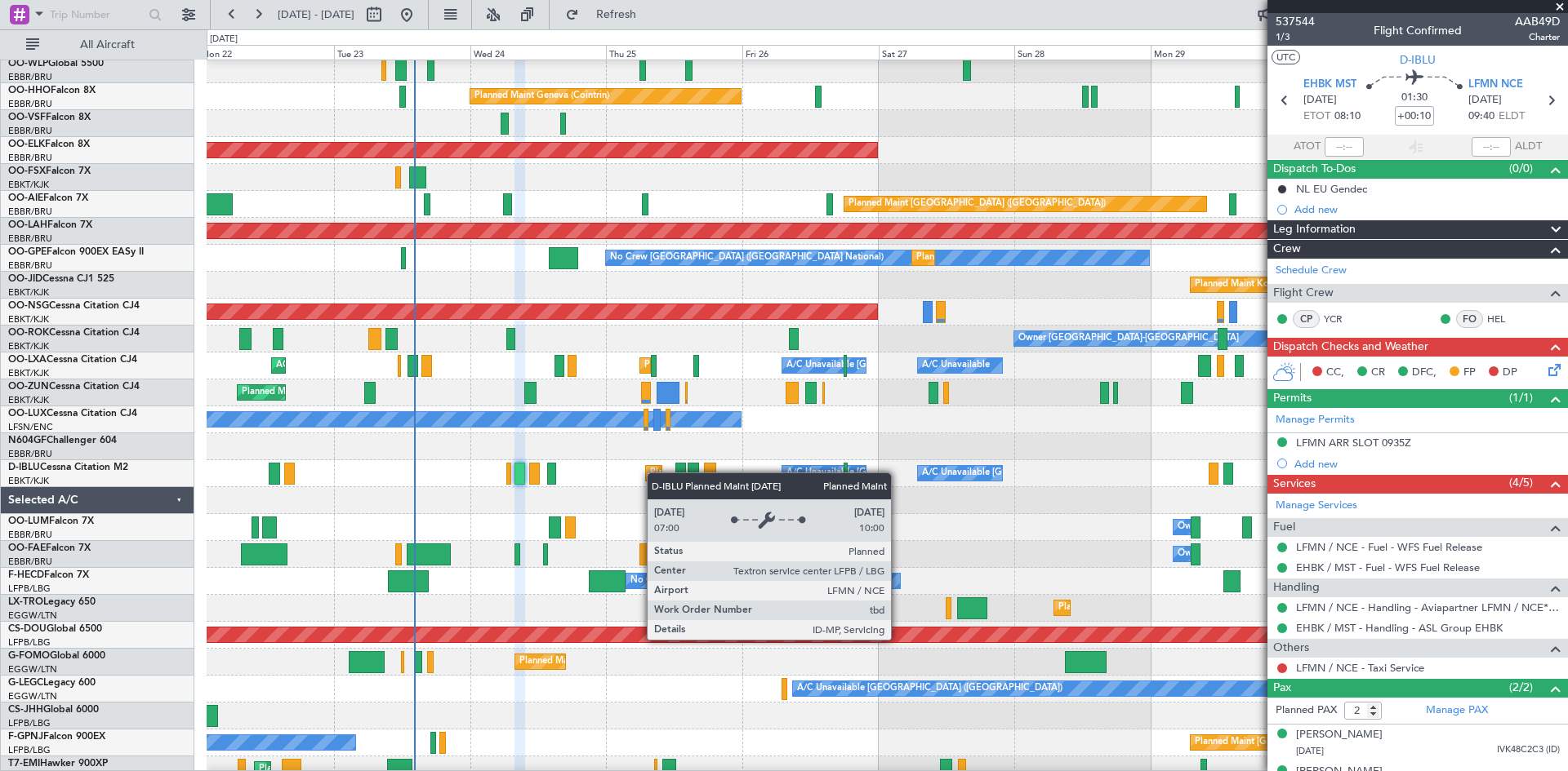
click at [651, 473] on div "Planned Maint Nice ([GEOGRAPHIC_DATA])" at bounding box center [741, 473] width 182 height 25
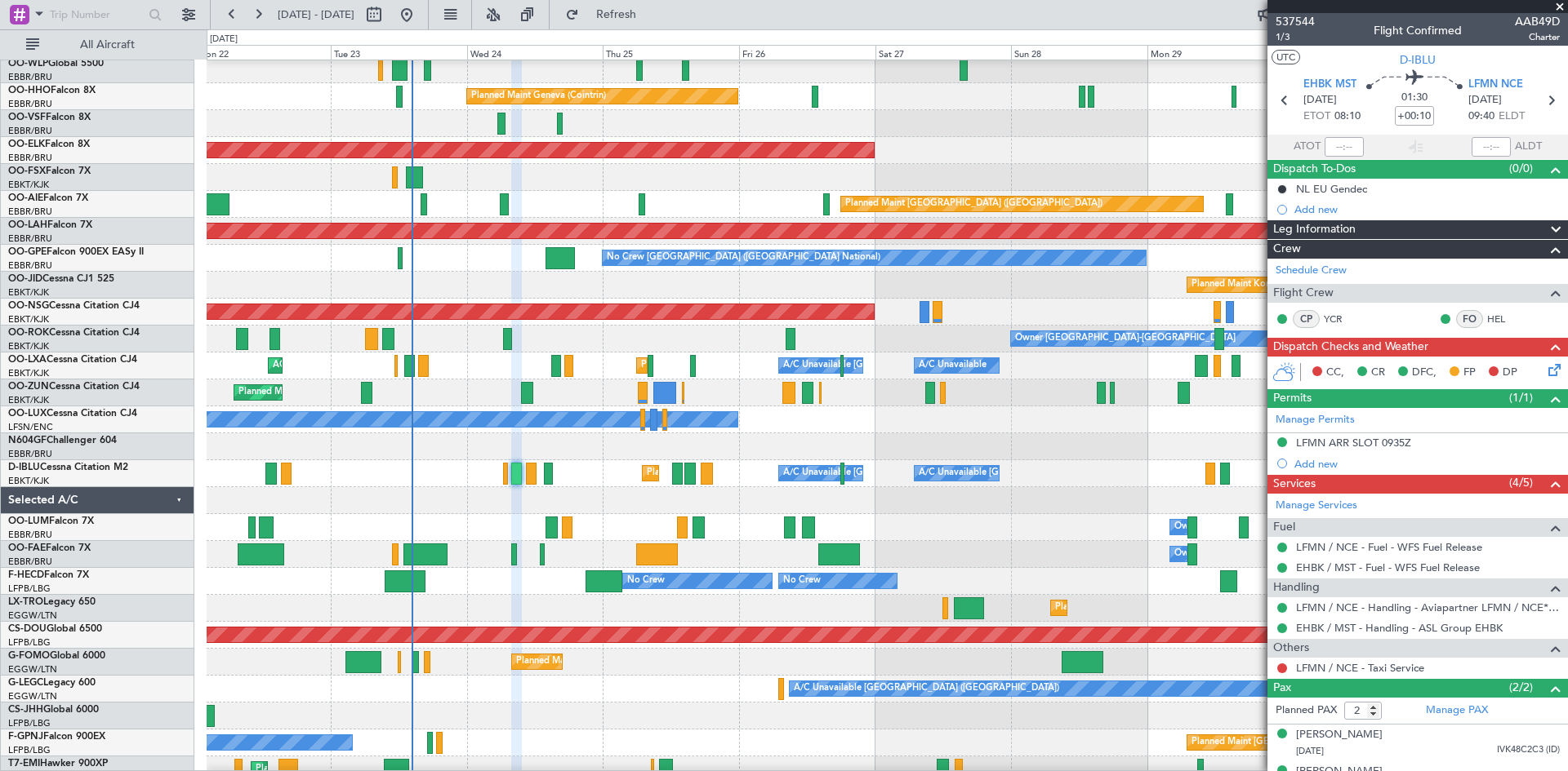
scroll to position [0, 0]
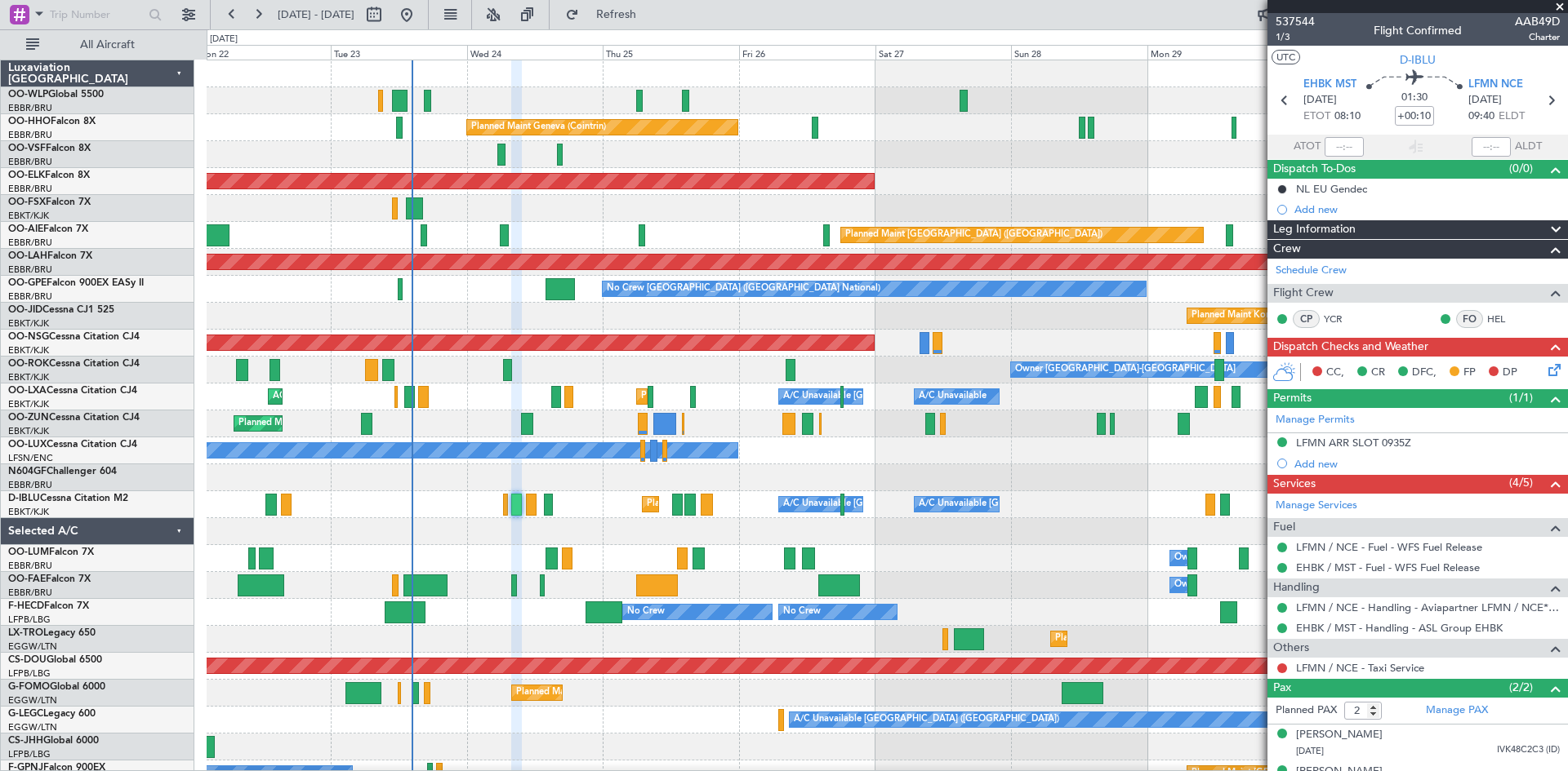
click at [901, 329] on div "Planned Maint [GEOGRAPHIC_DATA] ([GEOGRAPHIC_DATA])" at bounding box center [886, 342] width 1360 height 27
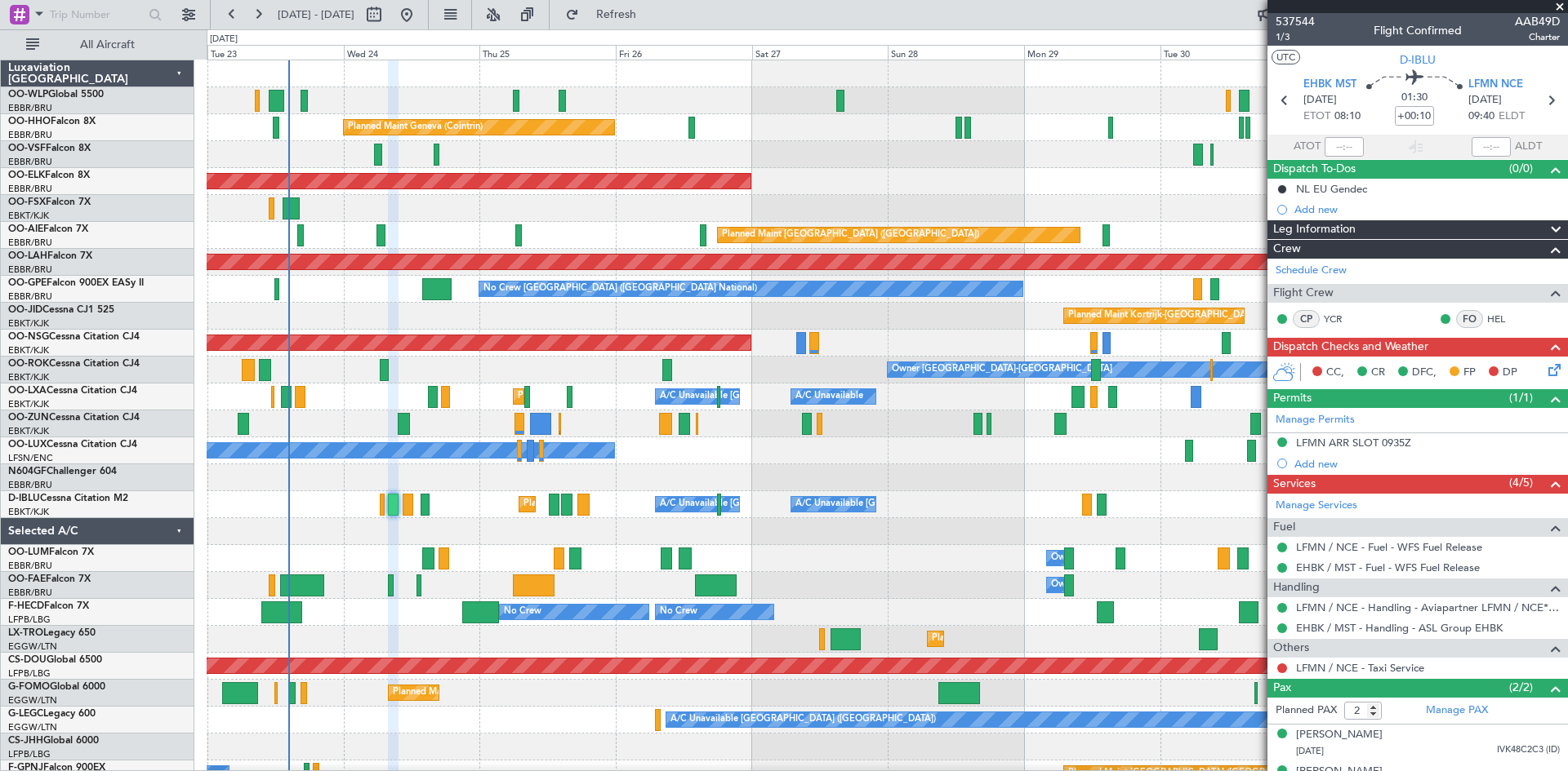
click at [640, 481] on div "Planned Maint Milan (Linate) Planned Maint Geneva (Cointrin) Planned Maint Kort…" at bounding box center [886, 450] width 1360 height 781
click at [1559, 4] on span at bounding box center [1559, 7] width 17 height 15
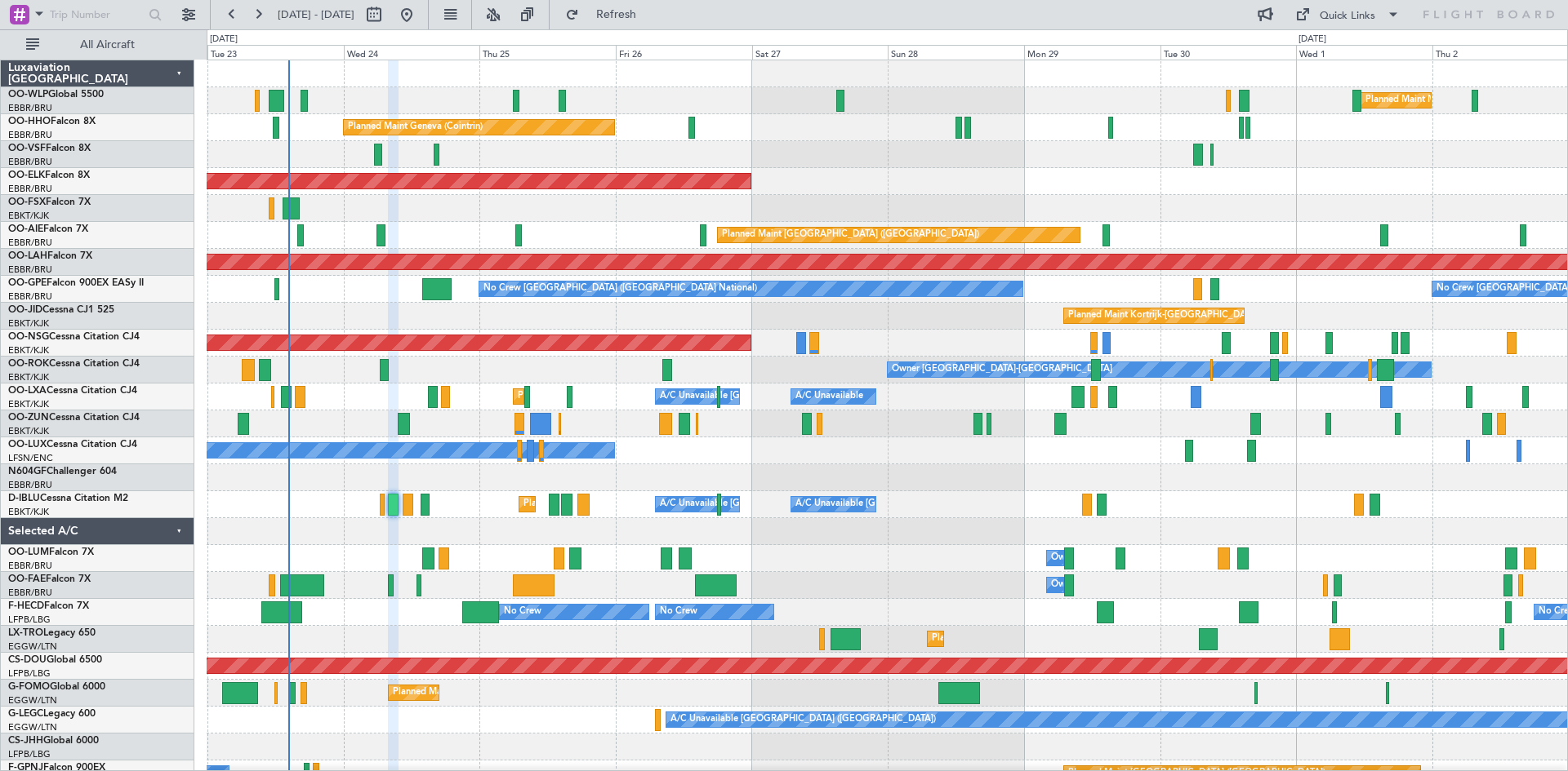
type input "0"
click at [651, 10] on span "Refresh" at bounding box center [617, 15] width 69 height 12
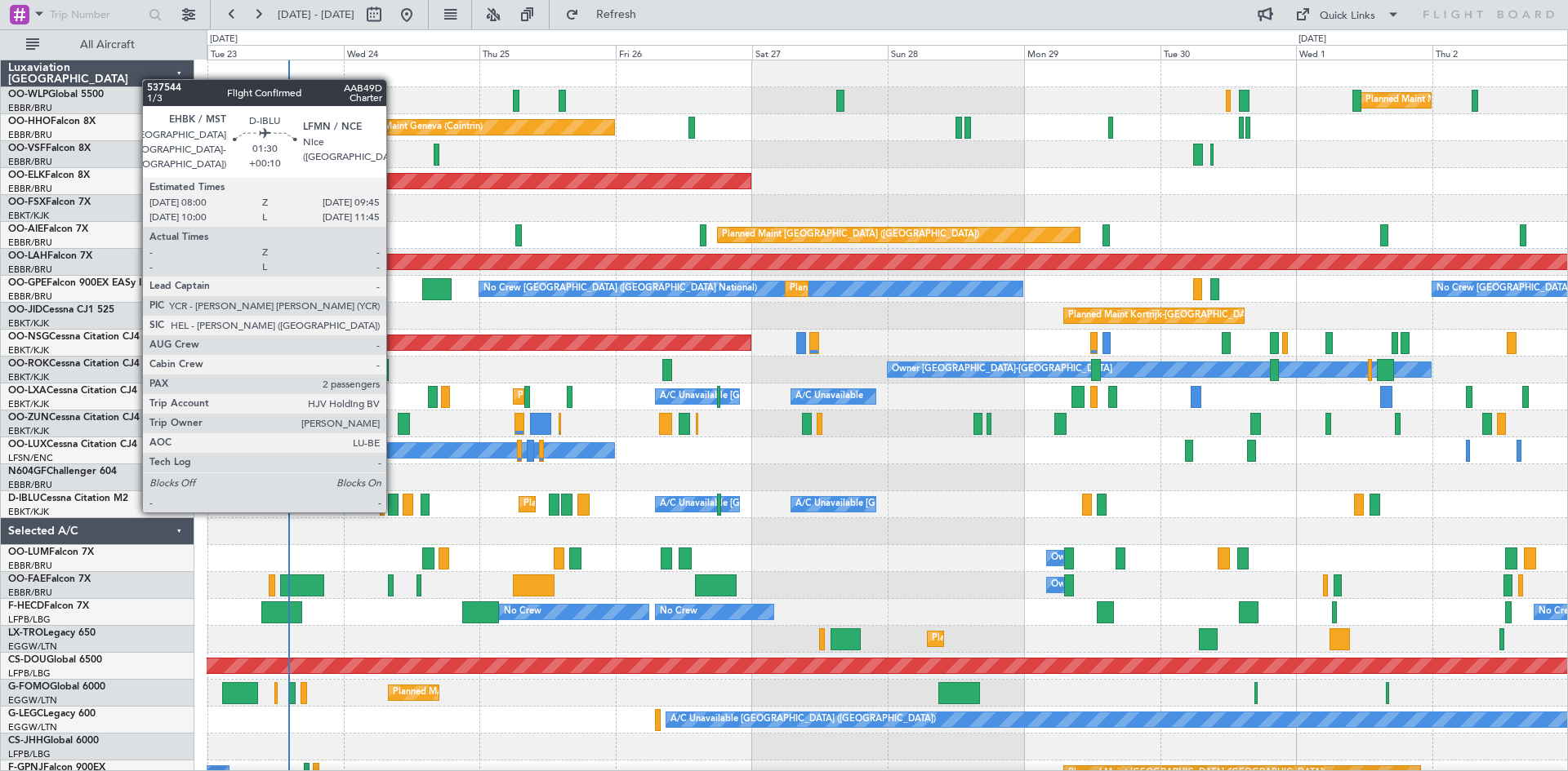
click at [393, 511] on div at bounding box center [392, 504] width 11 height 22
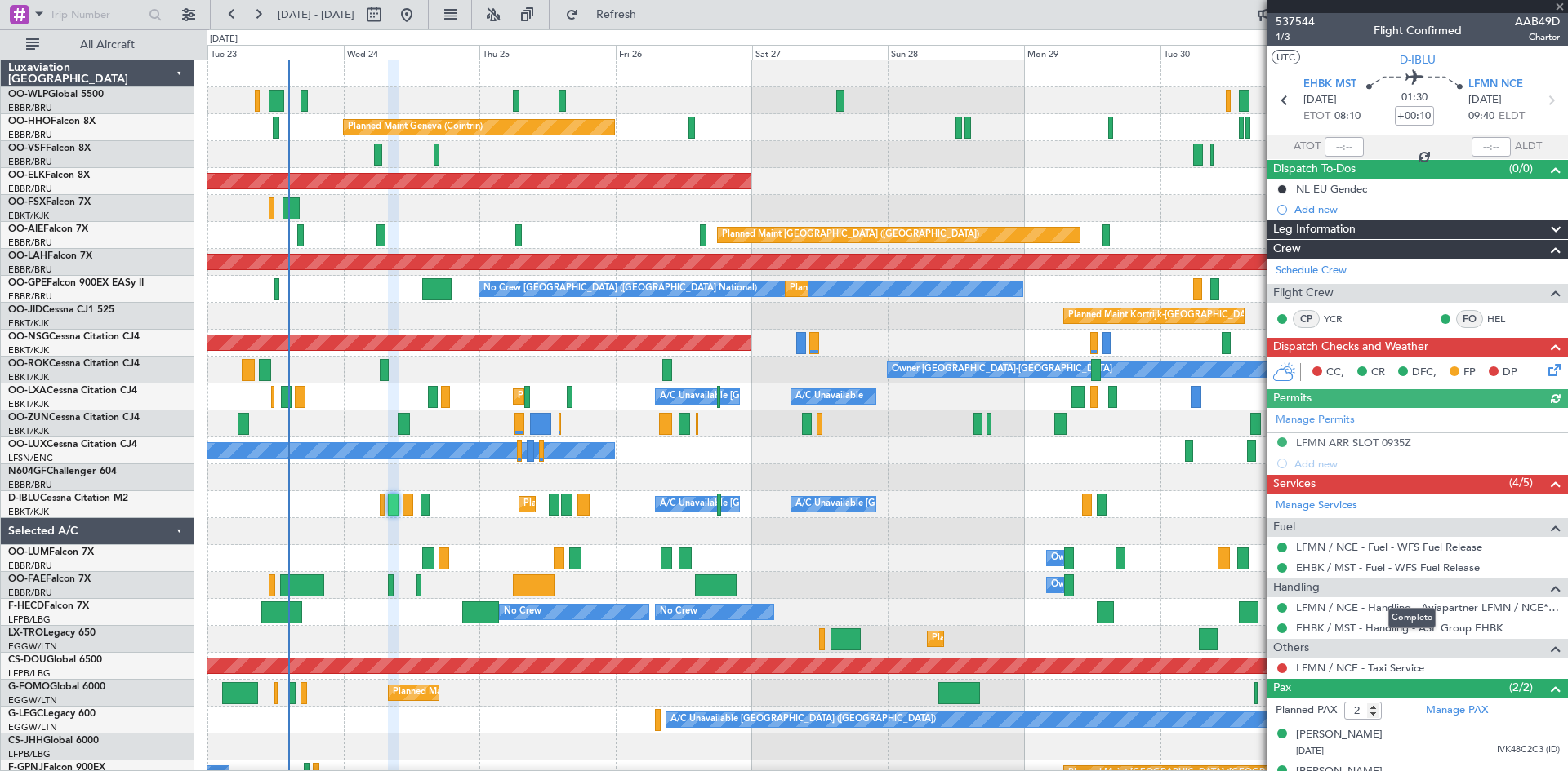
scroll to position [27, 0]
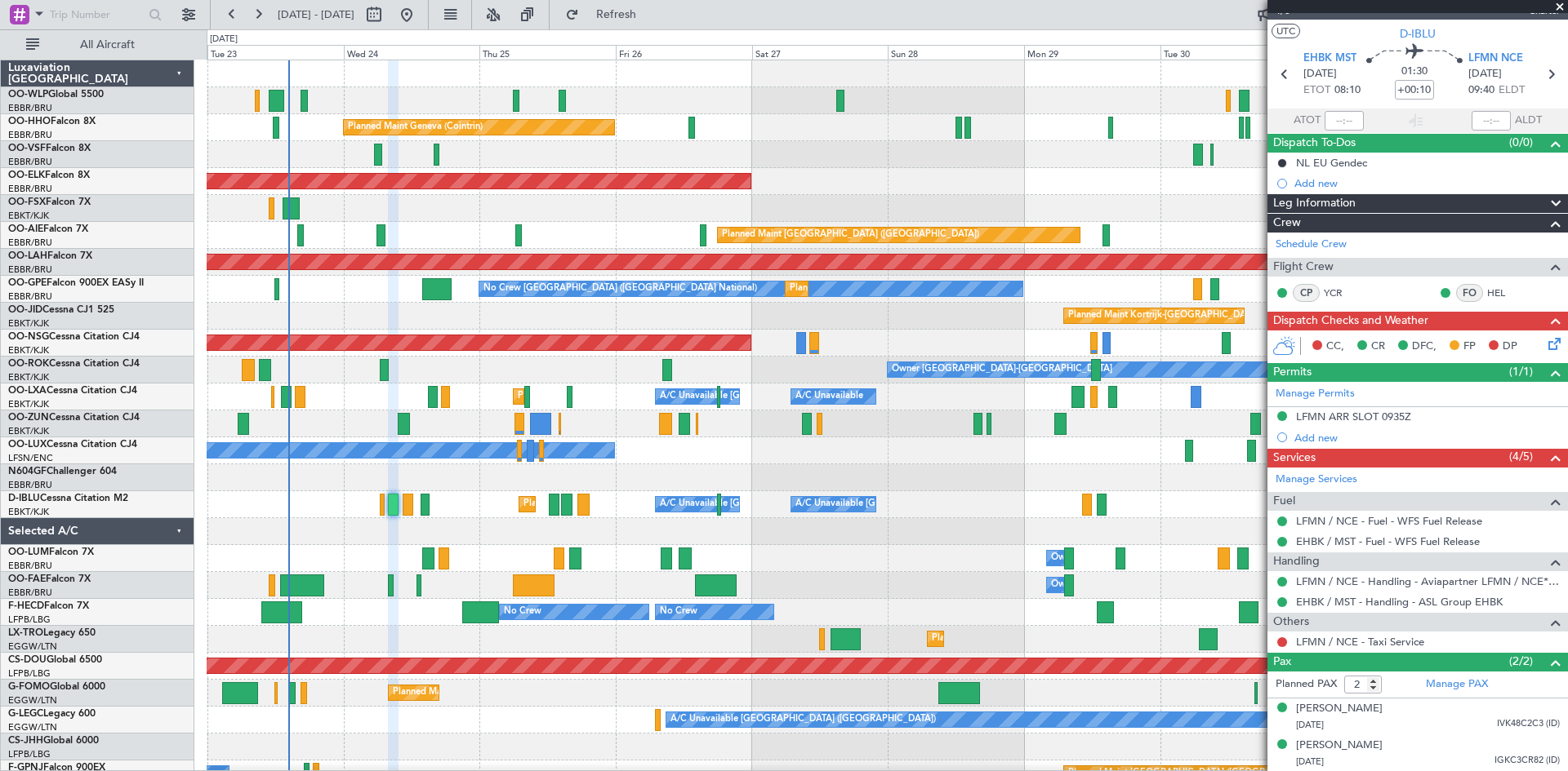
click at [1559, 7] on span at bounding box center [1559, 7] width 17 height 15
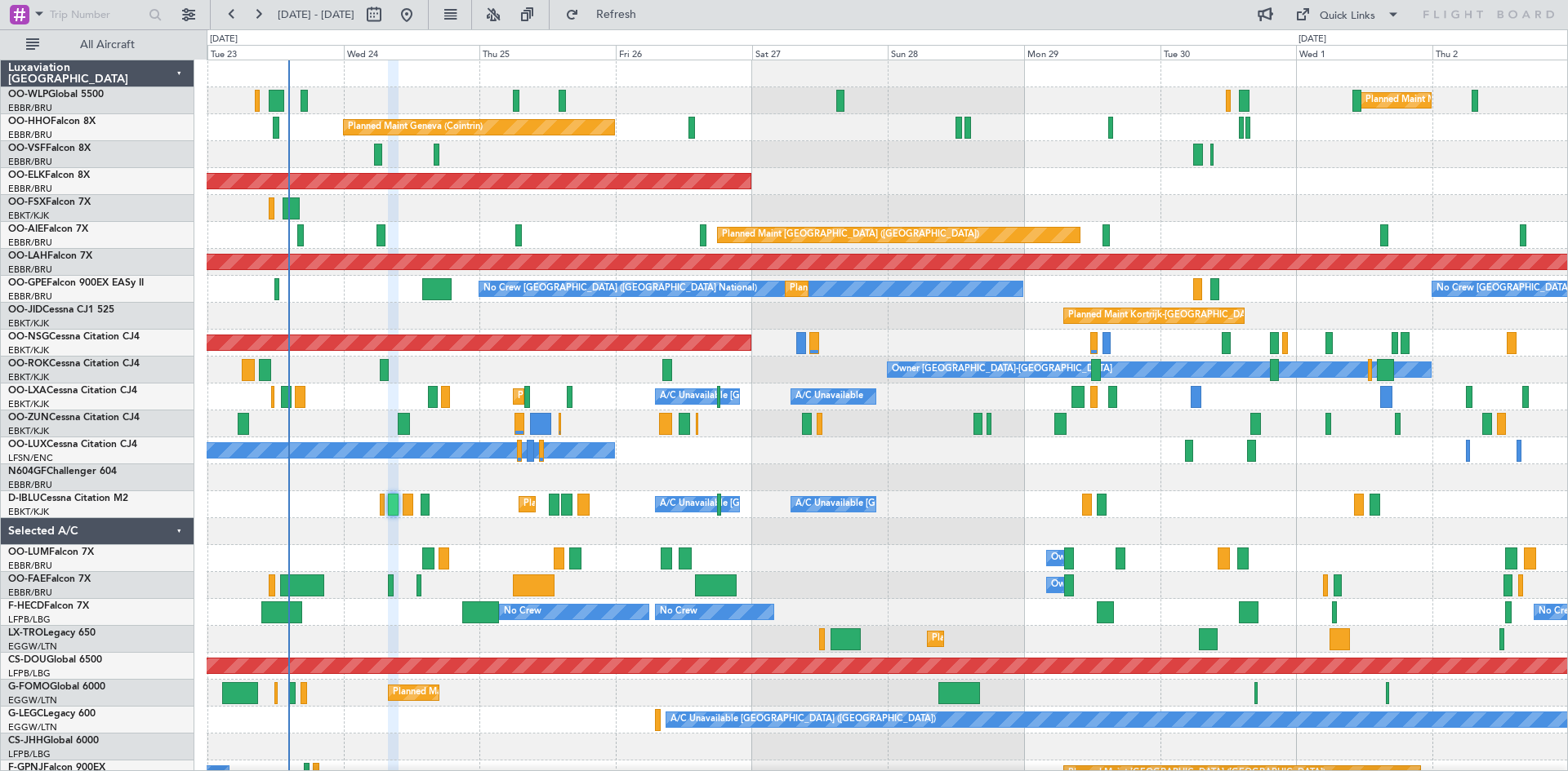
type input "0"
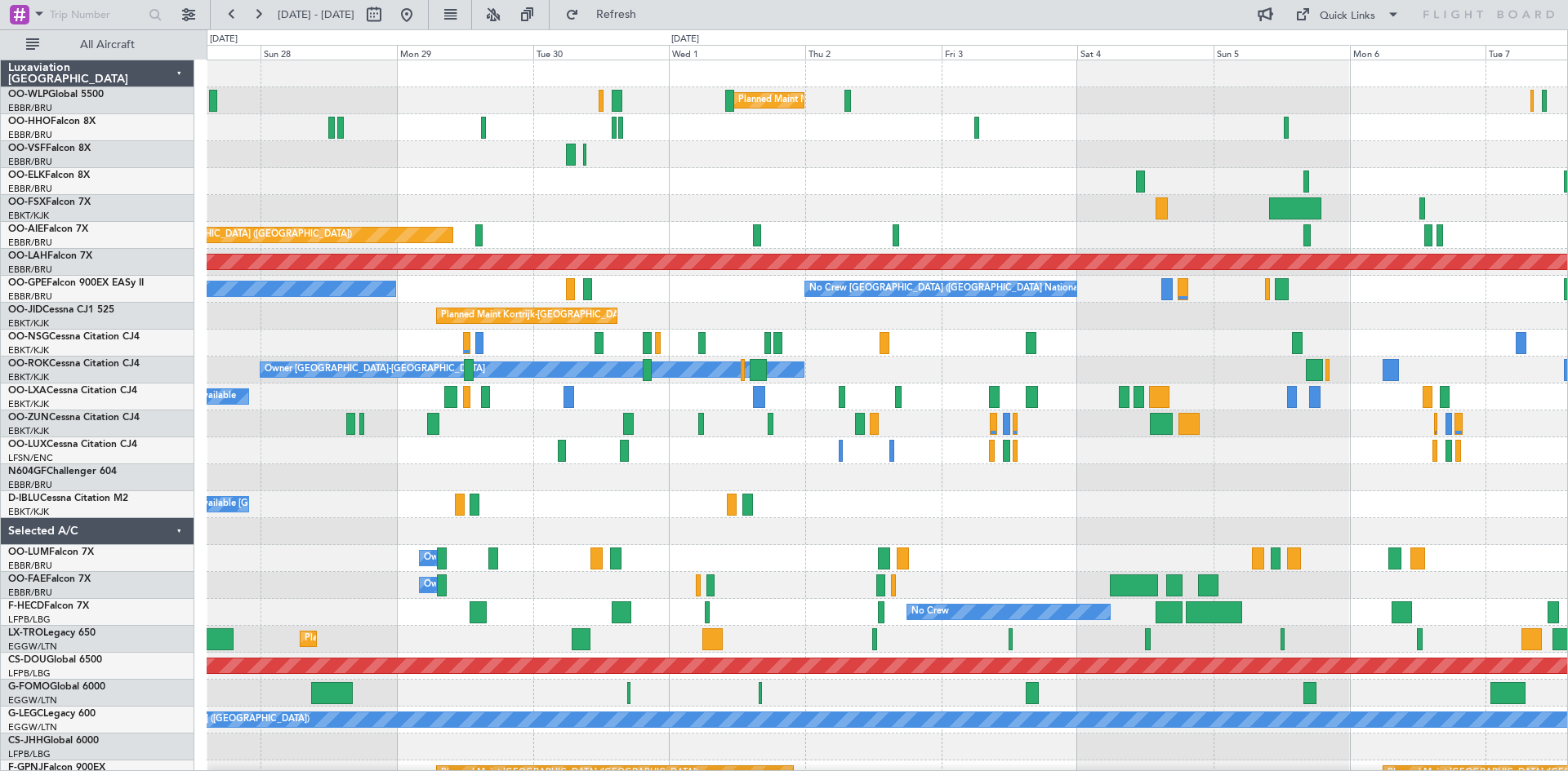
scroll to position [0, 0]
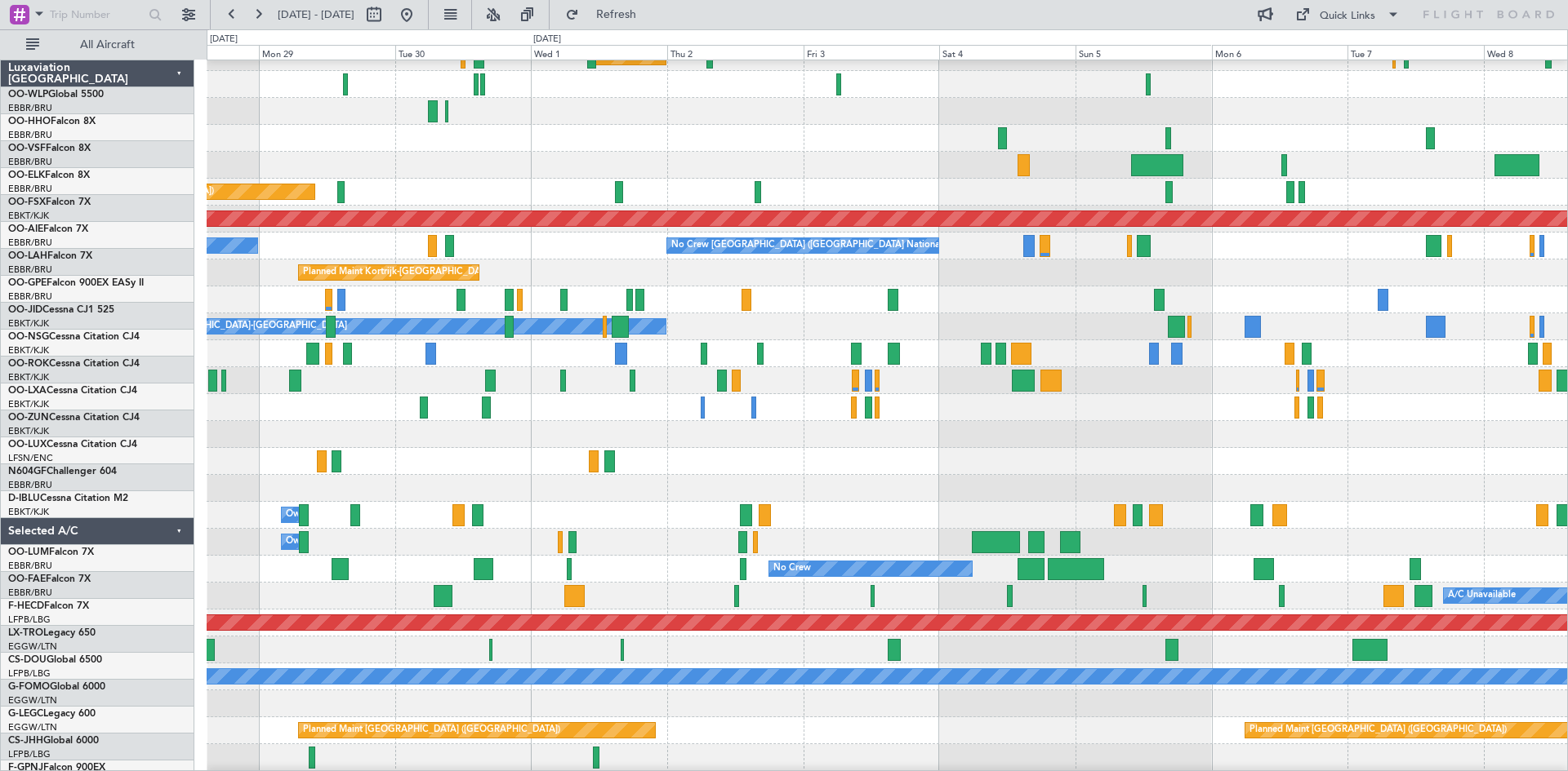
click at [430, 419] on div at bounding box center [886, 407] width 1360 height 27
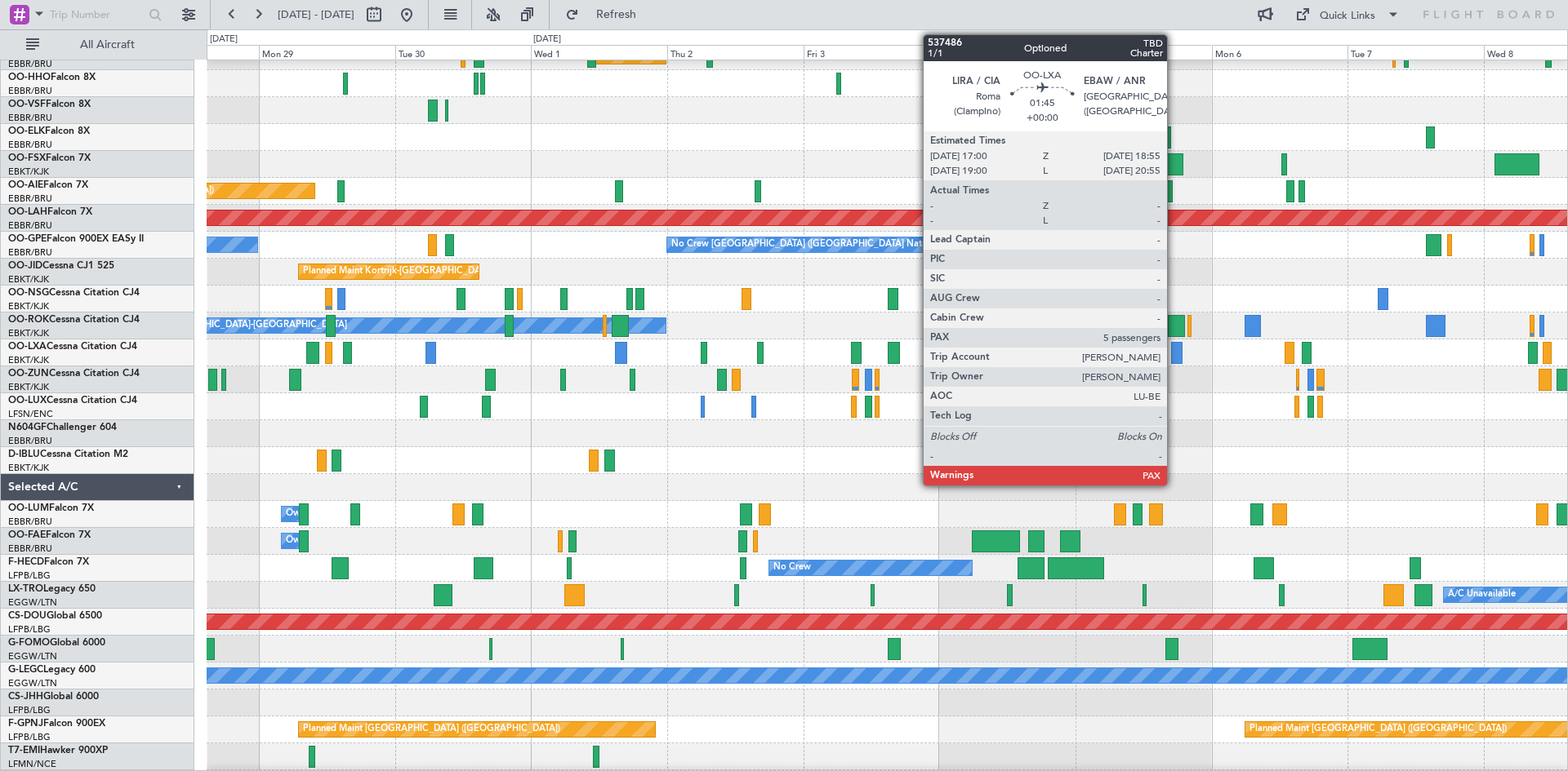
click at [1175, 349] on div at bounding box center [1176, 353] width 12 height 22
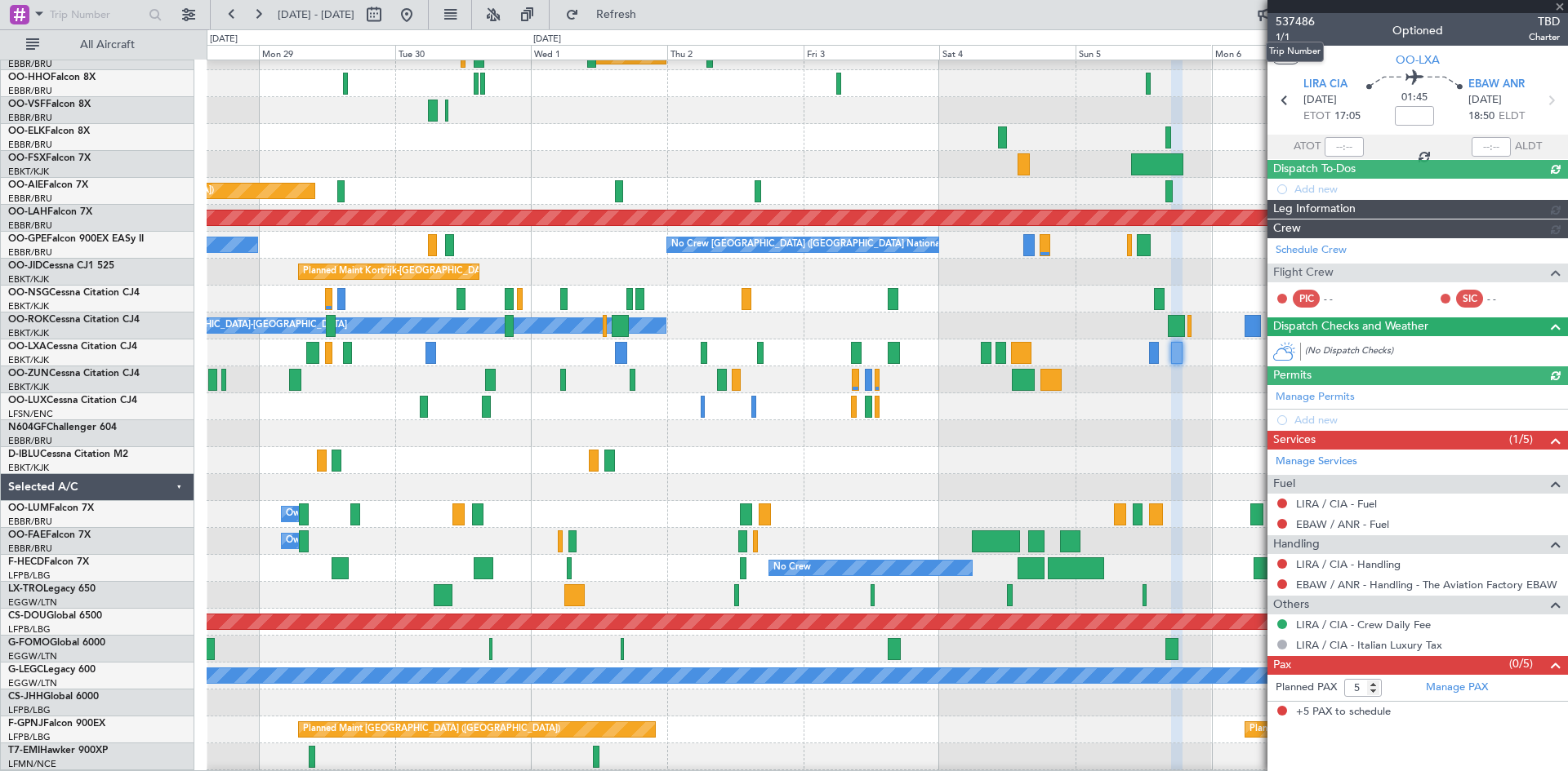
click at [1312, 18] on span "537486" at bounding box center [1296, 21] width 39 height 17
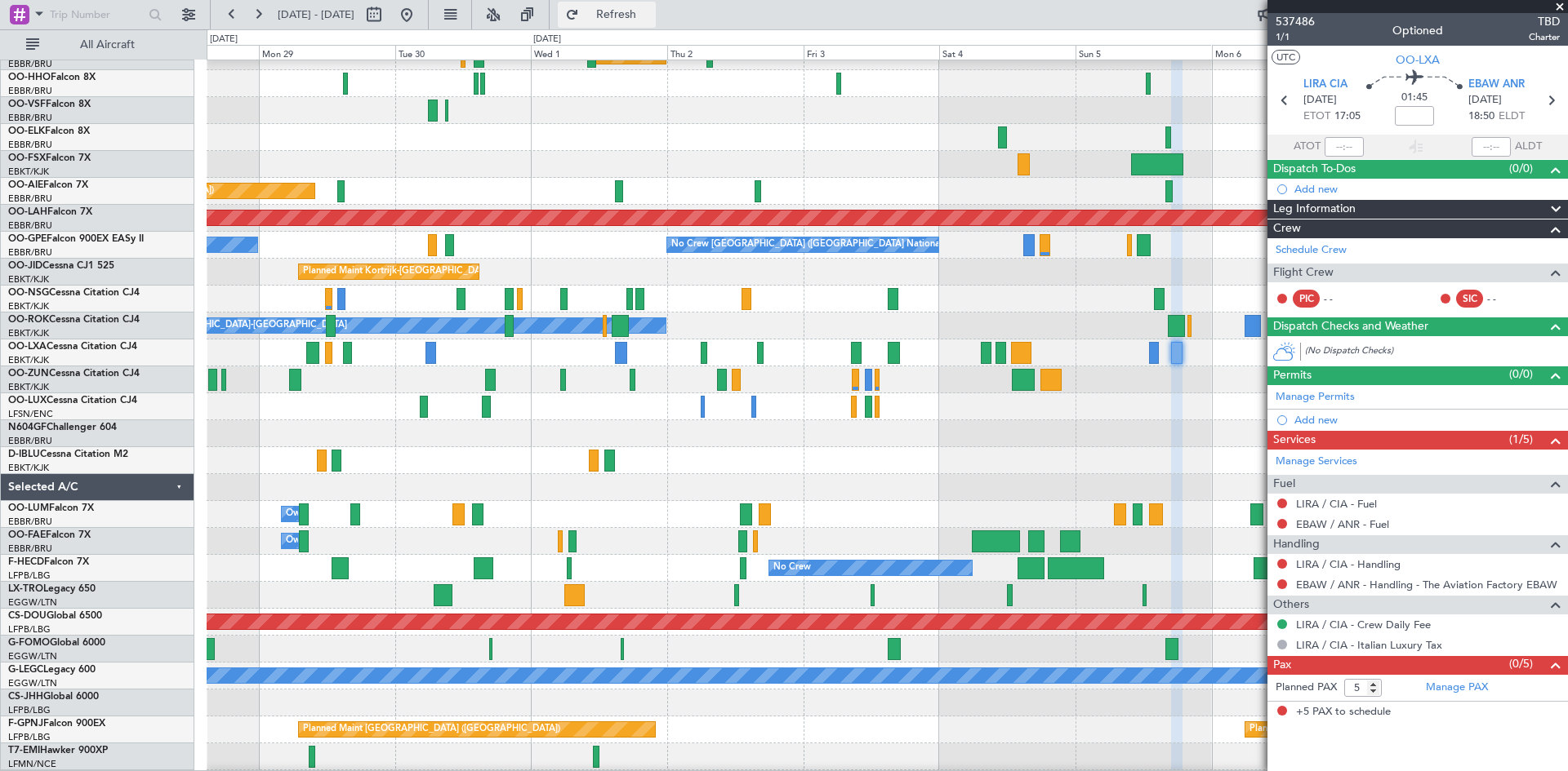
click at [651, 12] on span "Refresh" at bounding box center [617, 15] width 69 height 12
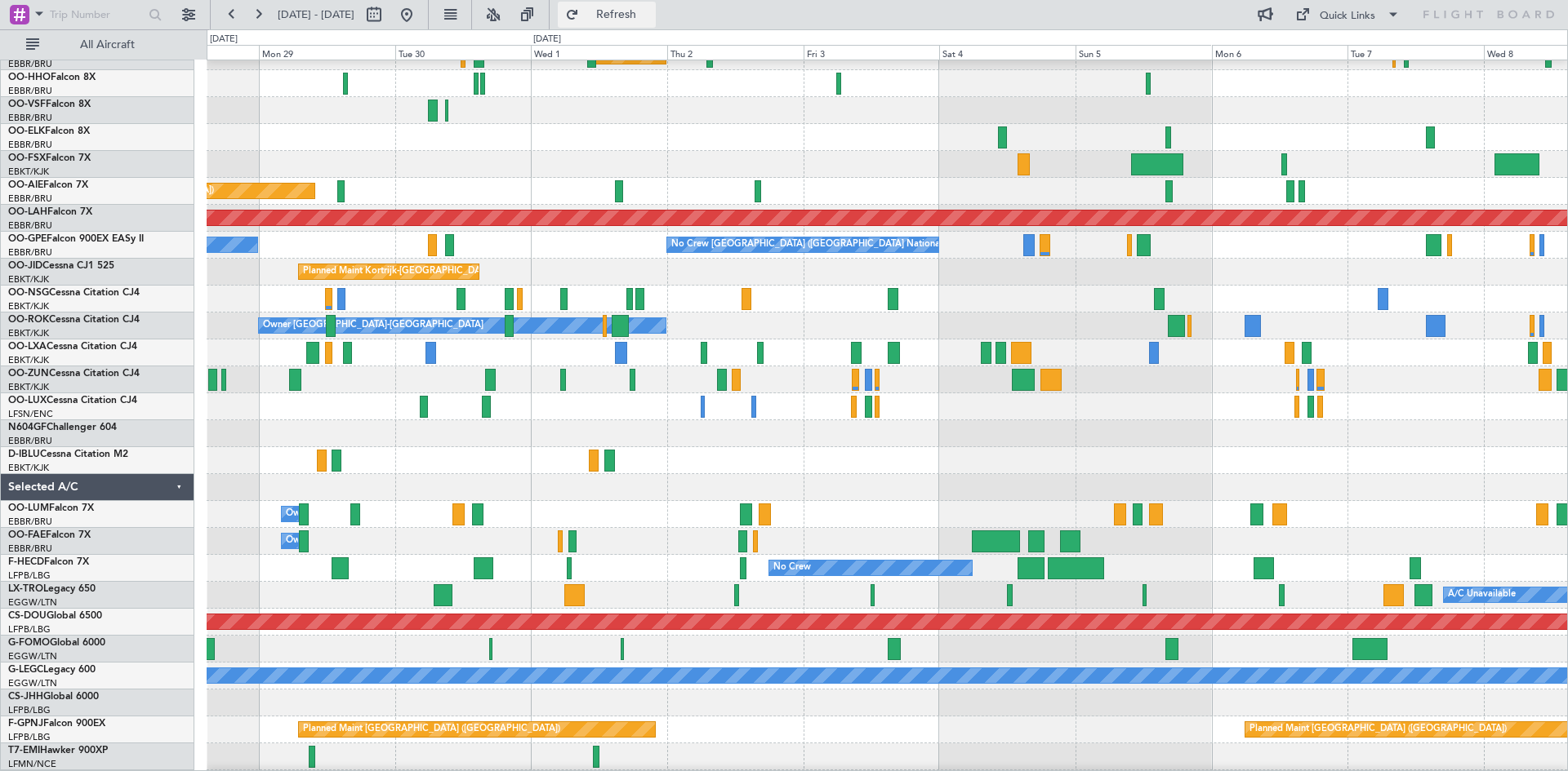
click at [641, 16] on span "Refresh" at bounding box center [617, 15] width 69 height 12
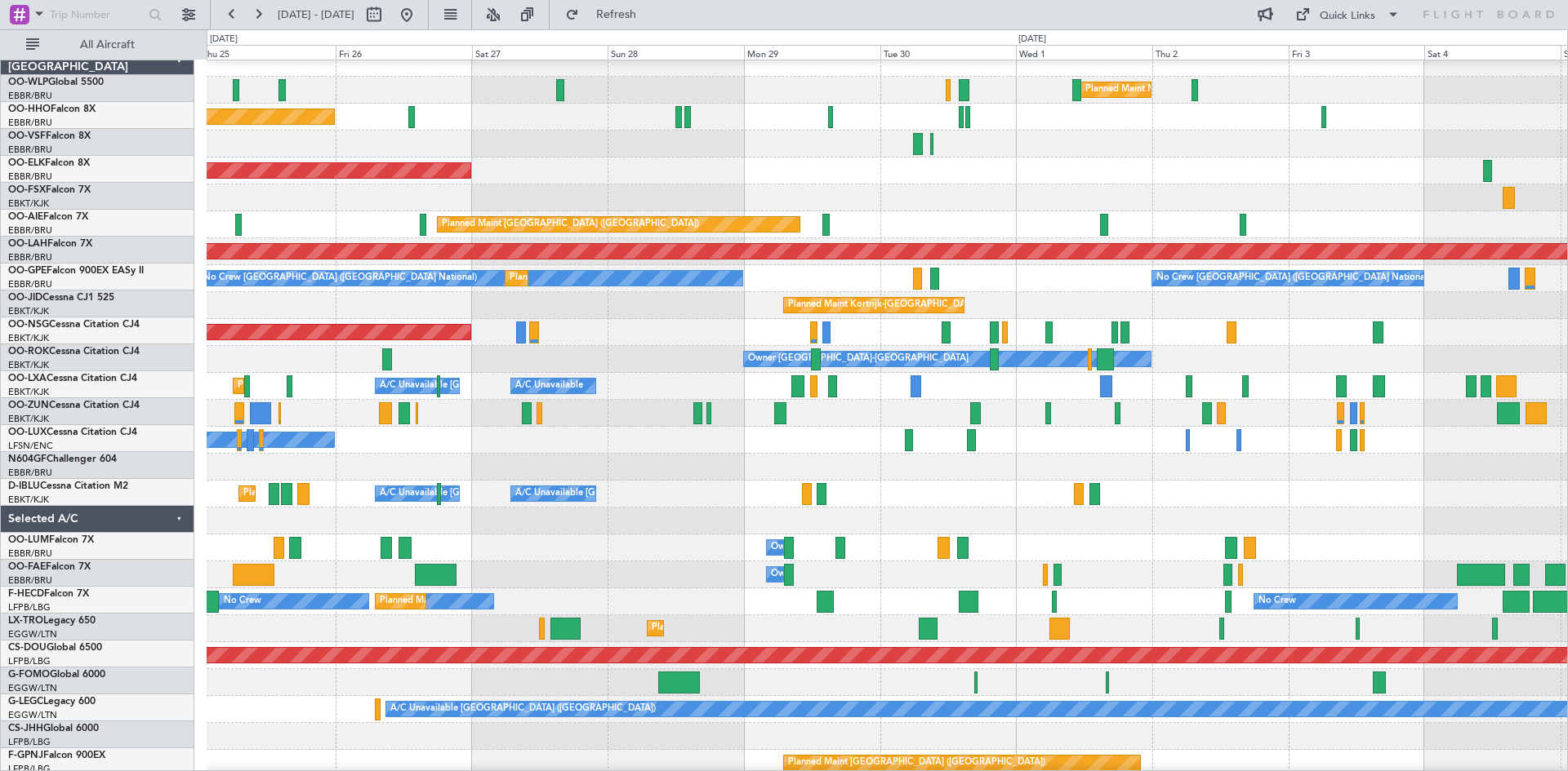
scroll to position [70, 0]
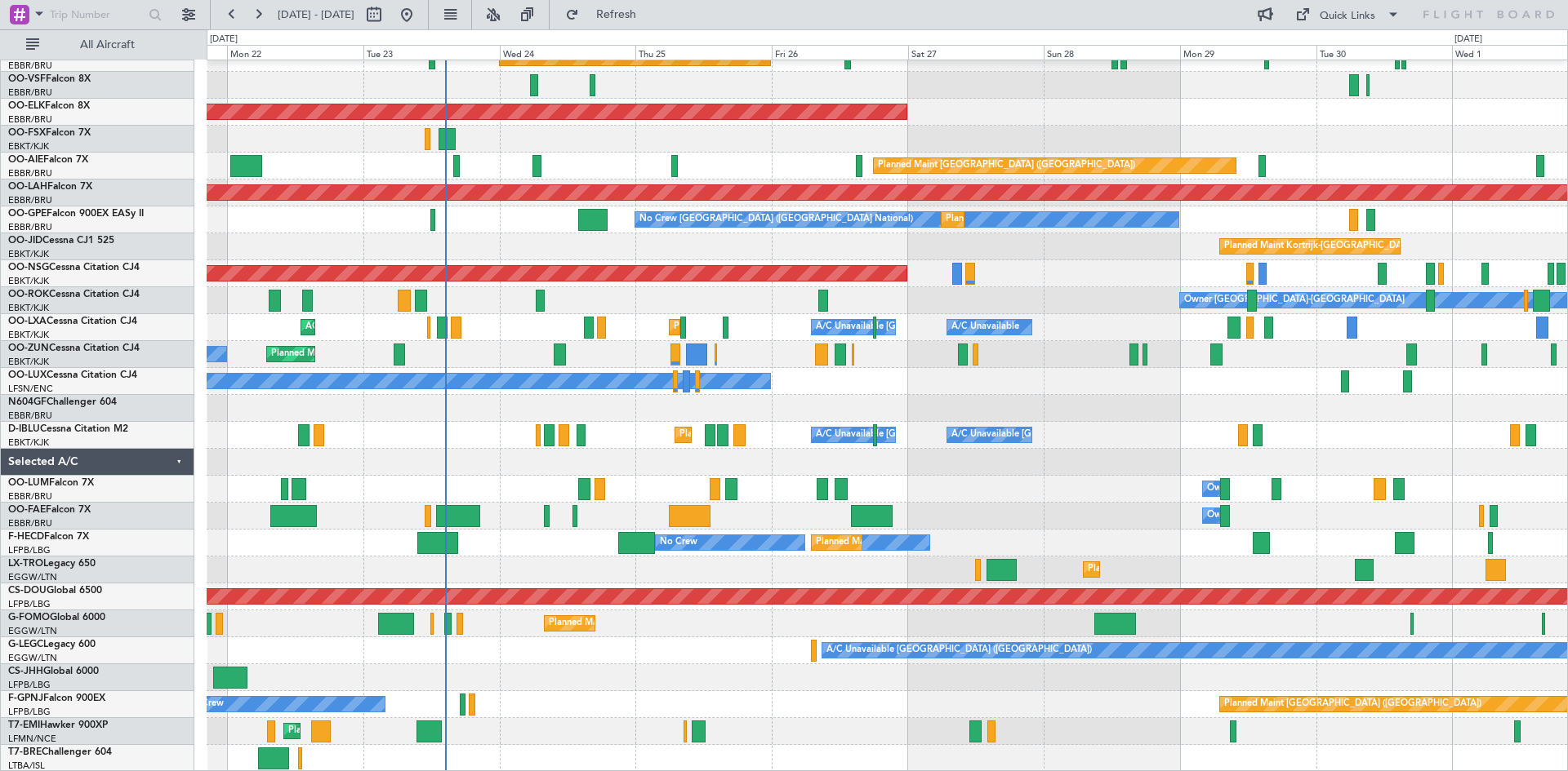
click at [1407, 351] on div "Planned Maint Milan (Linate) Planned Maint Geneva (Cointrin) AOG Maint Brussels…" at bounding box center [886, 382] width 1360 height 781
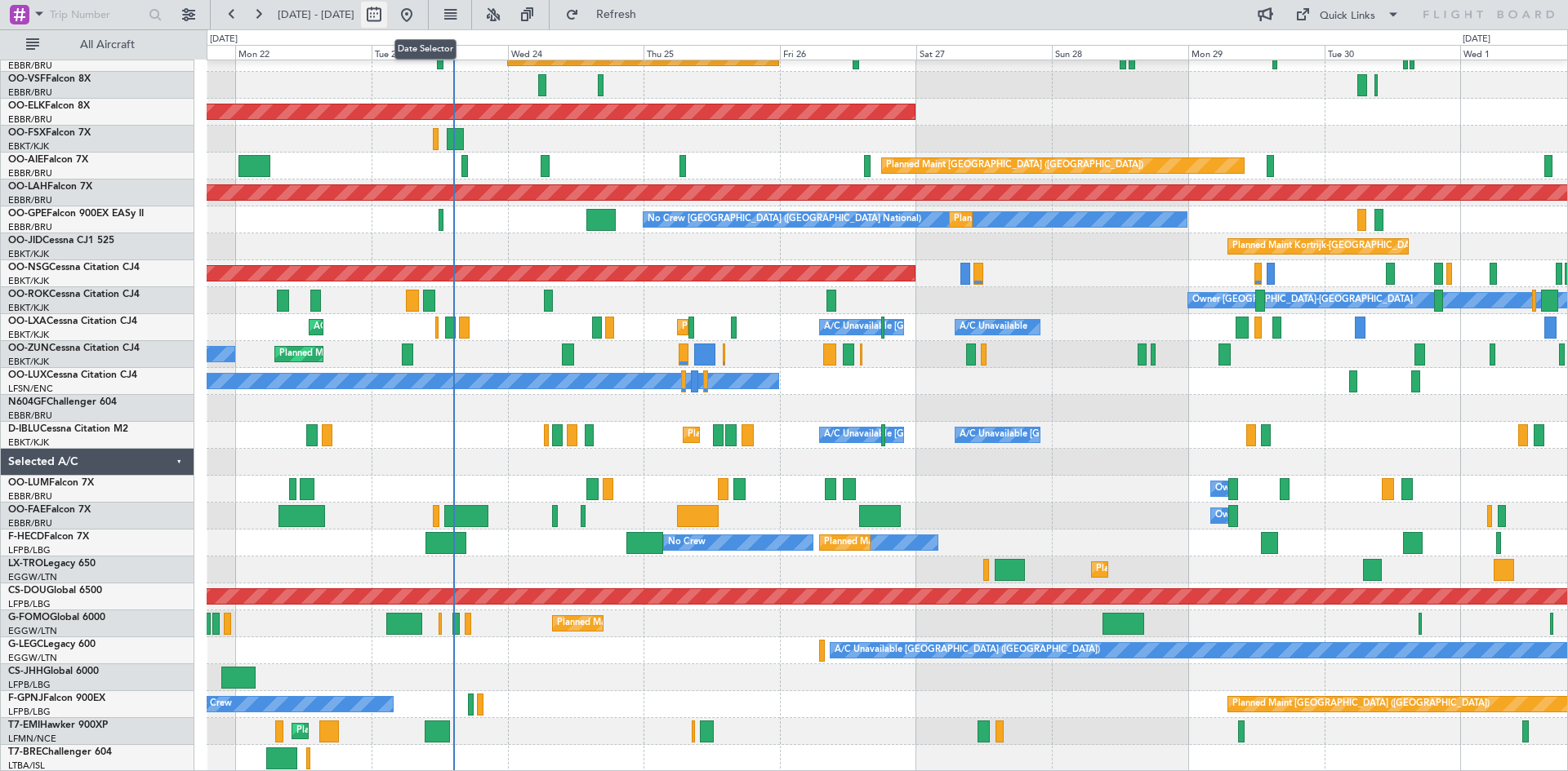
click at [387, 7] on button at bounding box center [374, 15] width 27 height 27
select select "9"
select select "2025"
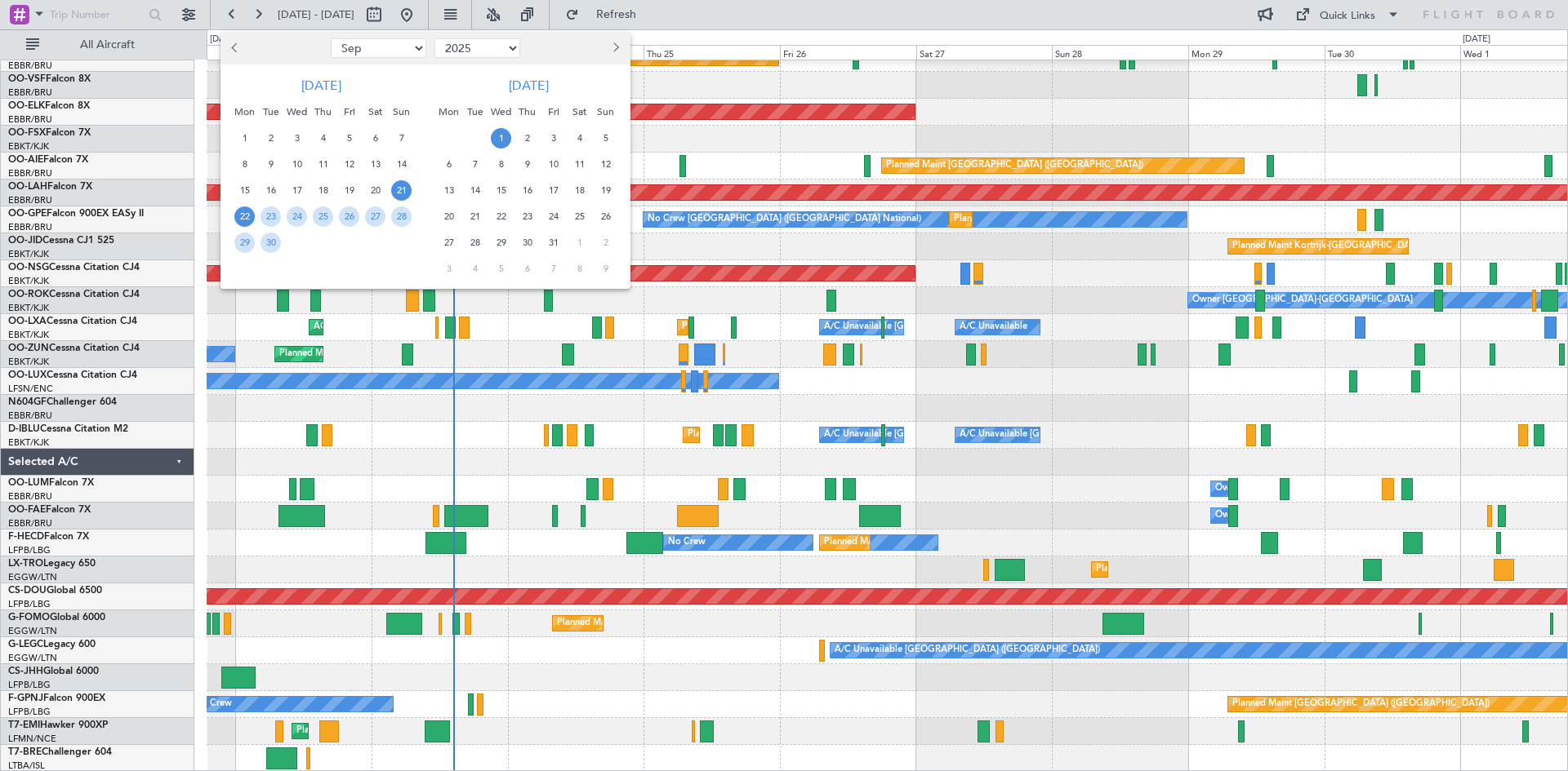
click at [243, 217] on span "22" at bounding box center [244, 216] width 21 height 21
click at [454, 161] on span "6" at bounding box center [449, 164] width 21 height 21
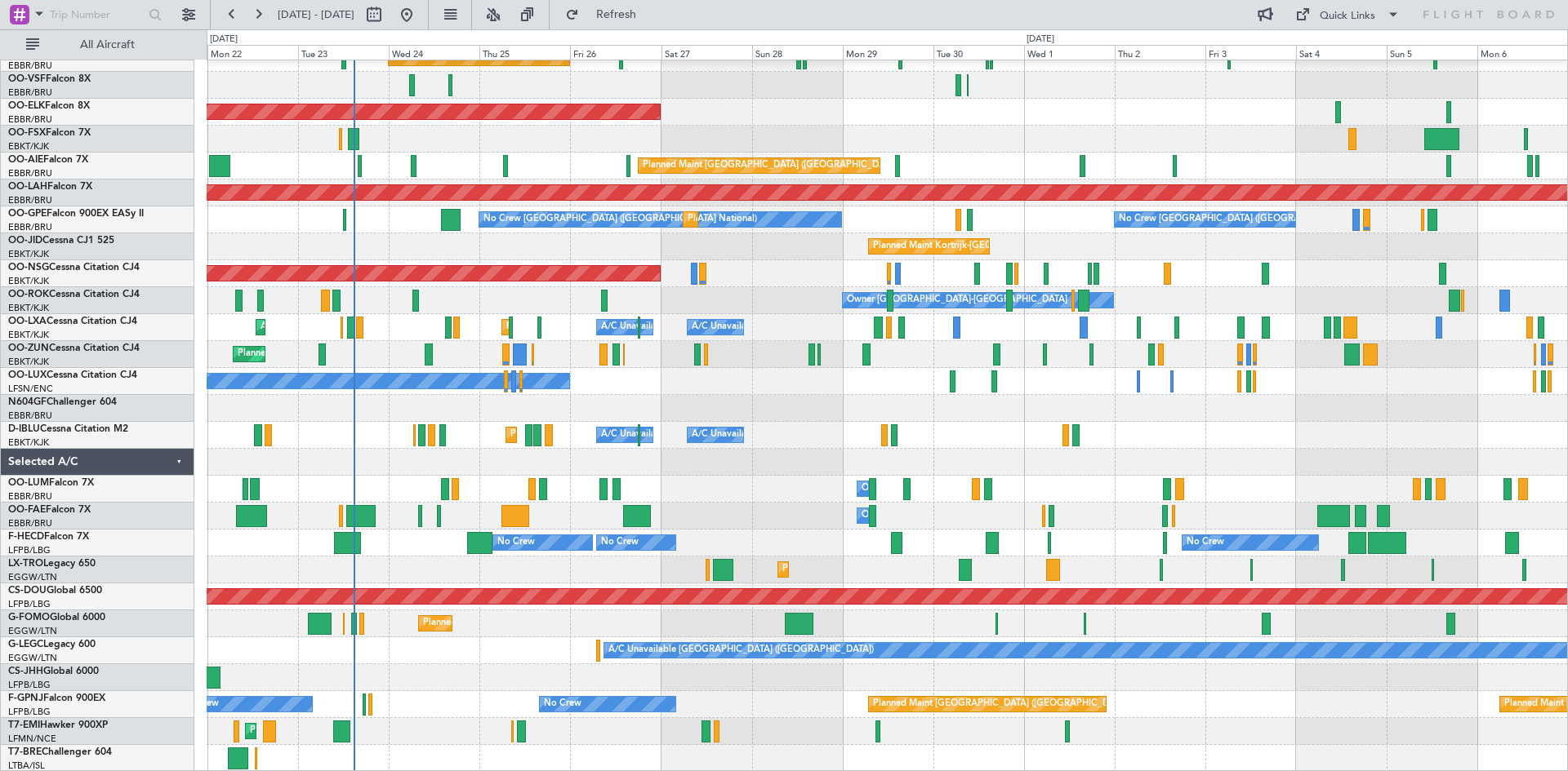
click at [783, 18] on div "22 Sep 2025 - 06 Oct 2025 Refresh Quick Links All Aircraft" at bounding box center [784, 15] width 1568 height 30
click at [641, 18] on span "Refresh" at bounding box center [617, 15] width 69 height 12
click at [648, 22] on button "Refresh" at bounding box center [607, 15] width 98 height 27
click at [627, 7] on button "Refresh" at bounding box center [607, 15] width 98 height 27
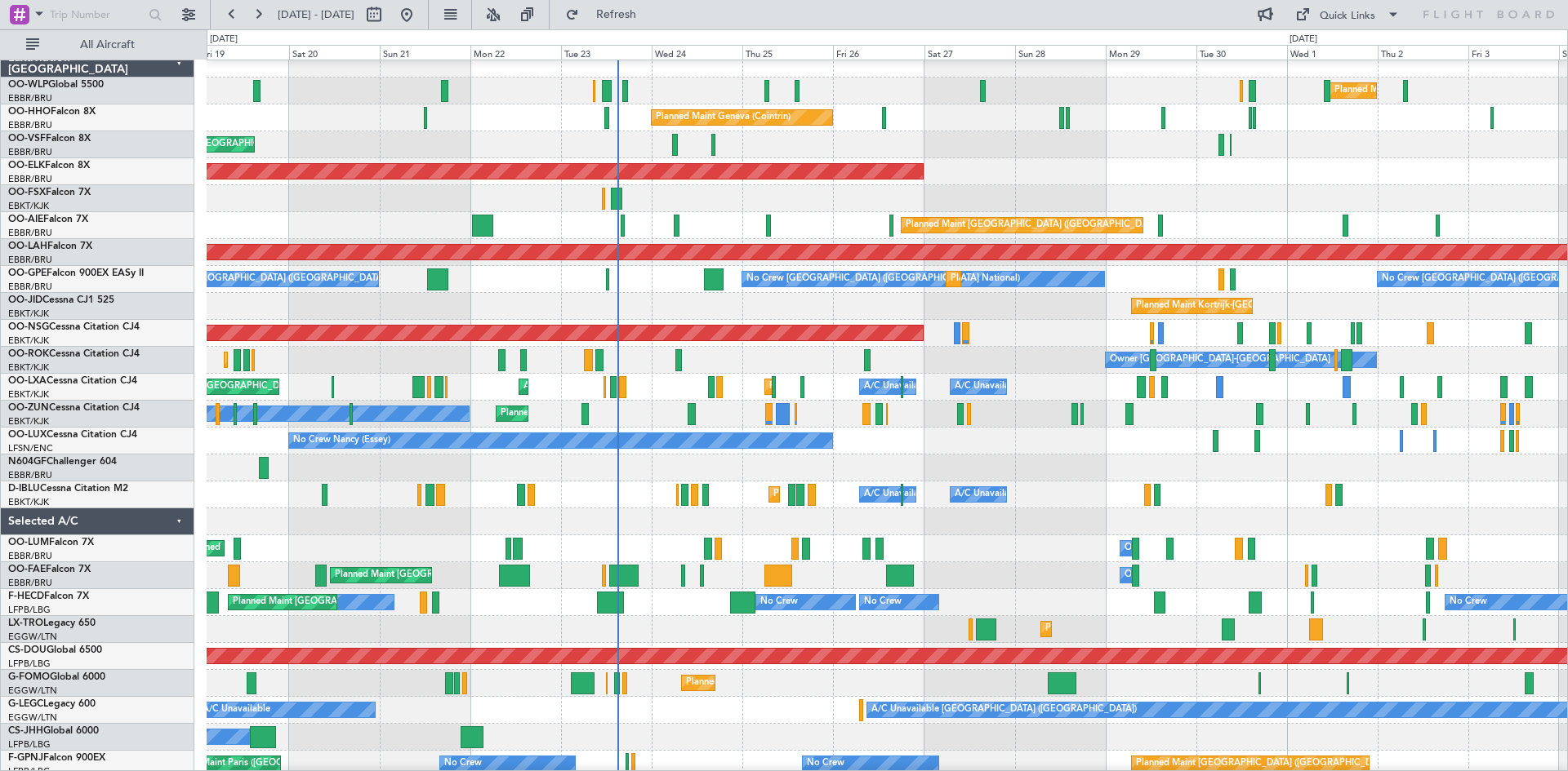
scroll to position [11, 0]
click at [646, 273] on div "No Crew Brussels (Brussels National) Planned Maint Brussels (Brussels National)…" at bounding box center [886, 279] width 1360 height 27
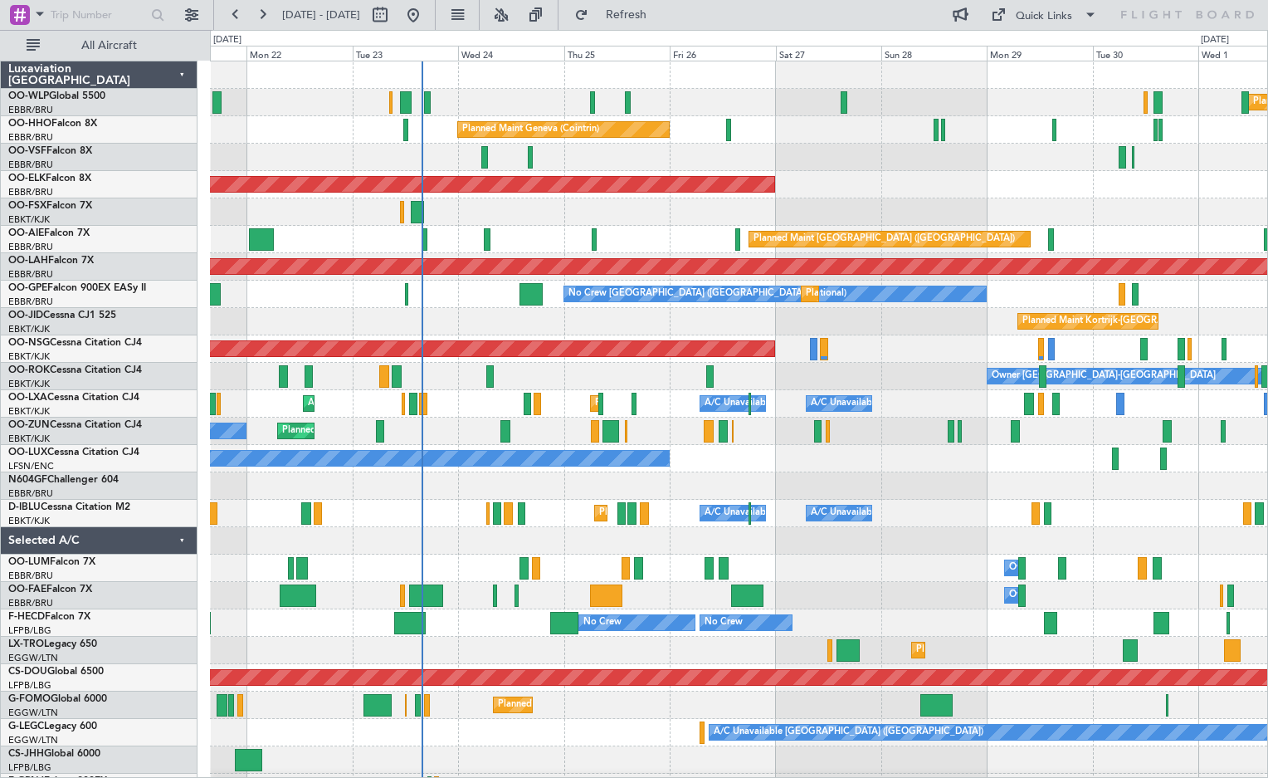
click at [337, 135] on div "Planned Maint Milan (Linate) Planned Maint Geneva ([GEOGRAPHIC_DATA]) AOG Maint…" at bounding box center [739, 485] width 1058 height 849
